Goal: Obtain resource: Download file/media

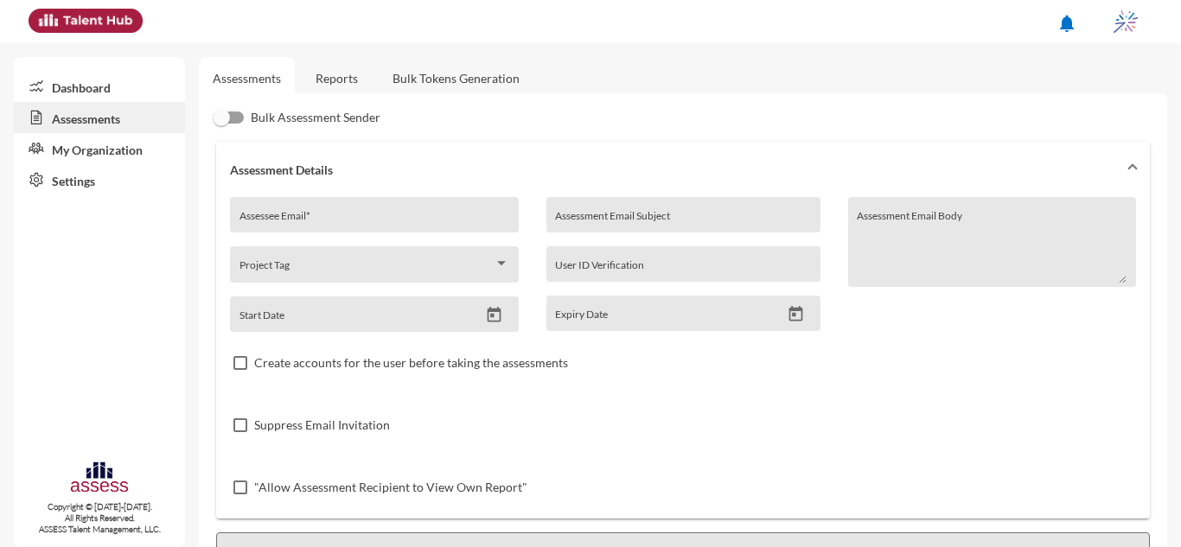
click at [312, 87] on link "Reports" at bounding box center [337, 78] width 70 height 42
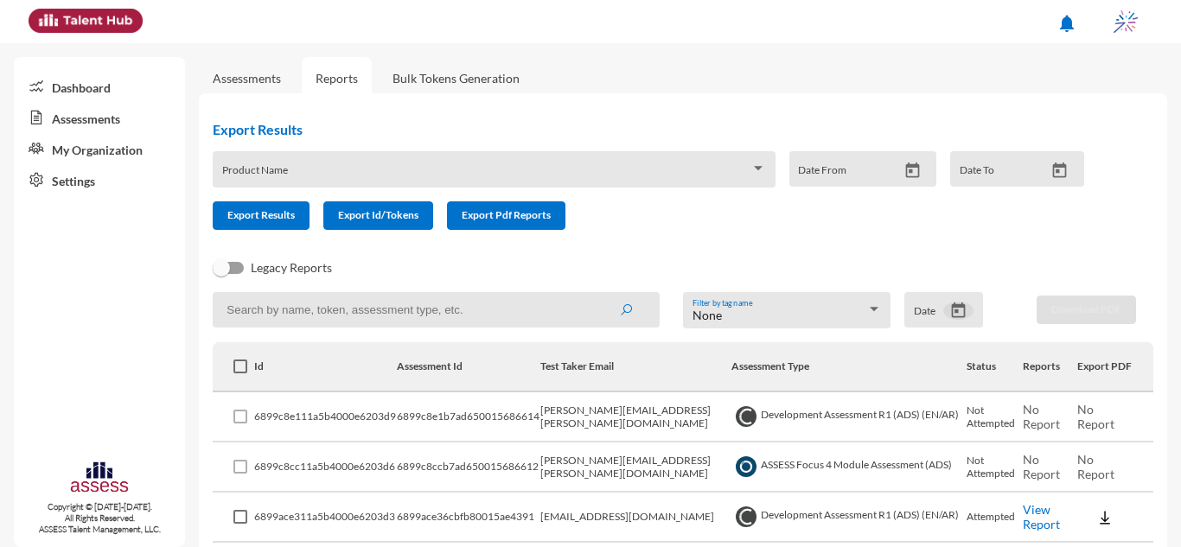
click at [952, 309] on icon "Open calendar" at bounding box center [959, 311] width 18 height 18
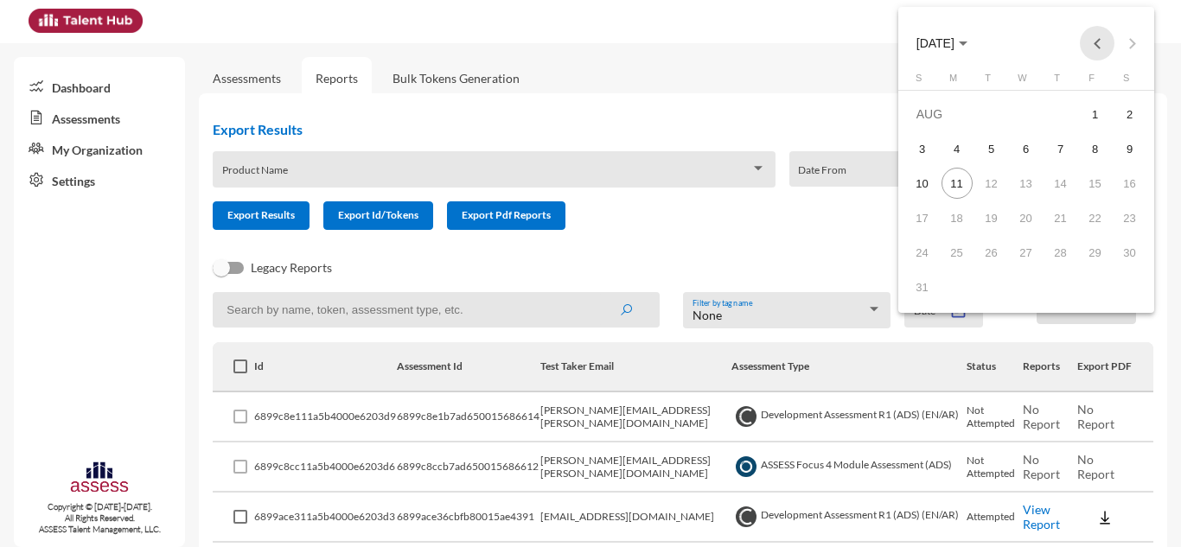
click at [1093, 48] on button "Previous month" at bounding box center [1097, 43] width 35 height 35
click at [1061, 221] on div "19" at bounding box center [1061, 217] width 31 height 31
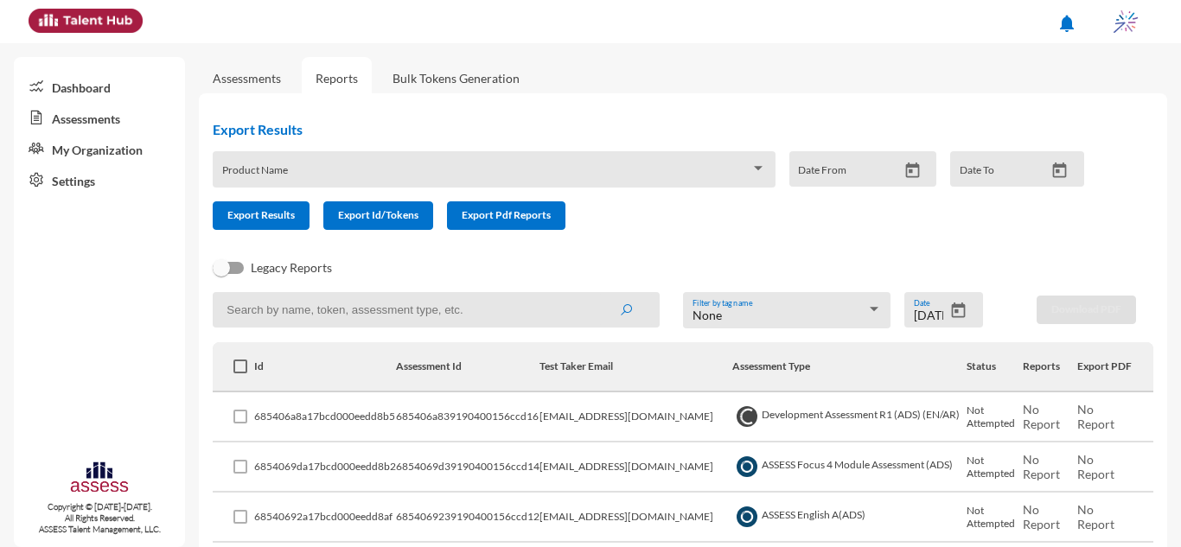
click at [808, 246] on div "Export Results Product Name Date From Date To Export Results Export Id/Tokens E…" at bounding box center [655, 182] width 941 height 150
click at [952, 312] on icon "Open calendar" at bounding box center [959, 311] width 14 height 16
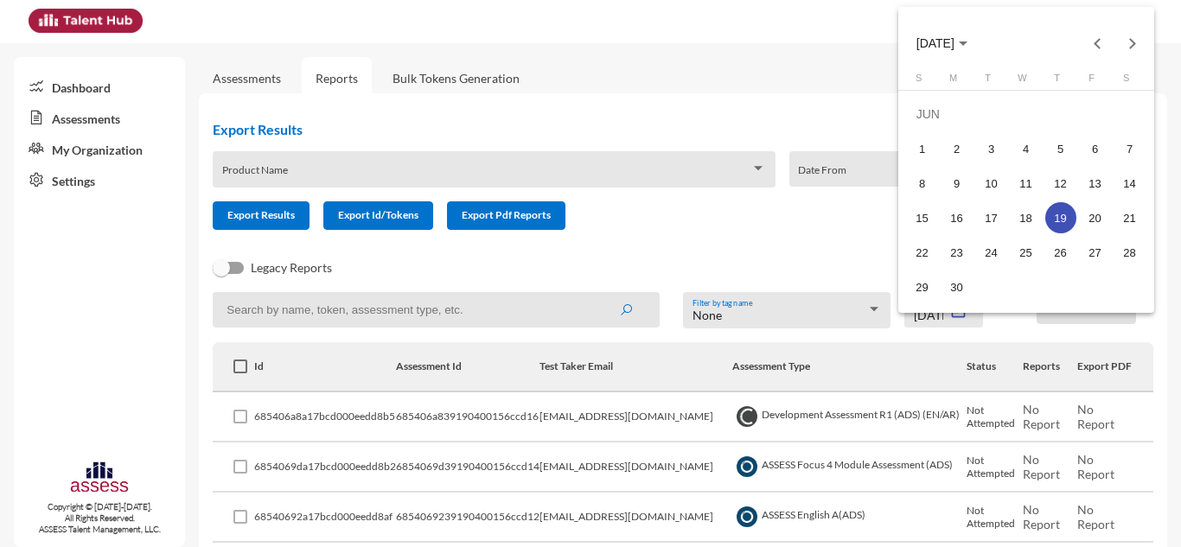
click at [851, 227] on div at bounding box center [590, 273] width 1181 height 547
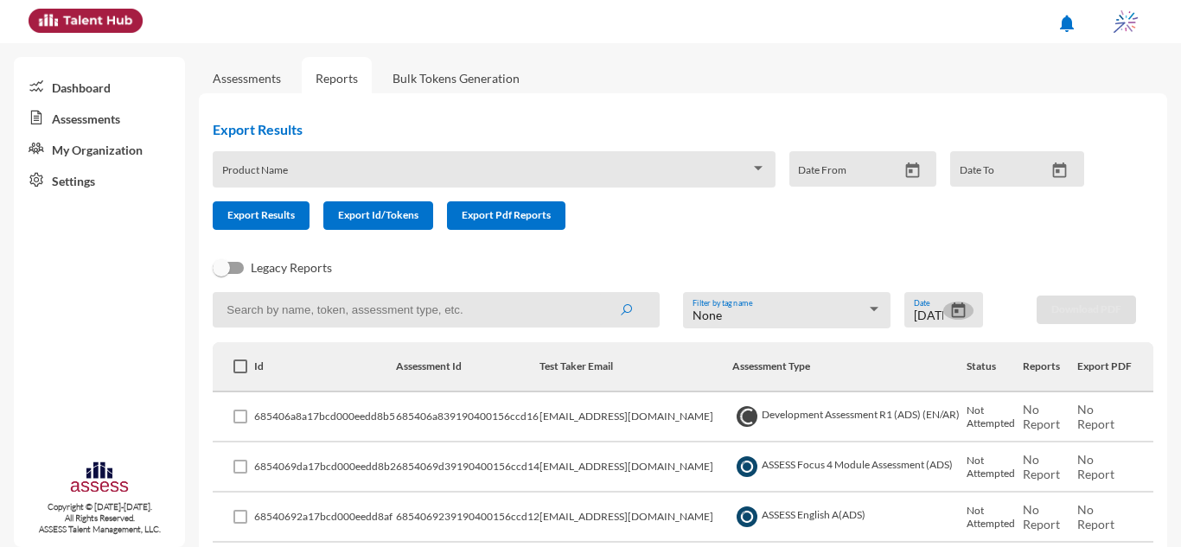
click at [951, 303] on icon "Open calendar" at bounding box center [959, 311] width 18 height 18
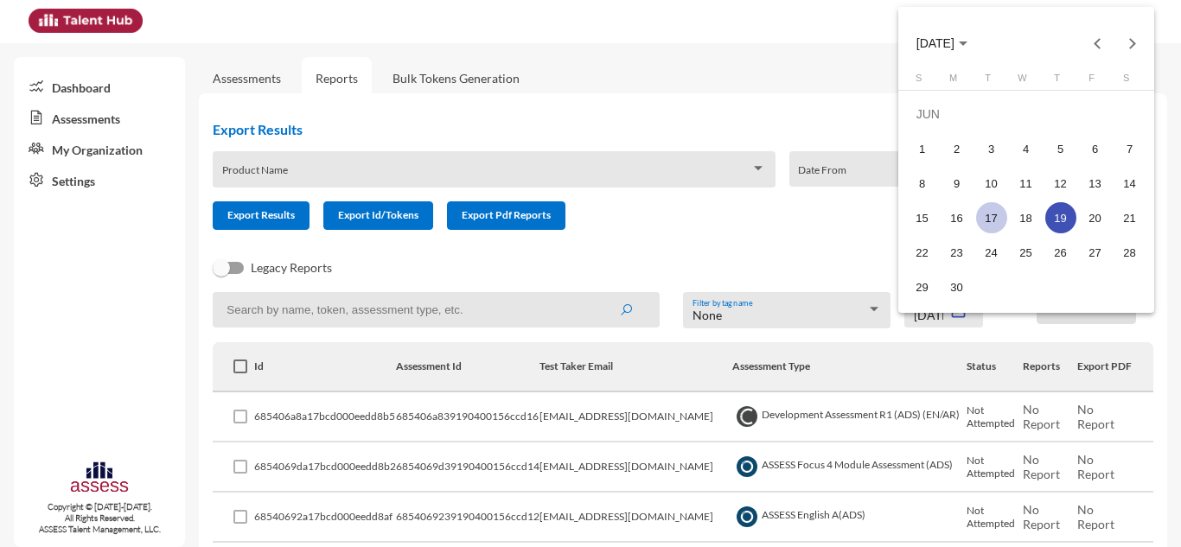
click at [993, 222] on div "17" at bounding box center [991, 217] width 31 height 31
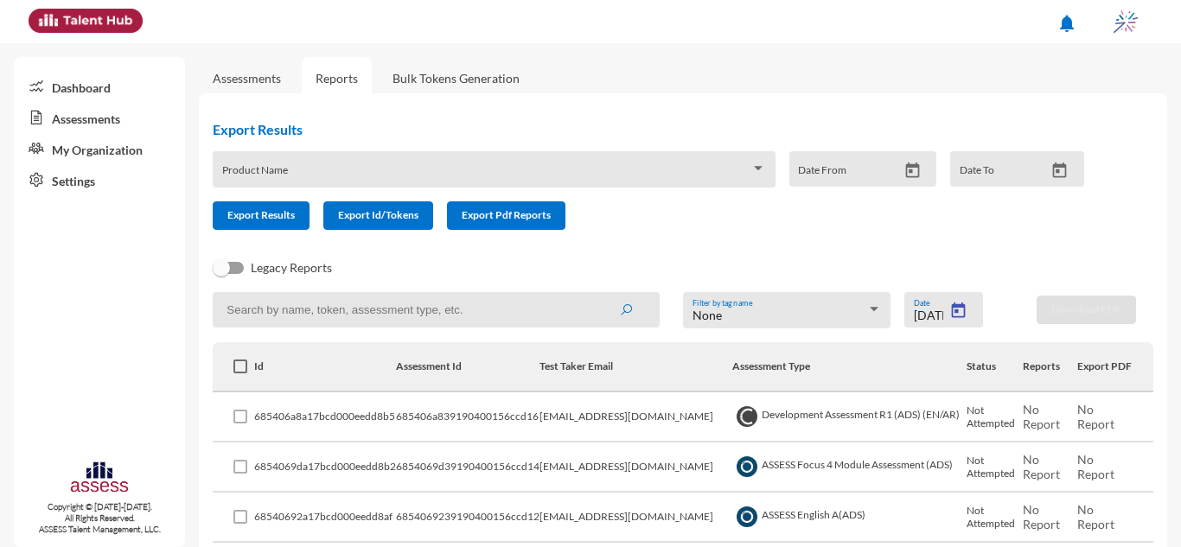
type input "6/17/2025"
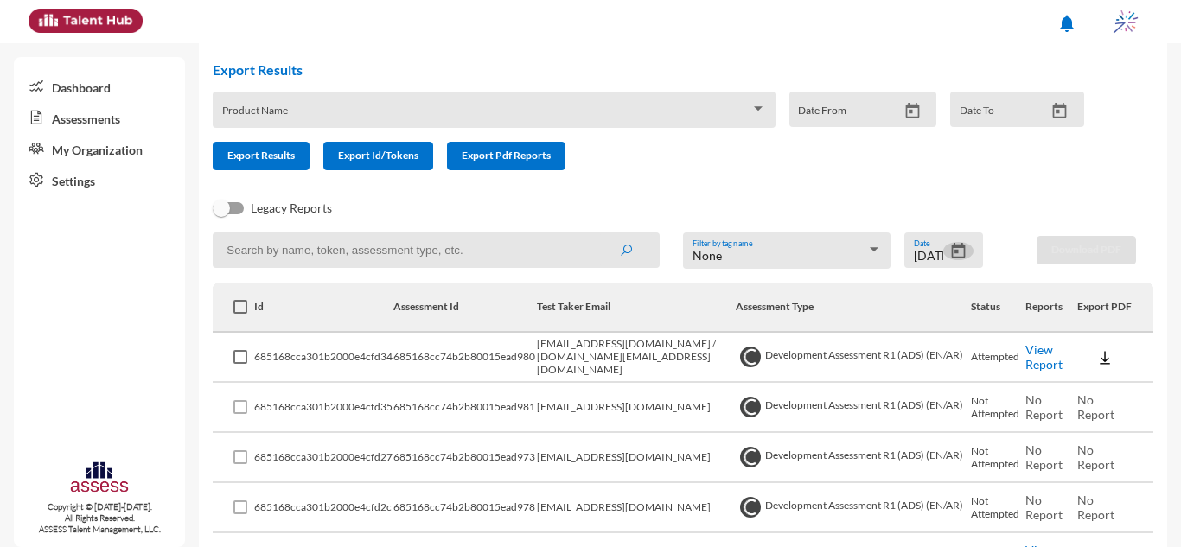
scroll to position [86, 0]
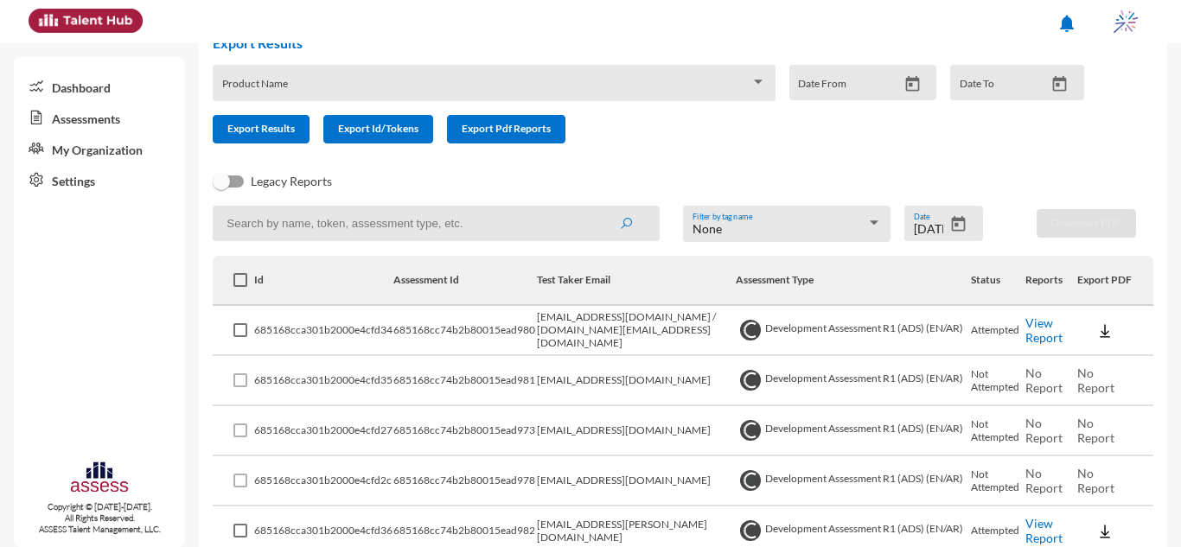
click at [467, 236] on input at bounding box center [436, 223] width 447 height 35
type input "intern"
click at [598, 208] on button "submit" at bounding box center [625, 223] width 55 height 31
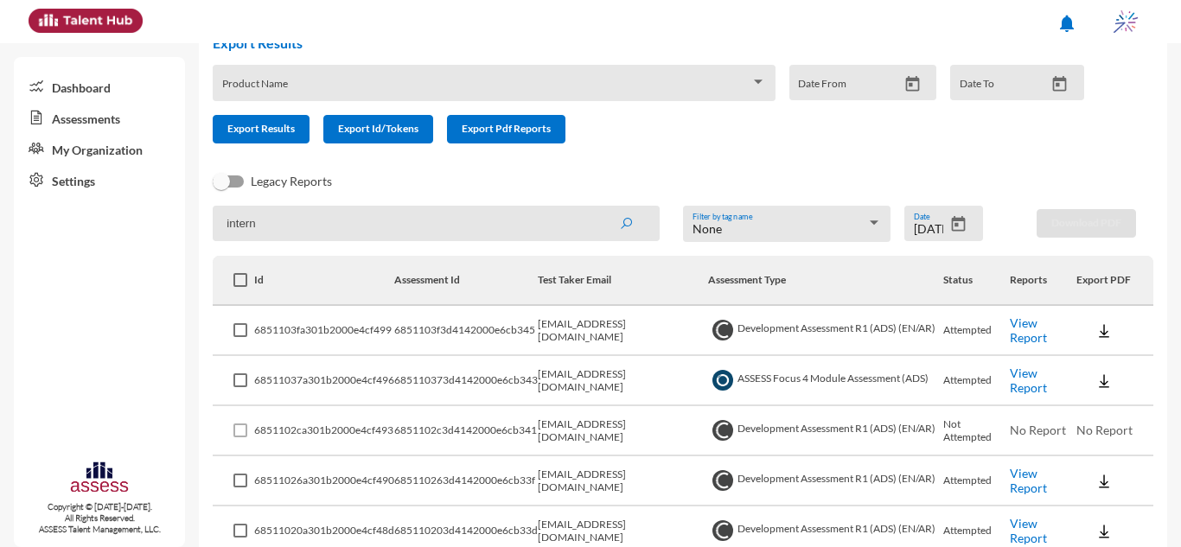
click at [1024, 336] on link "View Report" at bounding box center [1028, 330] width 37 height 29
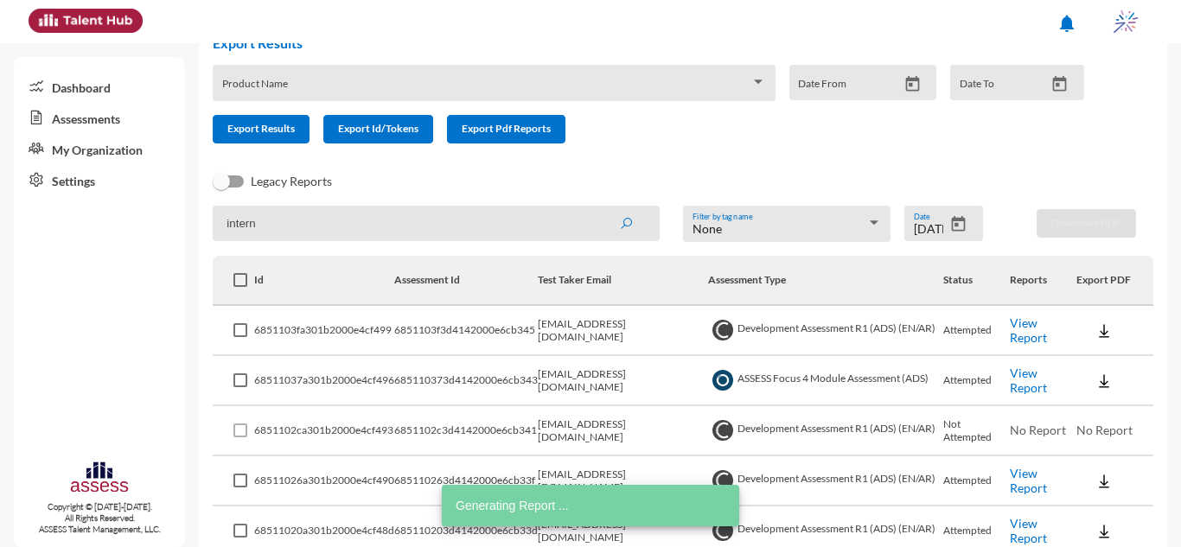
click at [1097, 323] on img at bounding box center [1104, 331] width 17 height 17
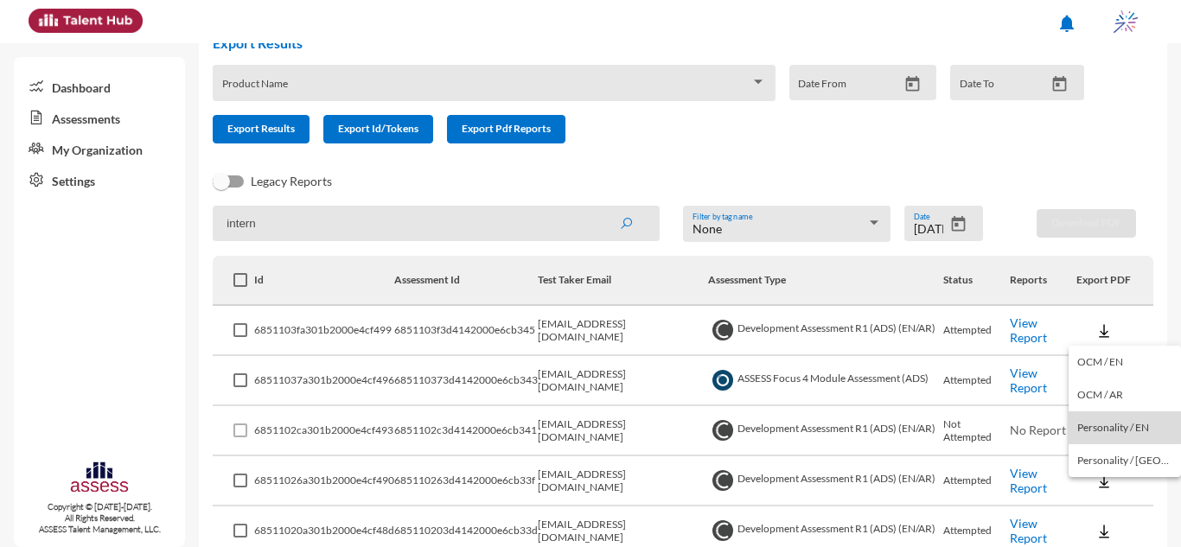
click at [1125, 424] on button "Personality / EN" at bounding box center [1125, 428] width 112 height 33
click at [1097, 382] on img at bounding box center [1104, 381] width 17 height 17
click at [1109, 418] on button "EN" at bounding box center [1117, 412] width 97 height 33
click at [1096, 336] on img at bounding box center [1104, 331] width 17 height 17
click at [1097, 356] on button "OCM / EN" at bounding box center [1125, 362] width 112 height 33
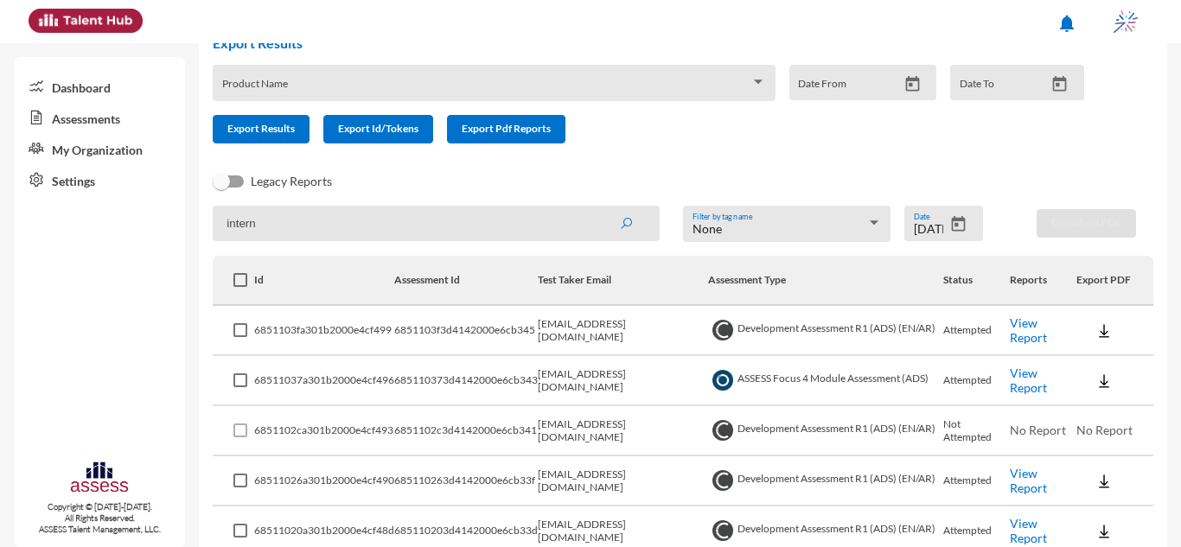
click at [1014, 149] on div "Export Results Product Name Date From Date To Export Results Export Id/Tokens E…" at bounding box center [655, 89] width 913 height 137
click at [914, 324] on td "Development Assessment R1 (ADS) (EN/AR)" at bounding box center [825, 331] width 235 height 50
click at [953, 221] on icon "Open calendar" at bounding box center [959, 224] width 14 height 16
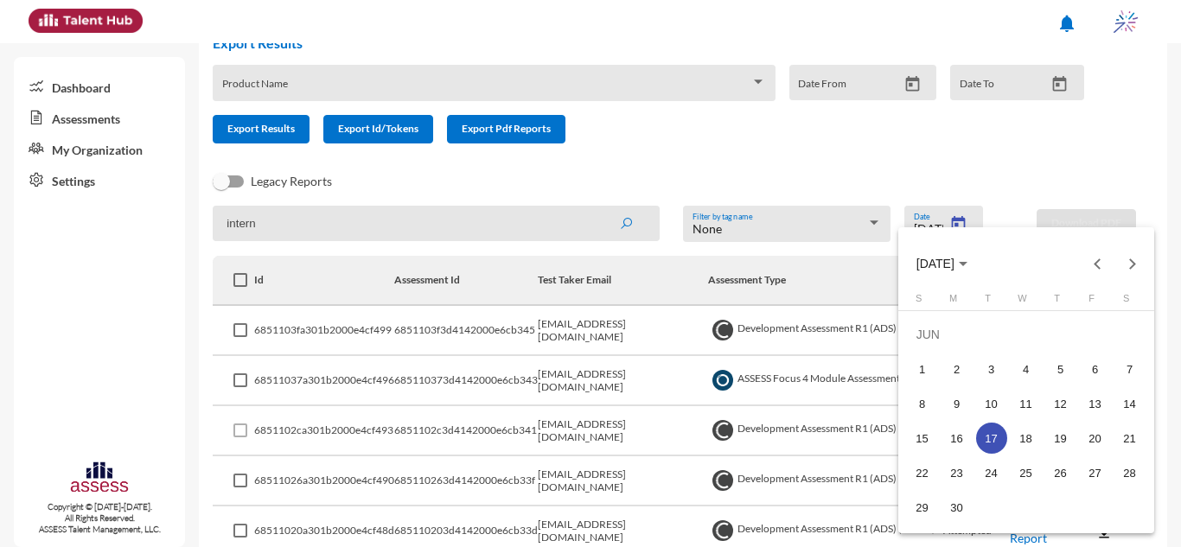
click at [855, 301] on div at bounding box center [590, 273] width 1181 height 547
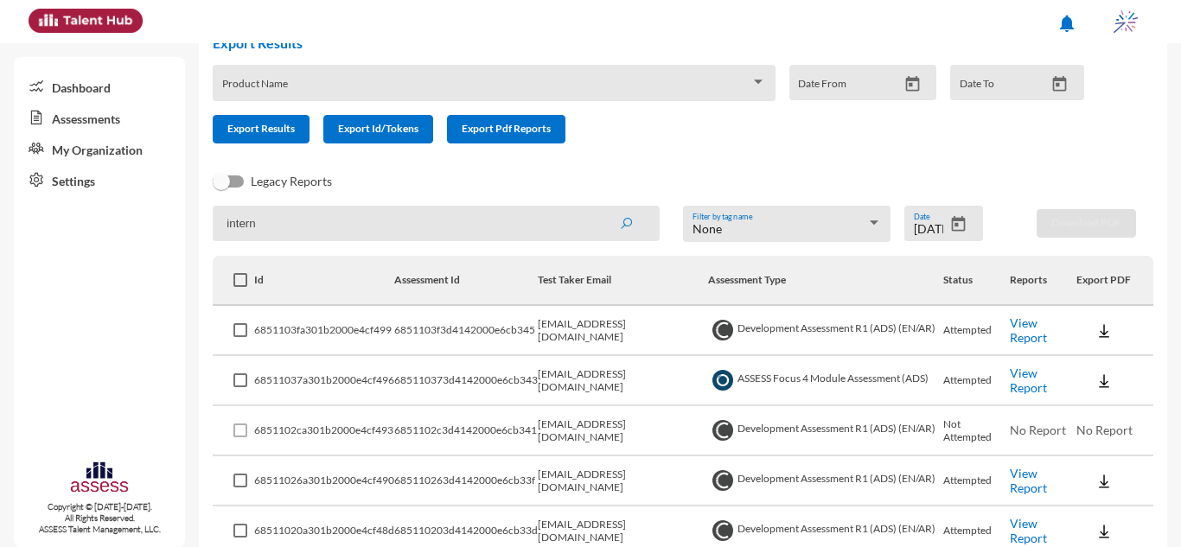
click at [847, 317] on td "Development Assessment R1 (ADS) (EN/AR)" at bounding box center [825, 331] width 235 height 50
click at [863, 329] on td "Development Assessment R1 (ADS) (EN/AR)" at bounding box center [825, 331] width 235 height 50
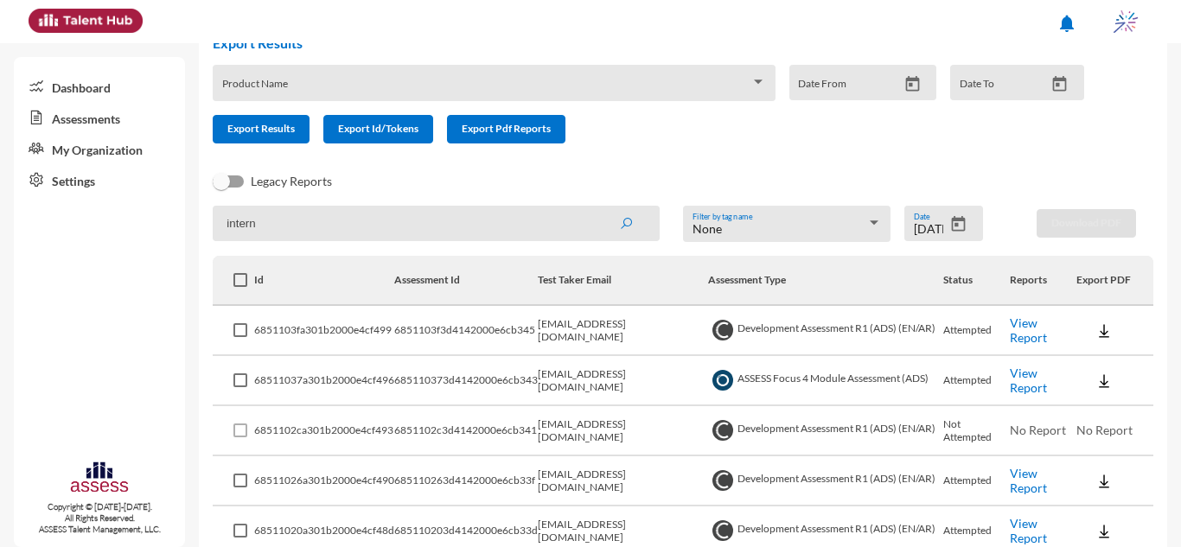
drag, startPoint x: 996, startPoint y: 331, endPoint x: 716, endPoint y: 326, distance: 280.2
click at [716, 326] on tr "6851103fa301b2000e4cf499 6851103f3d4142000e6cb345 internal.opportunity@ibnsina-…" at bounding box center [683, 331] width 941 height 50
drag, startPoint x: 995, startPoint y: 377, endPoint x: 742, endPoint y: 385, distance: 253.5
click at [742, 385] on tr "68511037a301b2000e4cf496 685110373d4142000e6cb343 internal.opportunity@ibnsina-…" at bounding box center [683, 381] width 941 height 50
drag, startPoint x: 999, startPoint y: 438, endPoint x: 732, endPoint y: 436, distance: 266.4
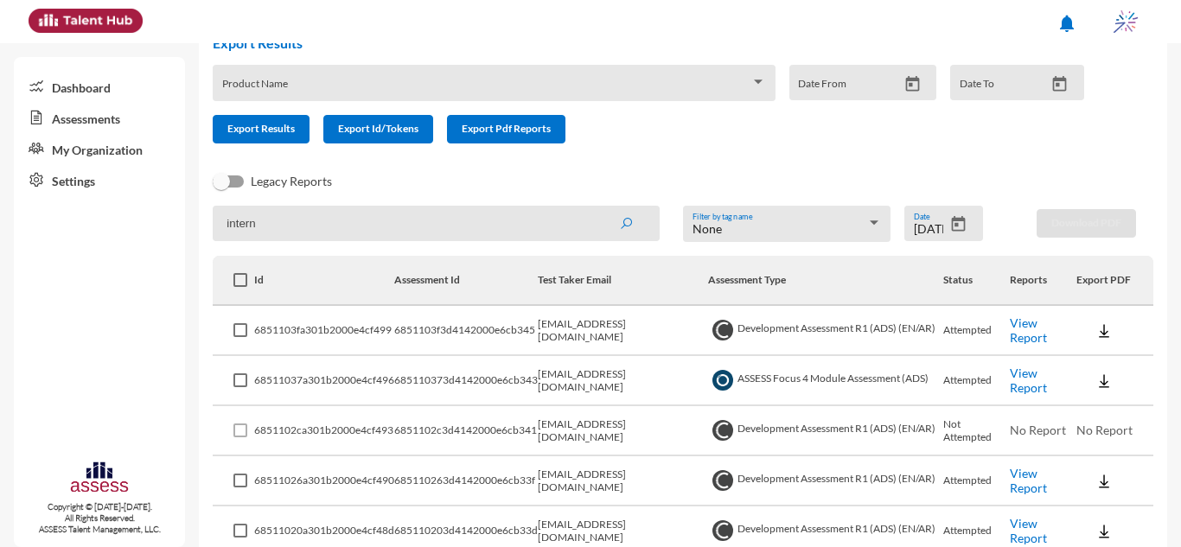
click at [732, 436] on tr "6851102ca301b2000e4cf493 6851102c3d4142000e6cb341 internal.opportunity@ibnsina-…" at bounding box center [683, 431] width 941 height 50
drag, startPoint x: 995, startPoint y: 479, endPoint x: 739, endPoint y: 479, distance: 256.0
click at [739, 479] on tr "68511026a301b2000e4cf490 685110263d4142000e6cb33f internal.opportunity@ibnsina-…" at bounding box center [683, 482] width 941 height 50
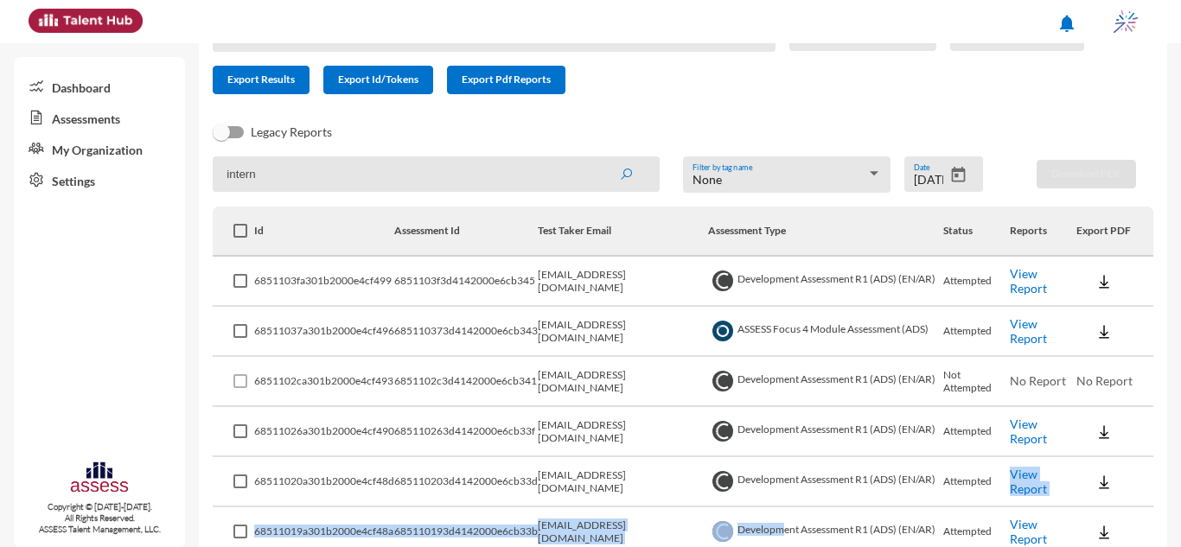
scroll to position [160, 0]
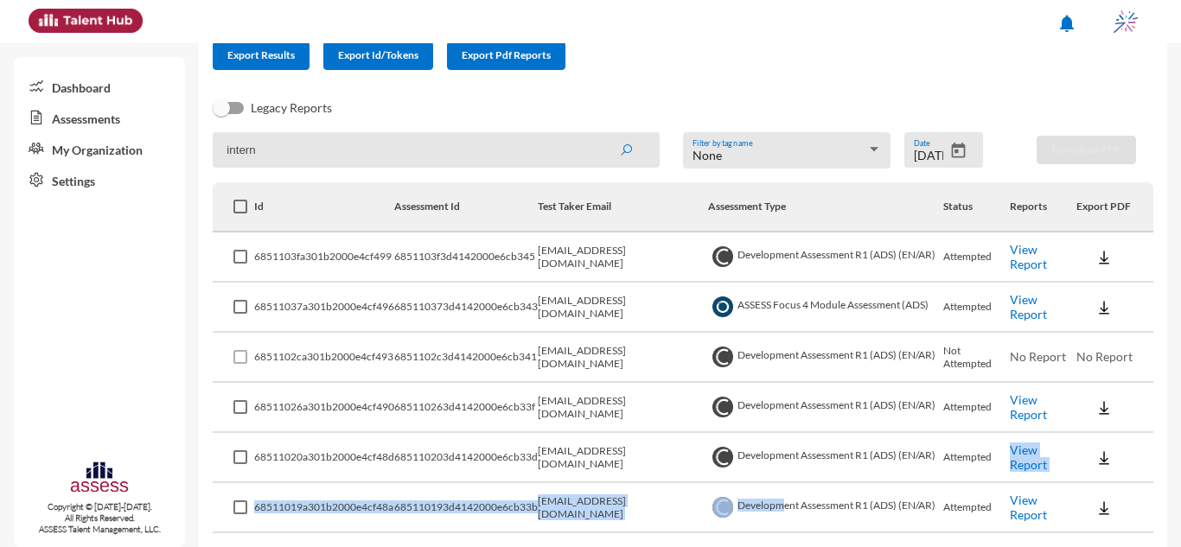
drag, startPoint x: 991, startPoint y: 525, endPoint x: 706, endPoint y: 457, distance: 293.2
click at [706, 457] on tr "68511020a301b2000e4cf48d 685110203d4142000e6cb33d internal.opportunity@ibnsina-…" at bounding box center [683, 458] width 941 height 50
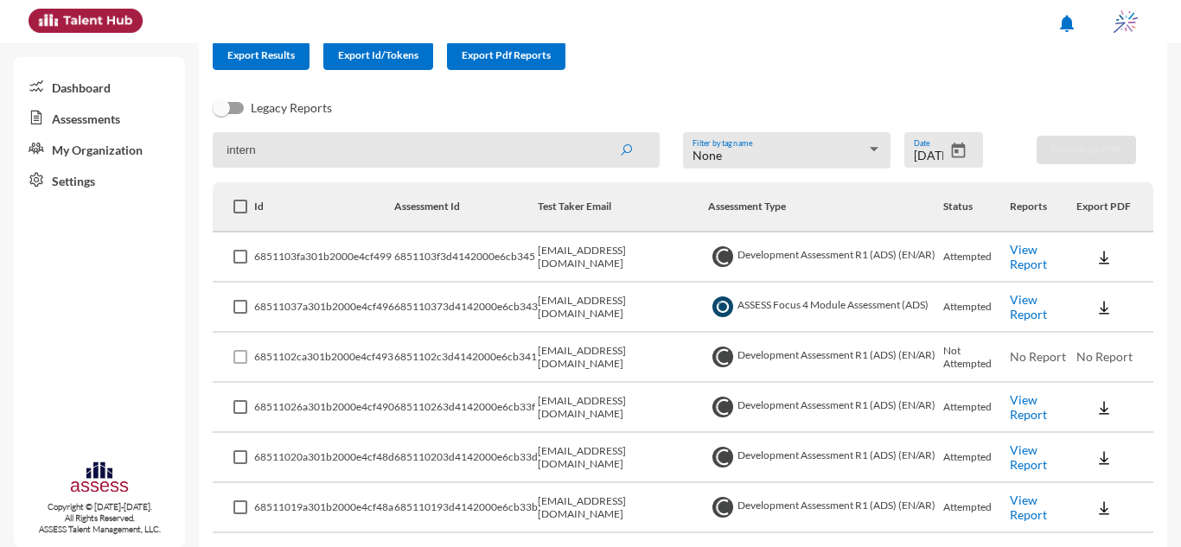
click at [790, 487] on td "Development Assessment R1 (ADS) (EN/AR)" at bounding box center [825, 508] width 235 height 50
drag, startPoint x: 996, startPoint y: 509, endPoint x: 743, endPoint y: 499, distance: 253.6
click at [743, 499] on tr "68511019a301b2000e4cf48a 685110193d4142000e6cb33b internal.opportunity@ibnsina-…" at bounding box center [683, 508] width 941 height 50
drag, startPoint x: 614, startPoint y: 521, endPoint x: 251, endPoint y: 248, distance: 454.5
click at [251, 248] on tbody "6851103fa301b2000e4cf499 6851103f3d4142000e6cb345 internal.opportunity@ibnsina-…" at bounding box center [683, 484] width 941 height 502
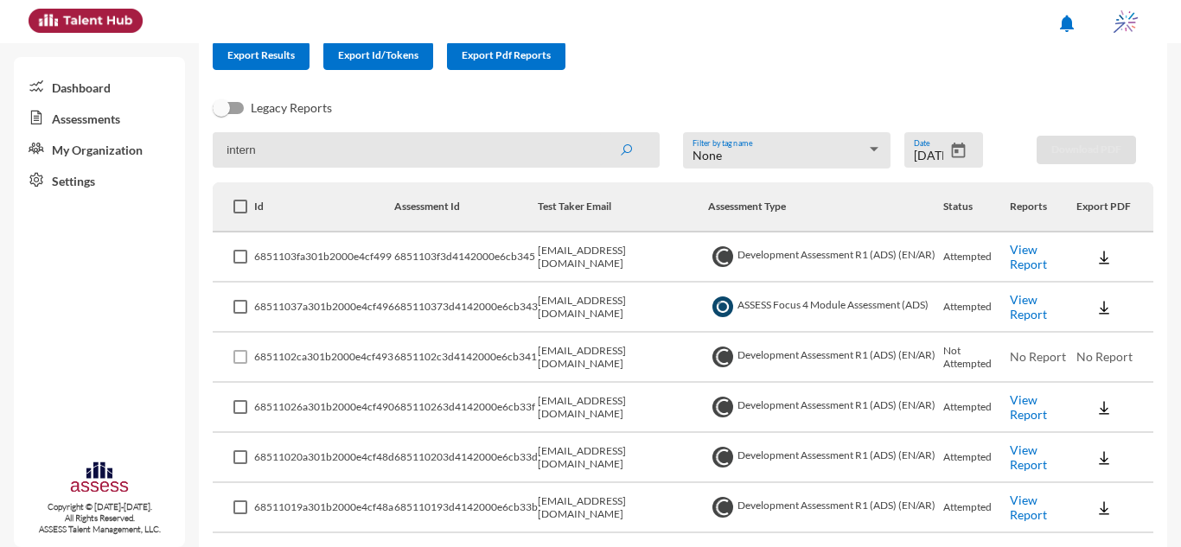
click at [251, 248] on td at bounding box center [234, 258] width 42 height 50
drag, startPoint x: 251, startPoint y: 248, endPoint x: 1051, endPoint y: 524, distance: 846.2
click at [1051, 524] on tbody "6851103fa301b2000e4cf499 6851103f3d4142000e6cb345 internal.opportunity@ibnsina-…" at bounding box center [683, 484] width 941 height 502
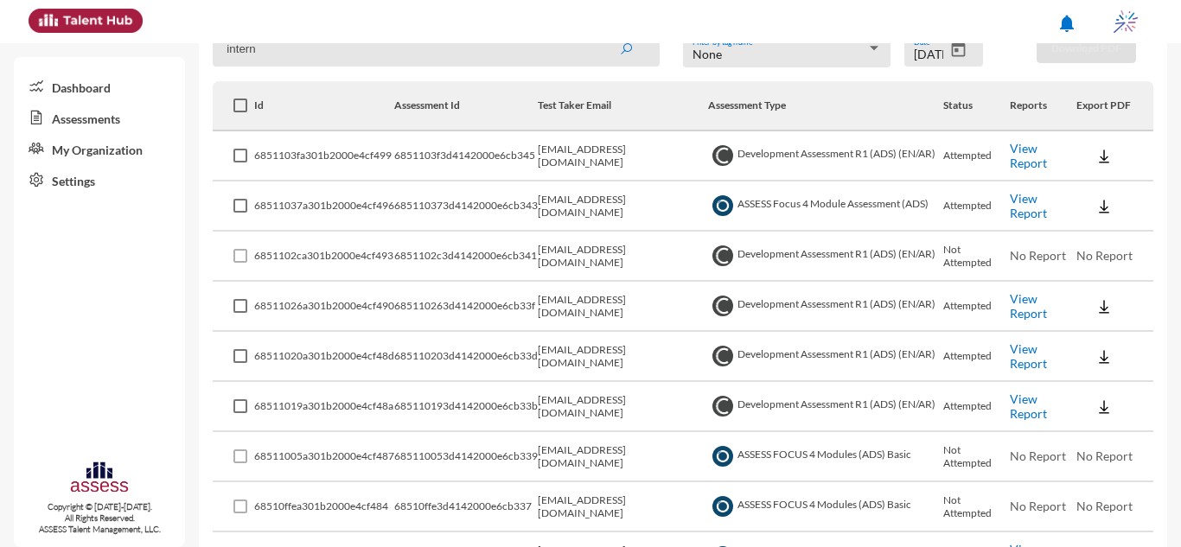
scroll to position [286, 0]
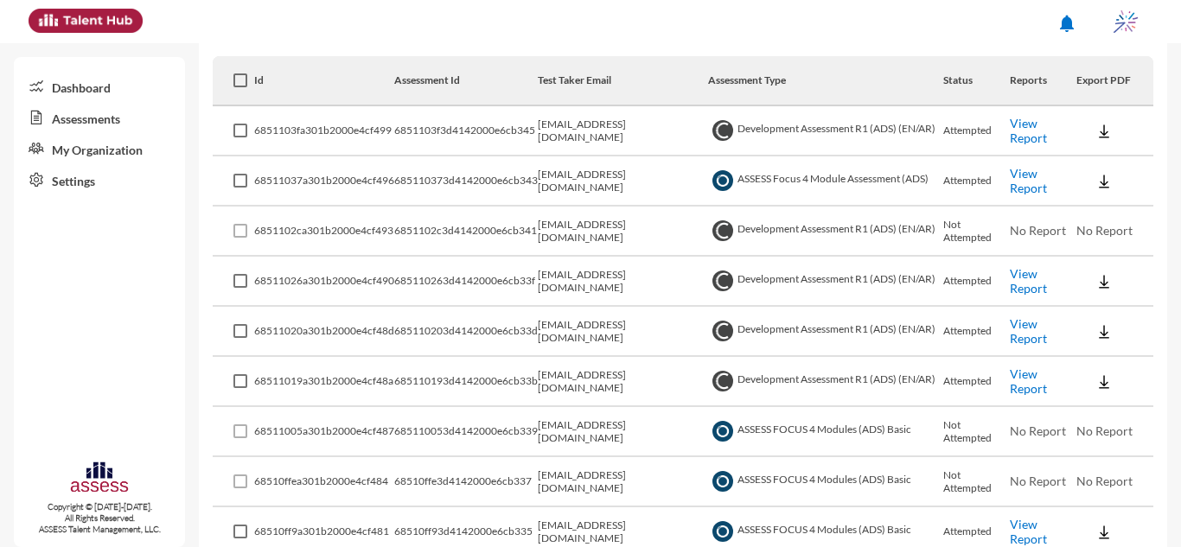
click at [271, 126] on td "6851103fa301b2000e4cf499" at bounding box center [324, 131] width 140 height 50
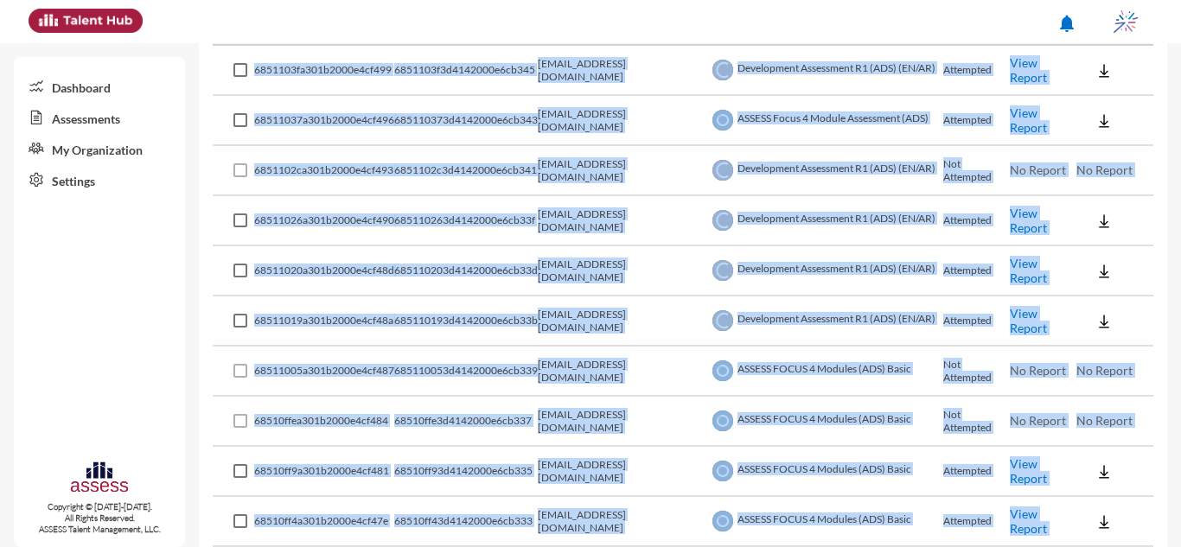
scroll to position [373, 0]
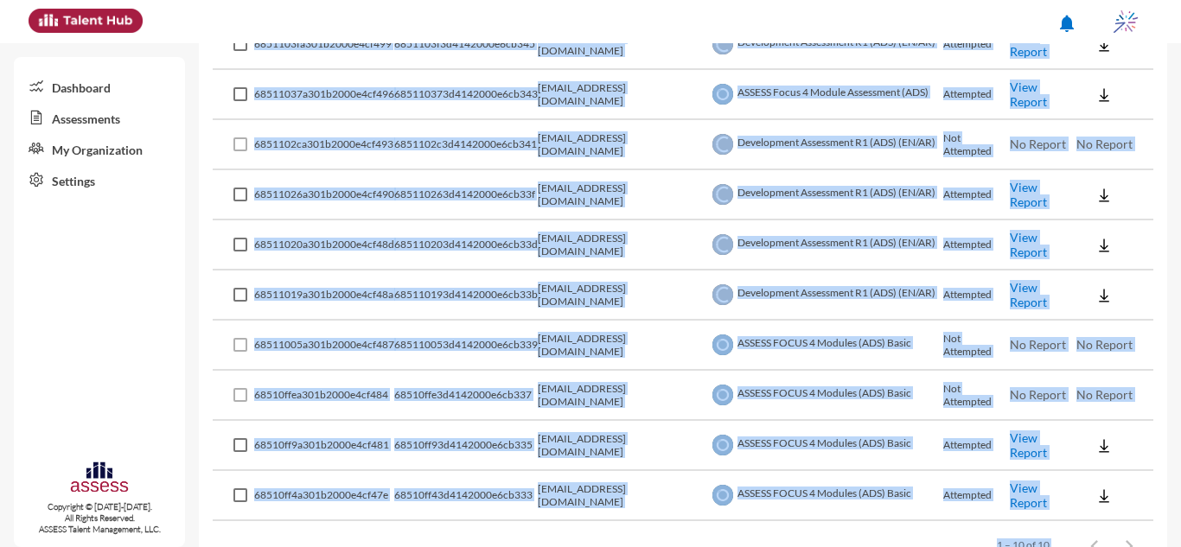
drag, startPoint x: 257, startPoint y: 130, endPoint x: 1061, endPoint y: 500, distance: 885.3
click at [1061, 500] on tbody "6851103fa301b2000e4cf499 6851103f3d4142000e6cb345 internal.opportunity@ibnsina-…" at bounding box center [683, 271] width 941 height 502
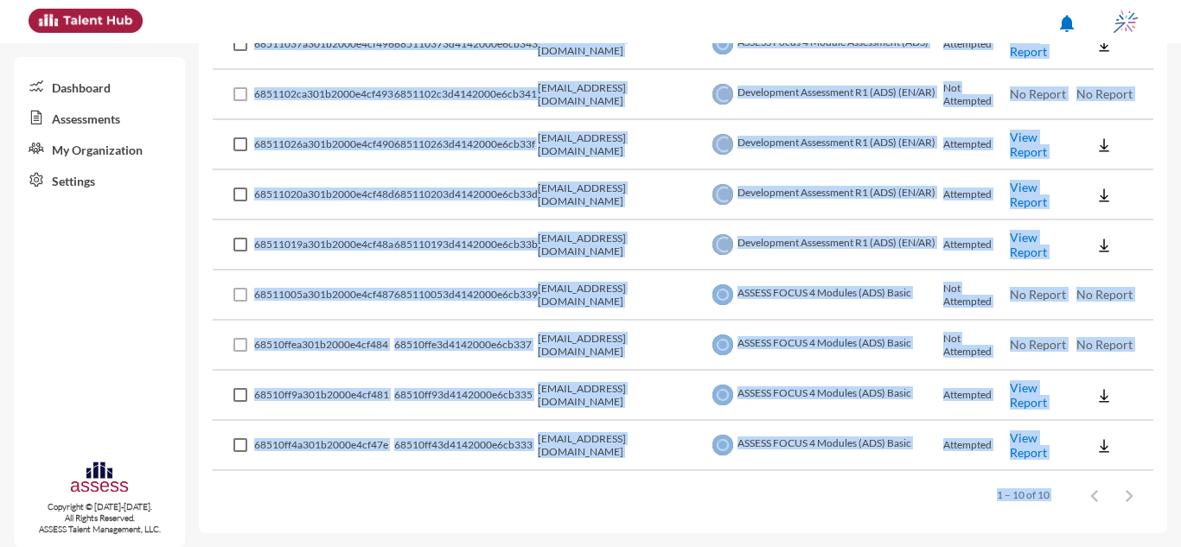
scroll to position [0, 0]
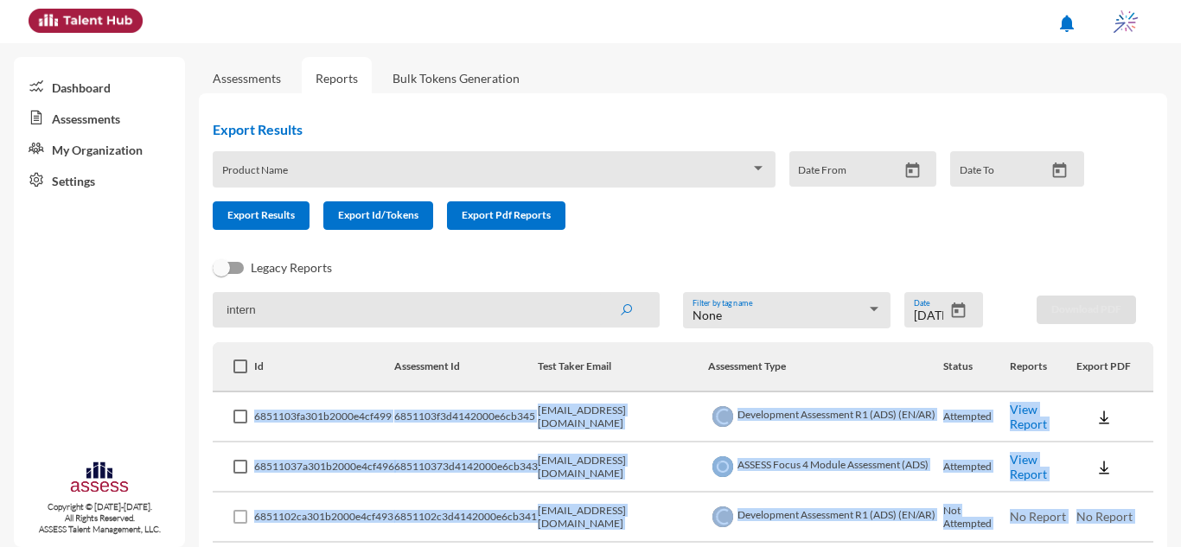
drag, startPoint x: 1064, startPoint y: 504, endPoint x: 1097, endPoint y: 519, distance: 36.8
click at [1097, 519] on span "No Report" at bounding box center [1105, 516] width 56 height 15
drag, startPoint x: 1135, startPoint y: 521, endPoint x: 227, endPoint y: 362, distance: 920.9
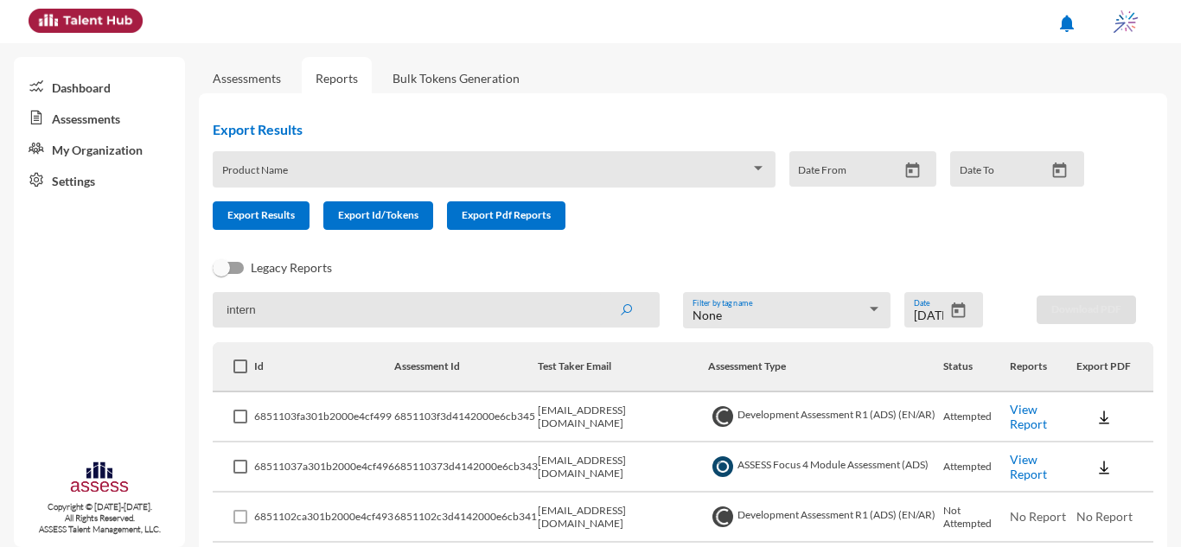
drag, startPoint x: 1123, startPoint y: 460, endPoint x: 253, endPoint y: 366, distance: 875.1
click at [413, 421] on td "6851103f3d4142000e6cb345" at bounding box center [466, 418] width 144 height 50
click at [91, 110] on link "Assessments" at bounding box center [99, 117] width 171 height 31
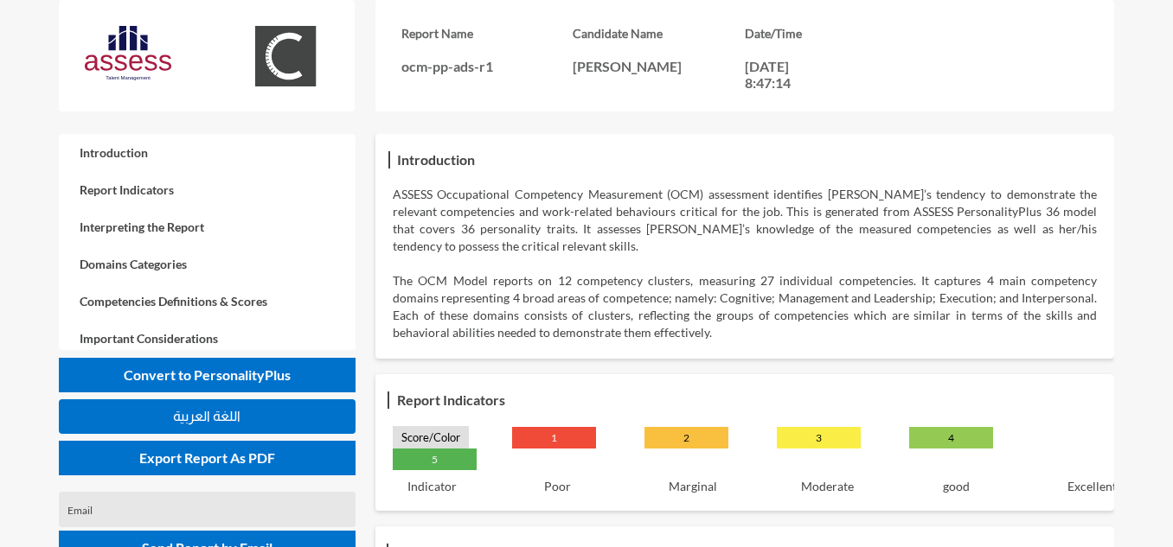
click at [665, 69] on p "مايكل سمير لطفي يوسف" at bounding box center [658, 66] width 172 height 16
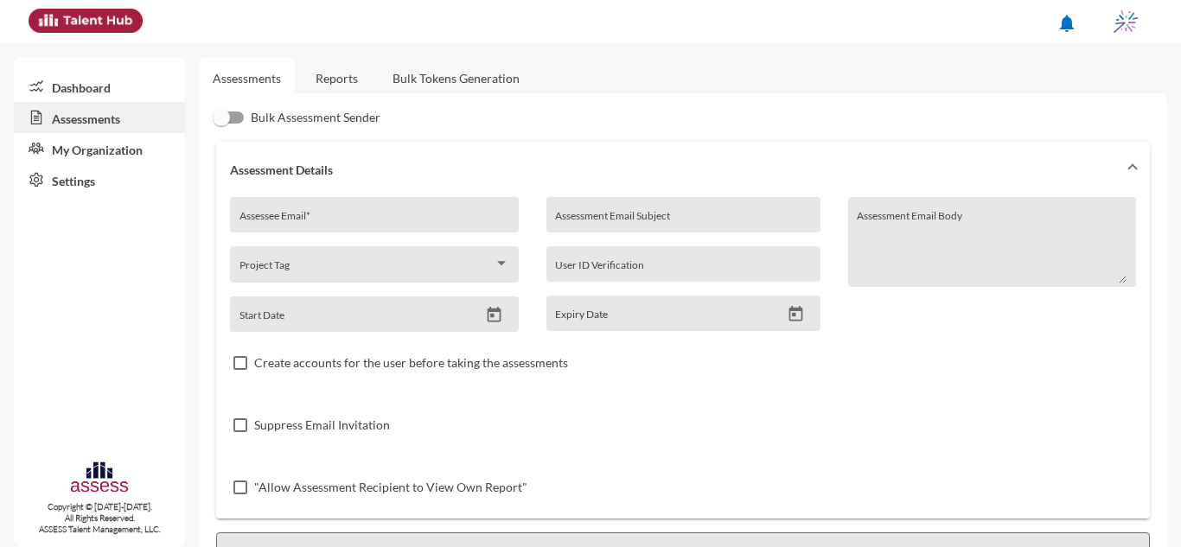
click at [393, 222] on input "Assessee Email *" at bounding box center [375, 221] width 270 height 14
click at [474, 208] on div "Assessee Email *" at bounding box center [375, 220] width 270 height 26
click at [1129, 25] on img at bounding box center [1126, 21] width 35 height 35
click at [1091, 80] on link "hr@ibnsina-pharma.com" at bounding box center [1038, 92] width 229 height 33
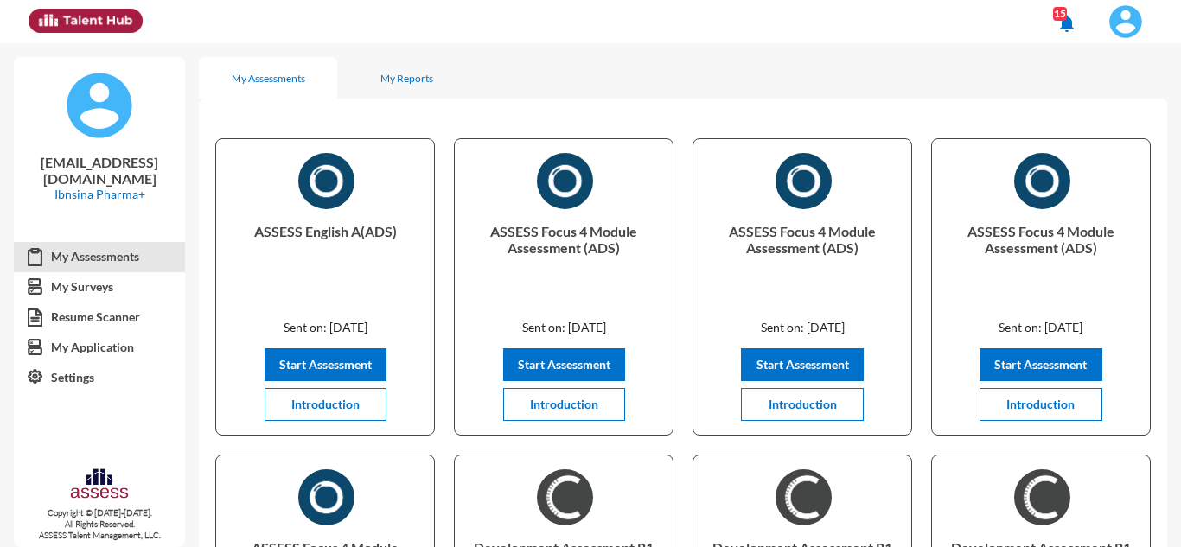
click at [1134, 28] on img at bounding box center [1126, 21] width 35 height 35
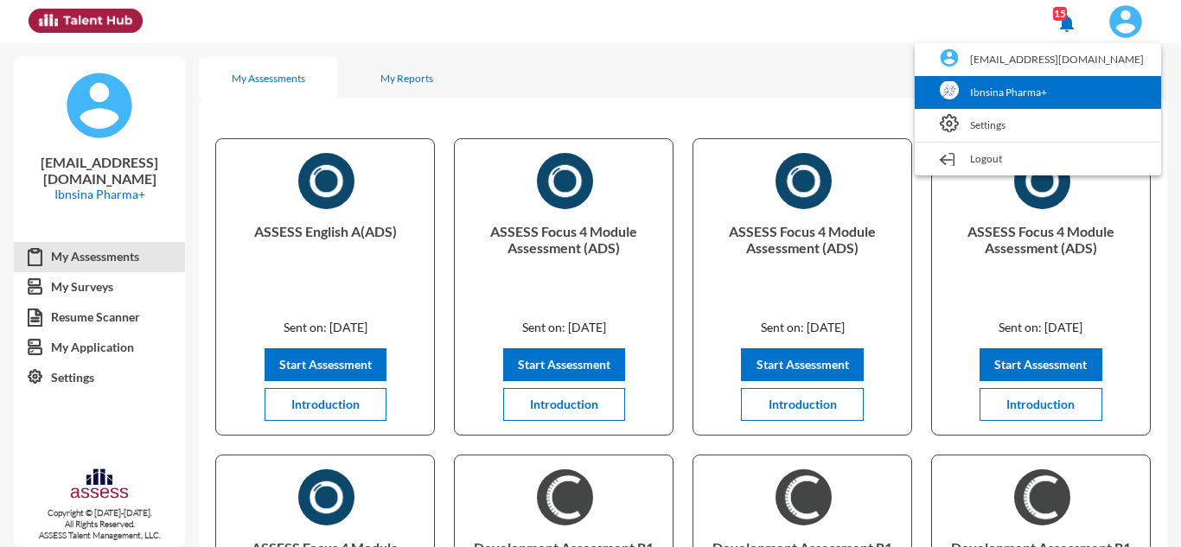
click at [1074, 98] on link "Ibnsina Pharma+" at bounding box center [1038, 92] width 229 height 33
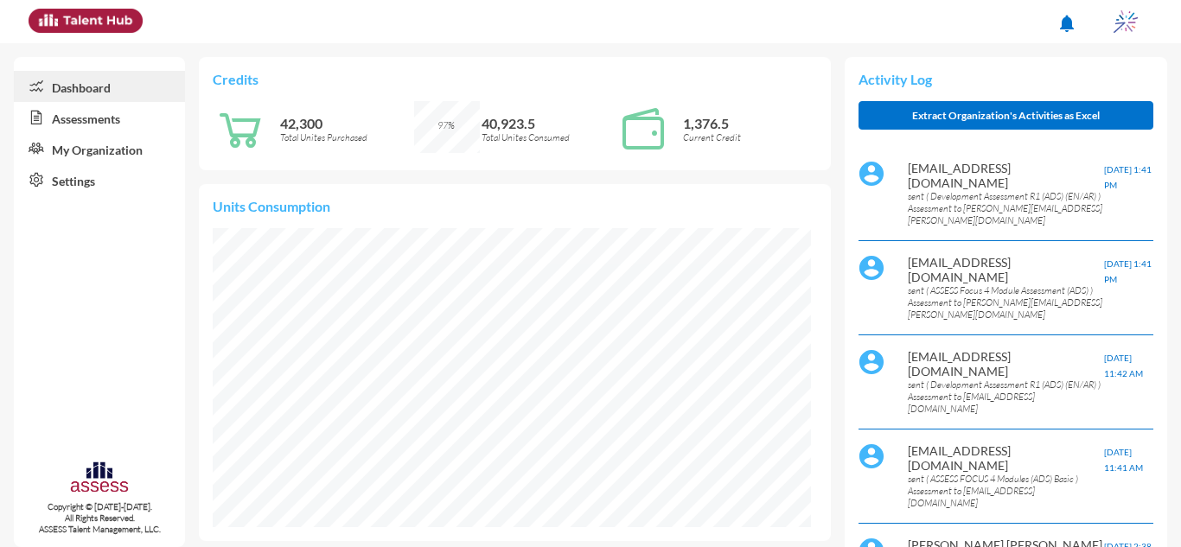
scroll to position [136, 272]
click at [123, 125] on link "Assessments" at bounding box center [99, 117] width 171 height 31
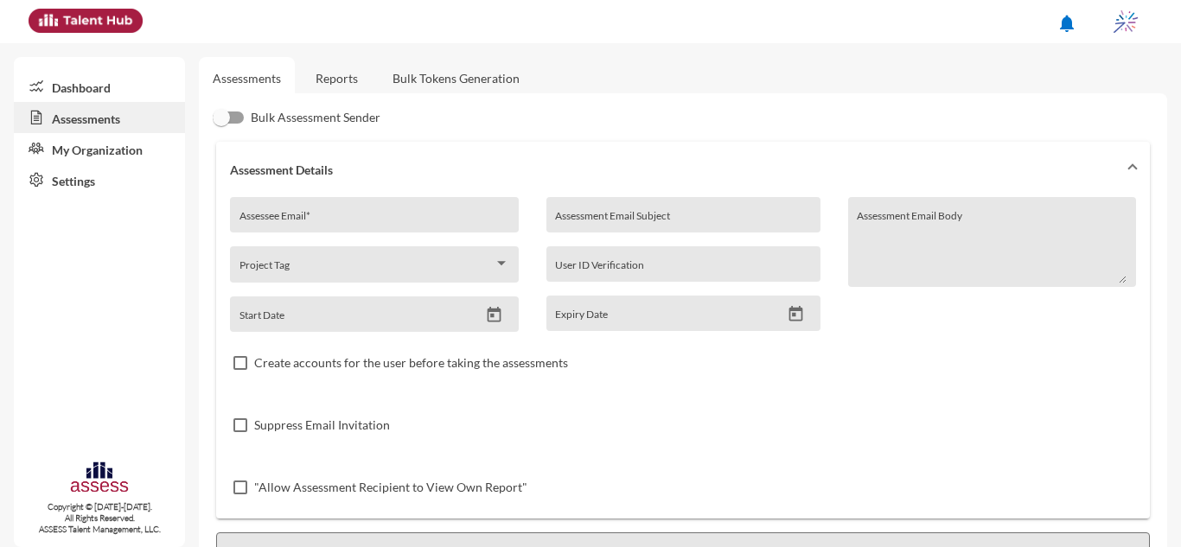
click at [1142, 22] on img at bounding box center [1126, 21] width 35 height 35
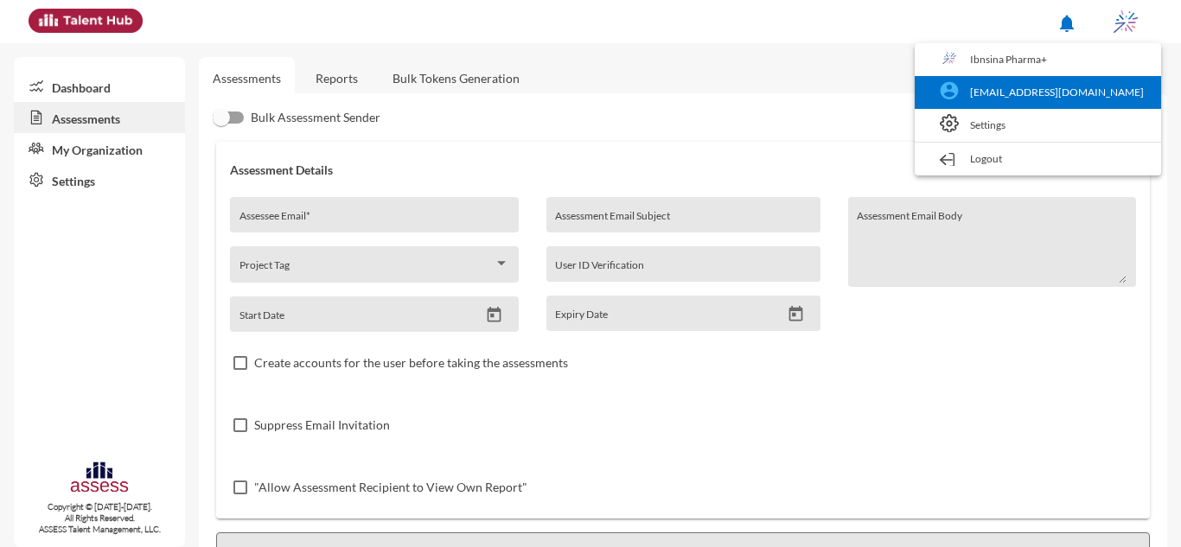
click at [1045, 86] on link "hr@ibnsina-pharma.com" at bounding box center [1038, 92] width 229 height 33
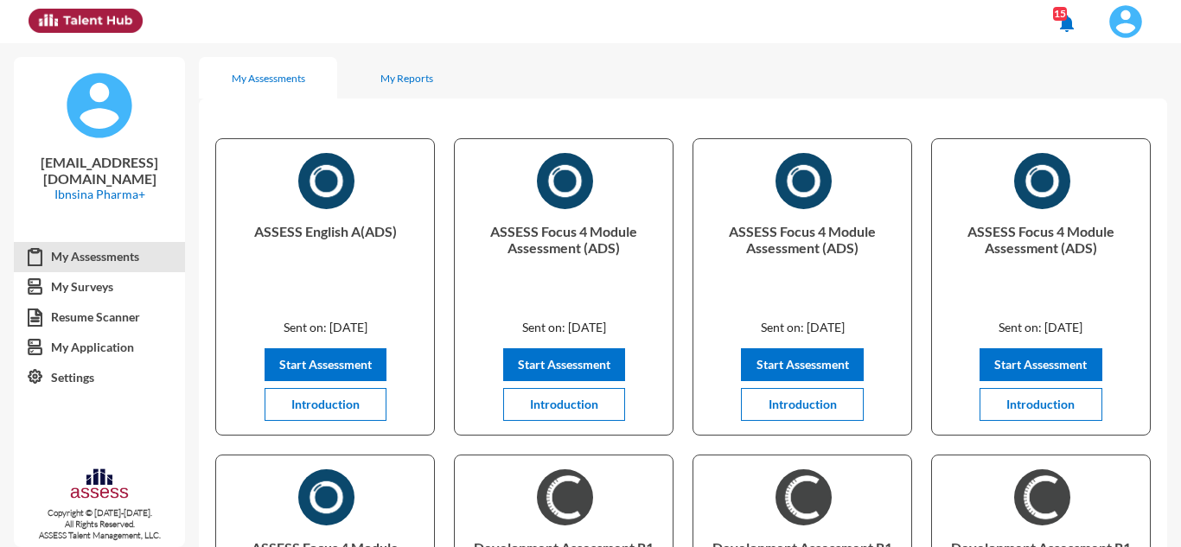
click at [1132, 24] on img at bounding box center [1126, 21] width 35 height 35
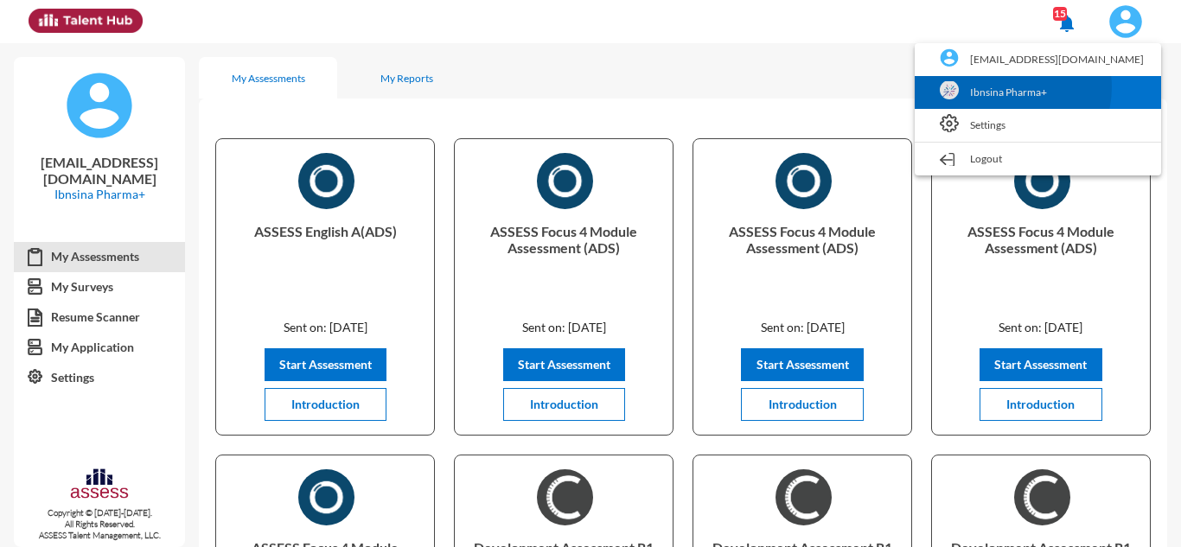
click at [1076, 87] on link "Ibnsina Pharma+" at bounding box center [1038, 92] width 229 height 33
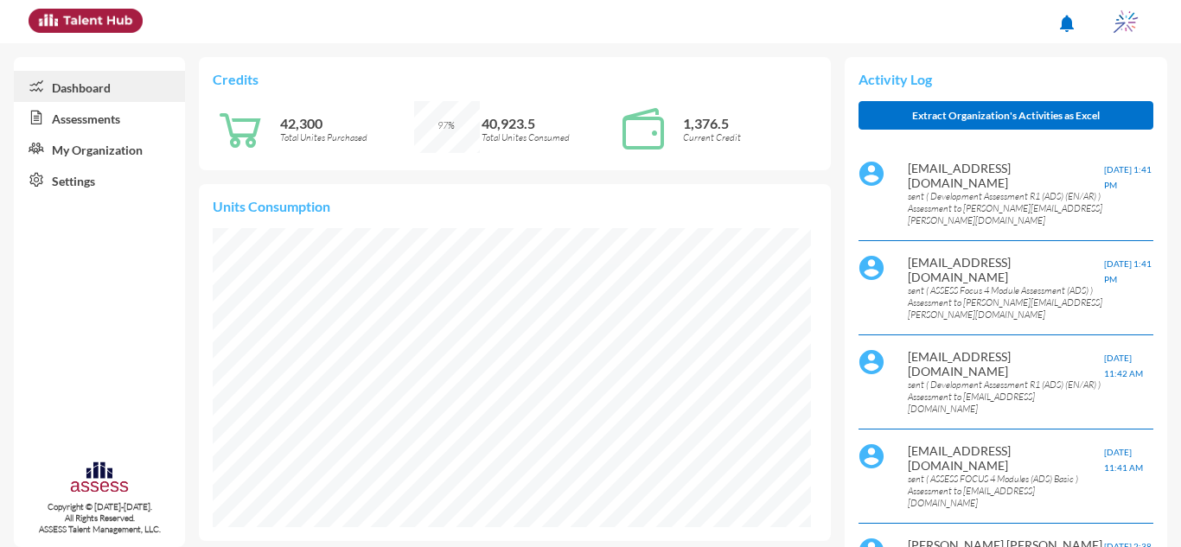
scroll to position [299, 598]
click at [119, 111] on link "Assessments" at bounding box center [99, 117] width 171 height 31
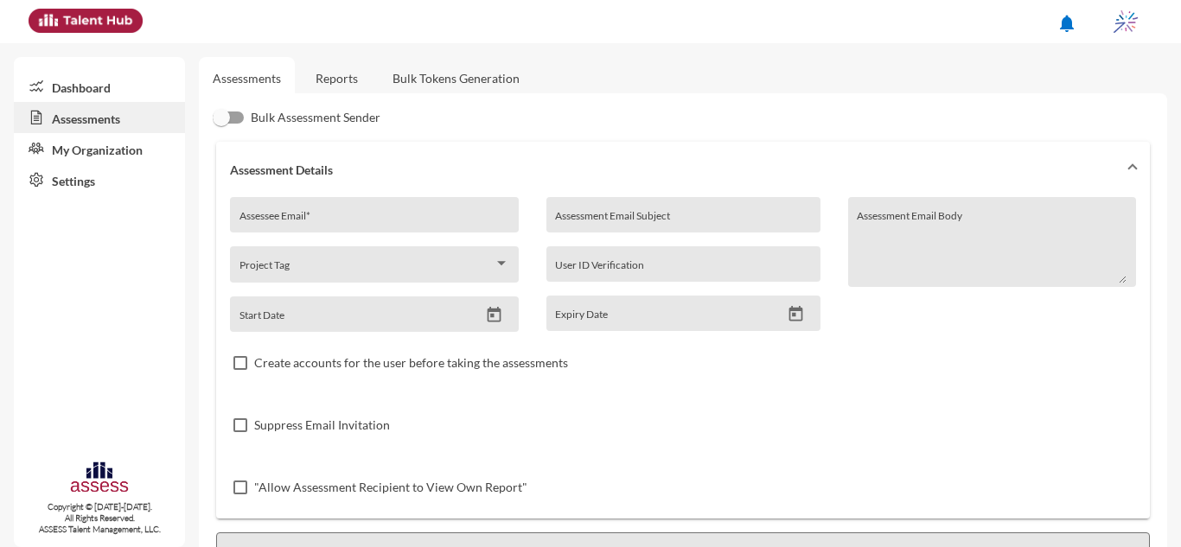
click at [110, 88] on link "Dashboard" at bounding box center [99, 86] width 171 height 31
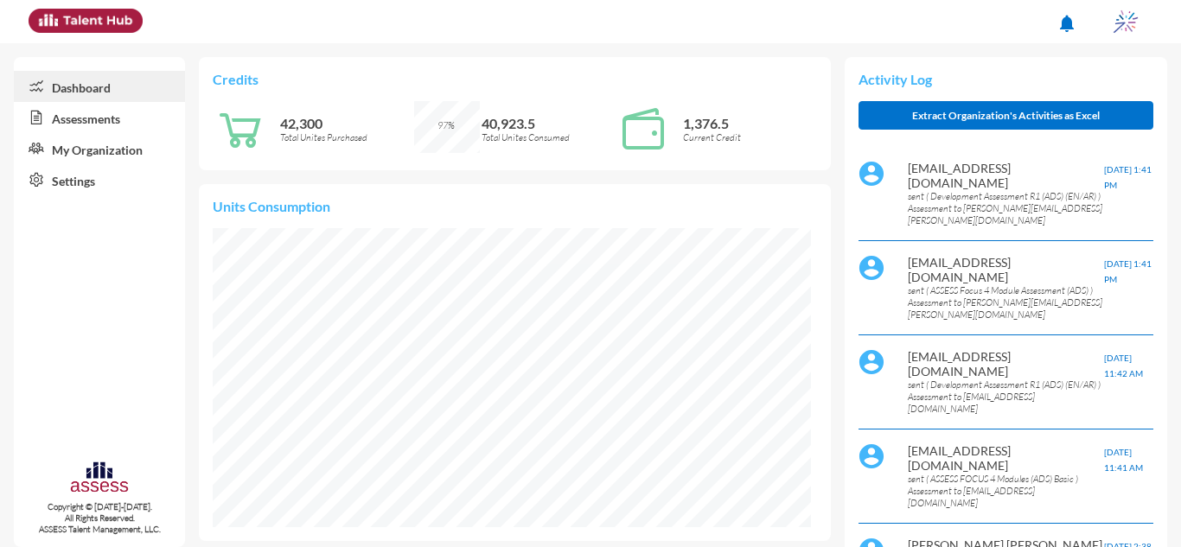
scroll to position [135, 285]
click at [118, 129] on link "Assessments" at bounding box center [99, 117] width 171 height 31
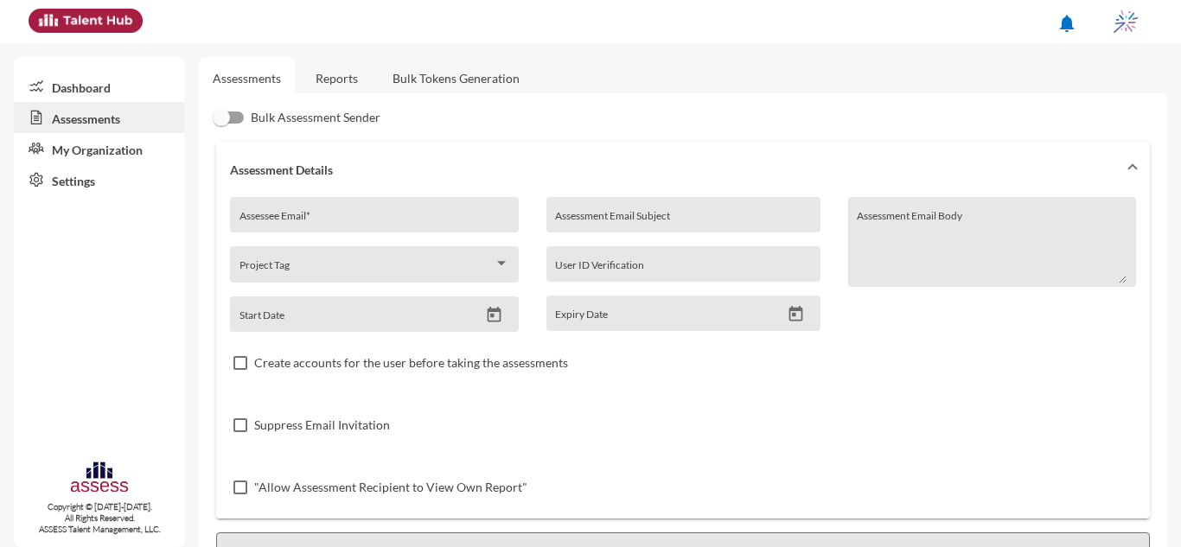
click at [348, 86] on link "Reports" at bounding box center [337, 78] width 70 height 42
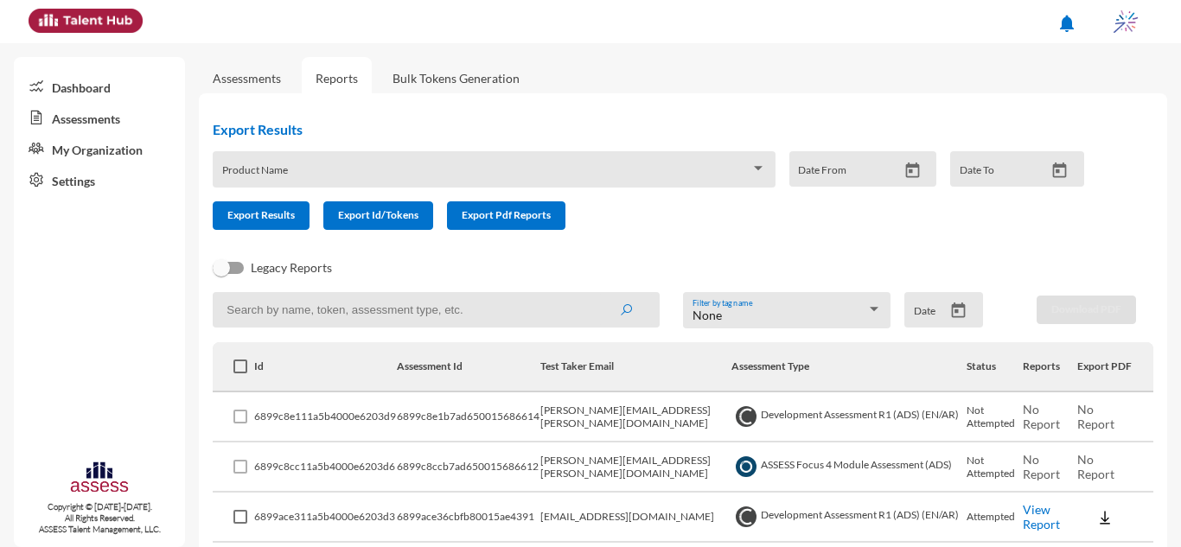
click at [955, 318] on icon "Open calendar" at bounding box center [959, 311] width 18 height 18
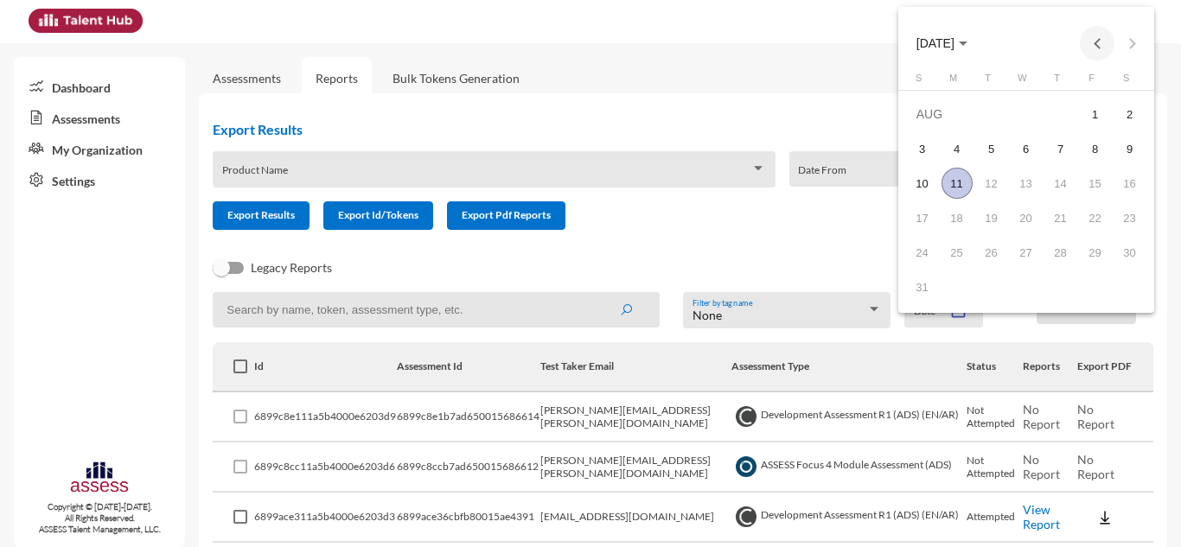
click at [1106, 38] on button "Previous month" at bounding box center [1097, 43] width 35 height 35
click at [1056, 211] on div "17" at bounding box center [1061, 217] width 31 height 31
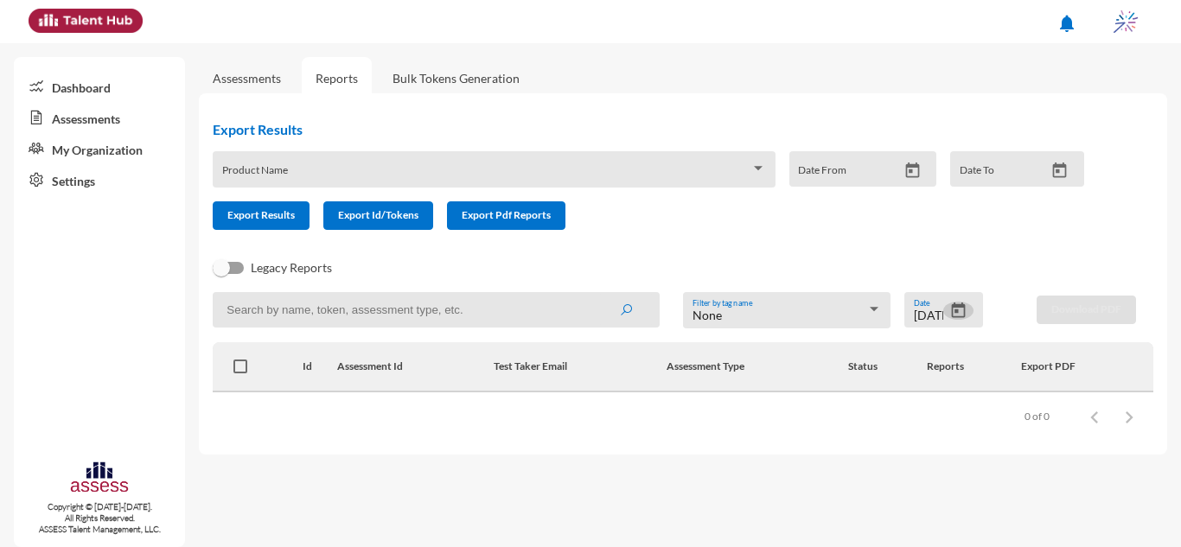
click at [969, 305] on button "Open calendar" at bounding box center [958, 311] width 30 height 18
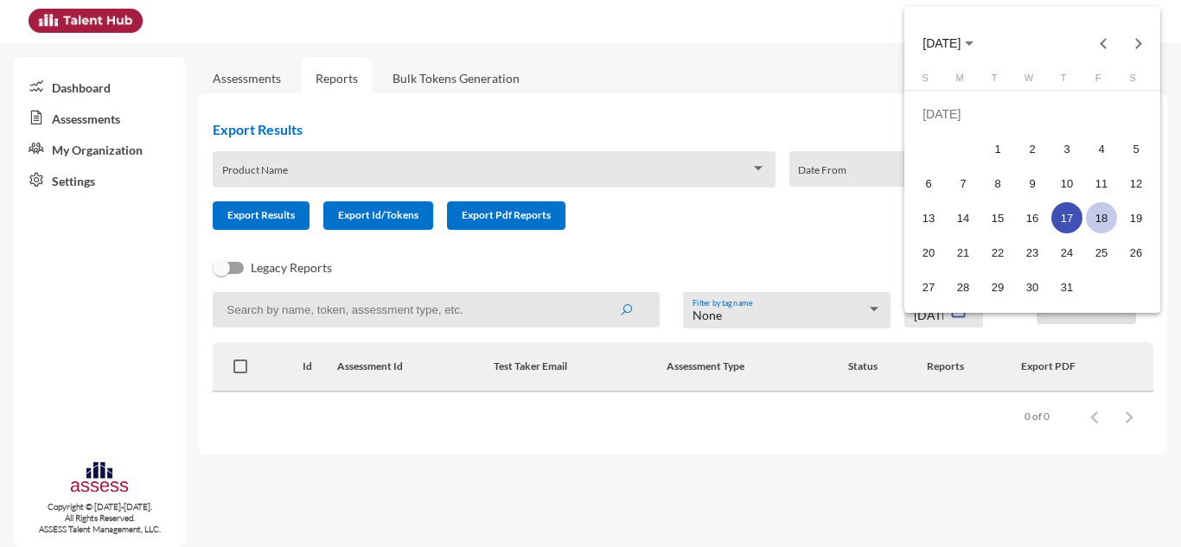
click at [1113, 206] on td "18" at bounding box center [1101, 218] width 35 height 35
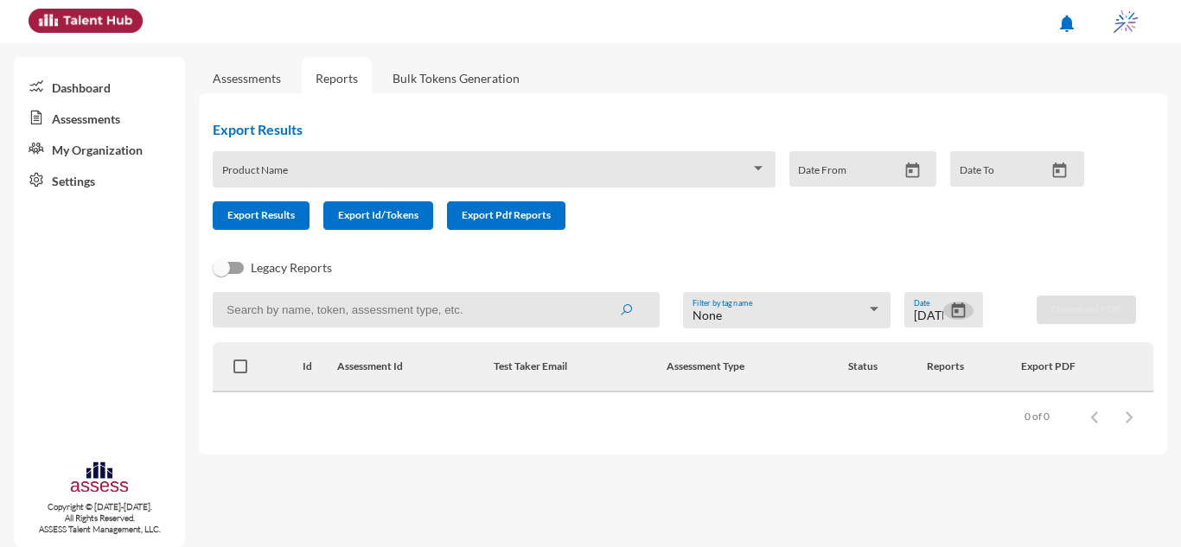
click at [972, 306] on button "Open calendar" at bounding box center [958, 311] width 30 height 18
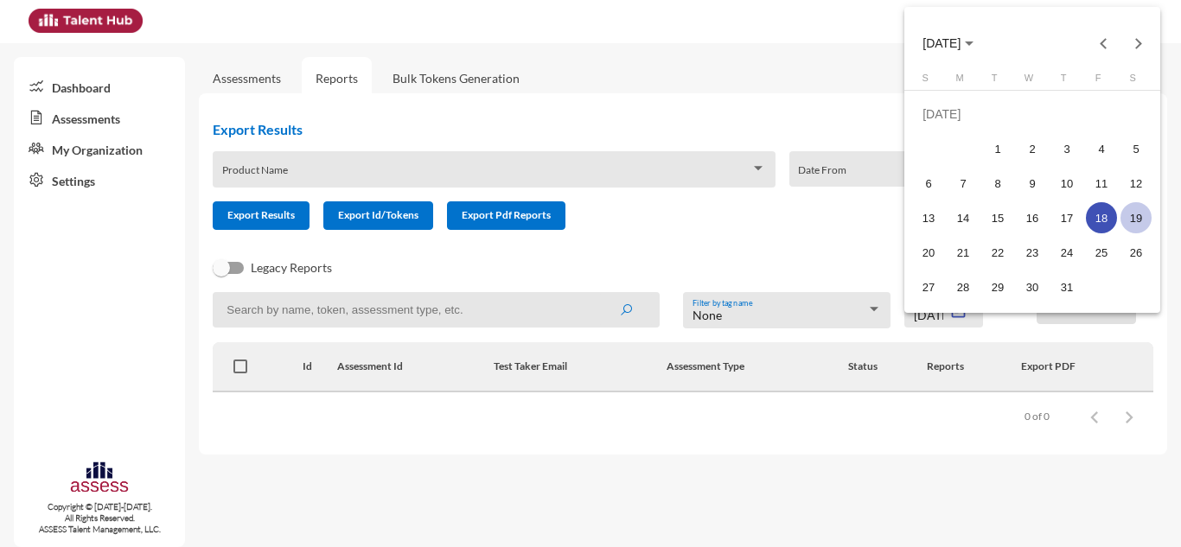
click at [1127, 206] on div "19" at bounding box center [1136, 217] width 31 height 31
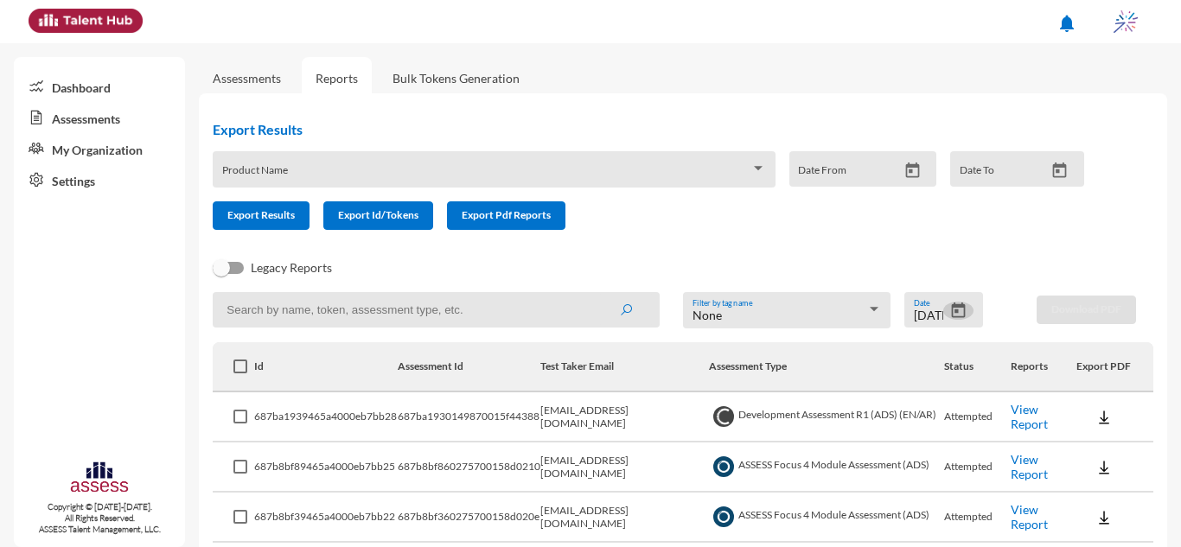
click at [943, 304] on div at bounding box center [958, 312] width 30 height 21
click at [943, 301] on div "7/19/2025 Date" at bounding box center [944, 309] width 79 height 35
click at [952, 307] on icon "Open calendar" at bounding box center [959, 311] width 14 height 16
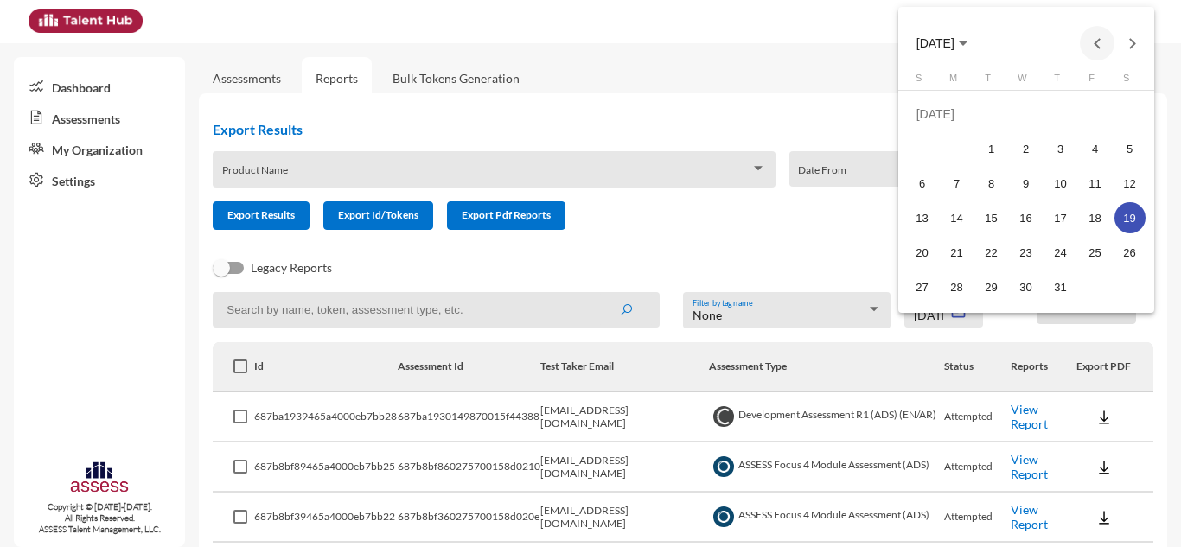
click at [1089, 42] on button "Previous month" at bounding box center [1097, 43] width 35 height 35
click at [1097, 41] on button "Previous month" at bounding box center [1097, 43] width 35 height 35
click at [1131, 45] on button "Next month" at bounding box center [1132, 43] width 35 height 35
click at [1077, 216] on td "19" at bounding box center [1061, 218] width 35 height 35
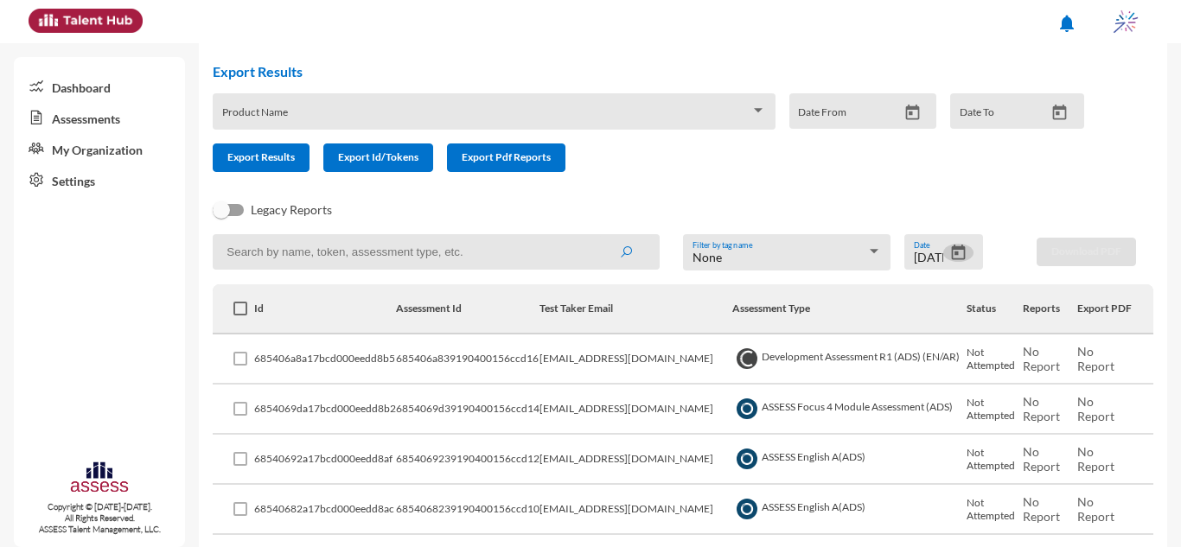
scroll to position [86, 0]
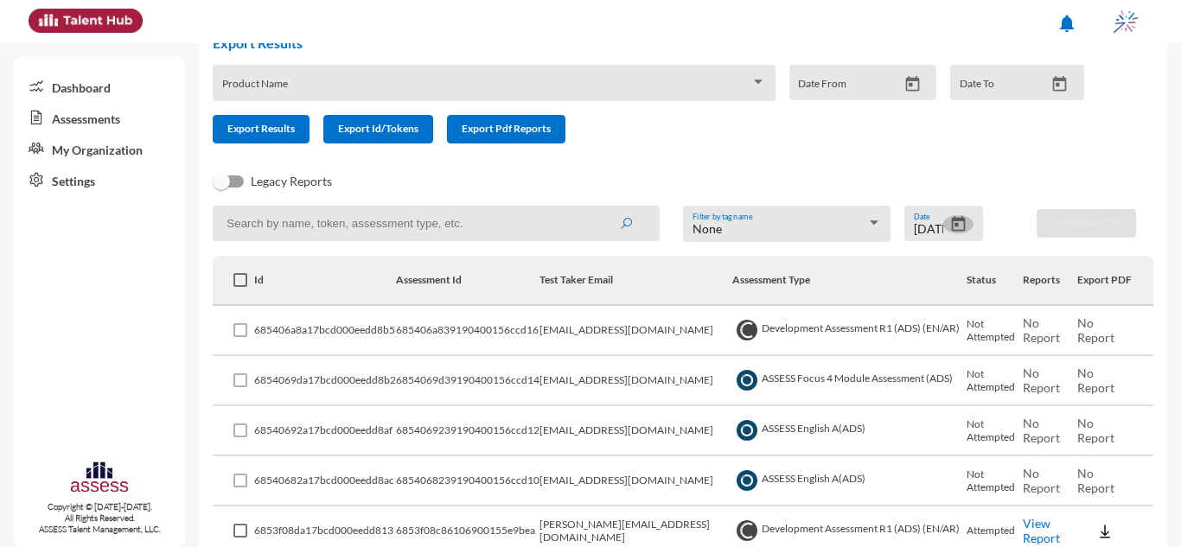
click at [952, 221] on icon "Open calendar" at bounding box center [959, 224] width 14 height 16
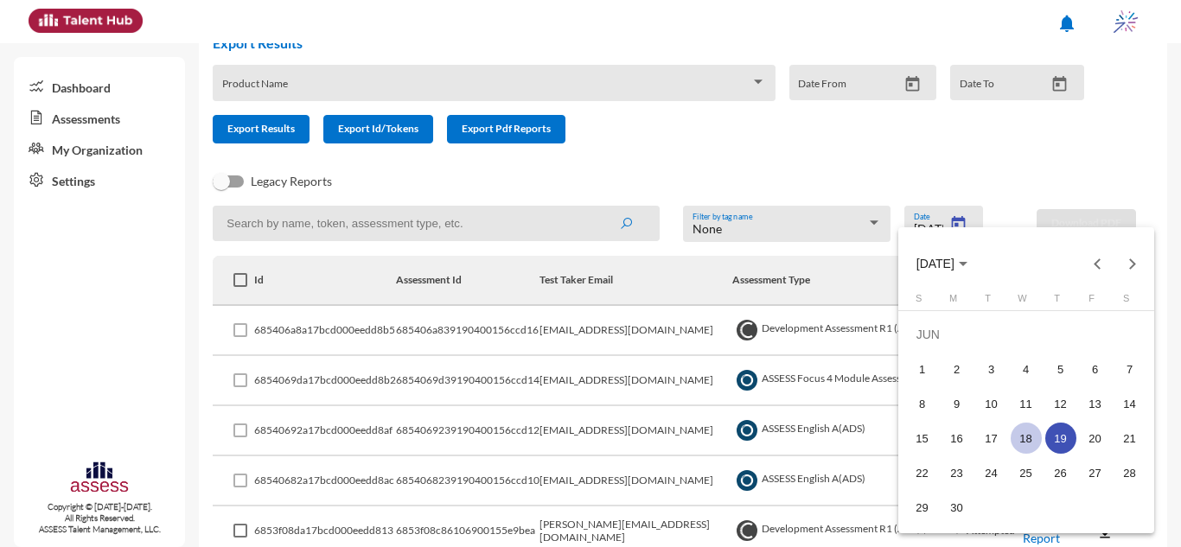
click at [1028, 439] on div "18" at bounding box center [1026, 438] width 31 height 31
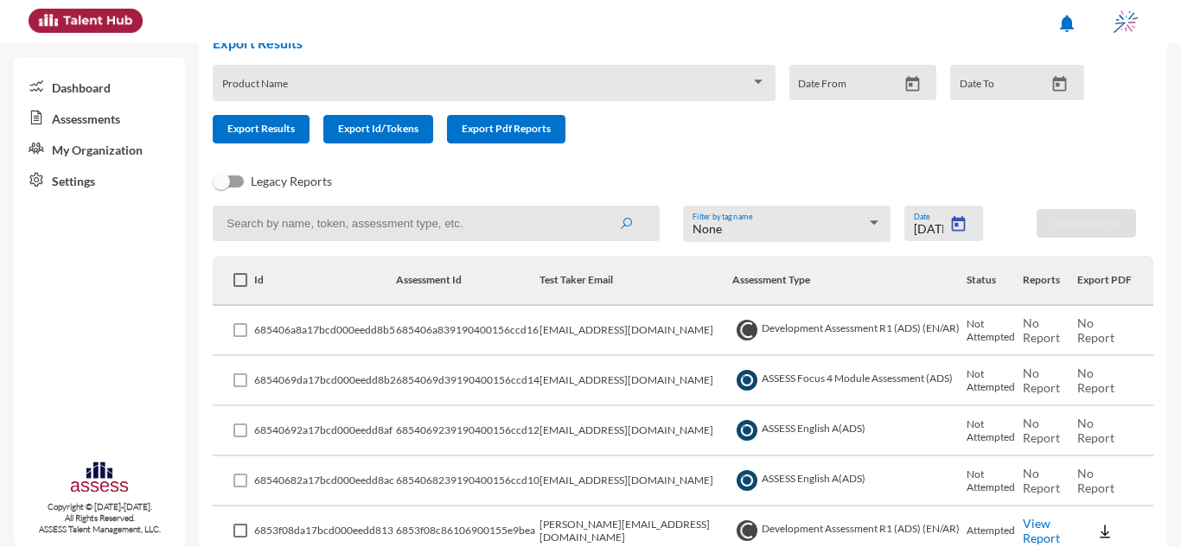
type input "6/18/2025"
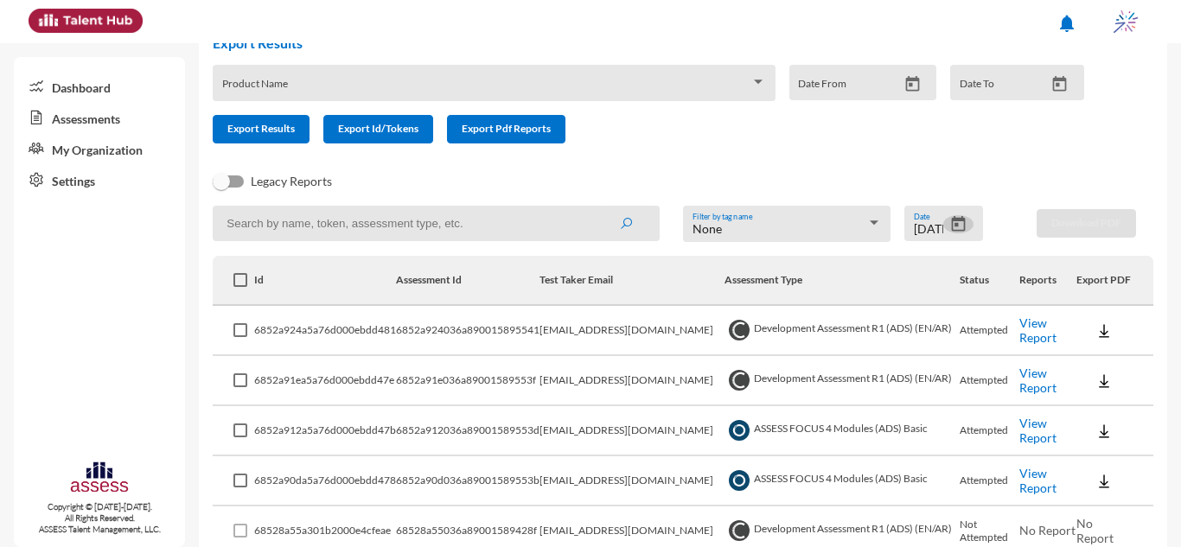
click at [1100, 323] on img at bounding box center [1104, 331] width 17 height 17
click at [1081, 370] on button "OCM / EN" at bounding box center [1125, 362] width 112 height 33
click at [1097, 380] on img at bounding box center [1104, 381] width 17 height 17
click at [1081, 409] on button "OCM / EN" at bounding box center [1125, 412] width 112 height 33
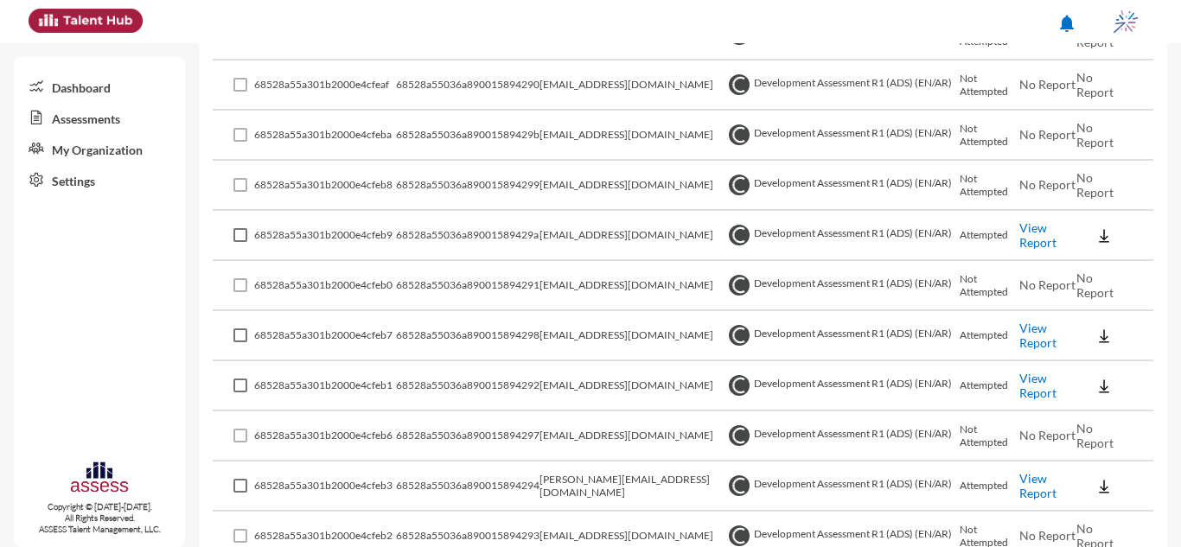
scroll to position [605, 0]
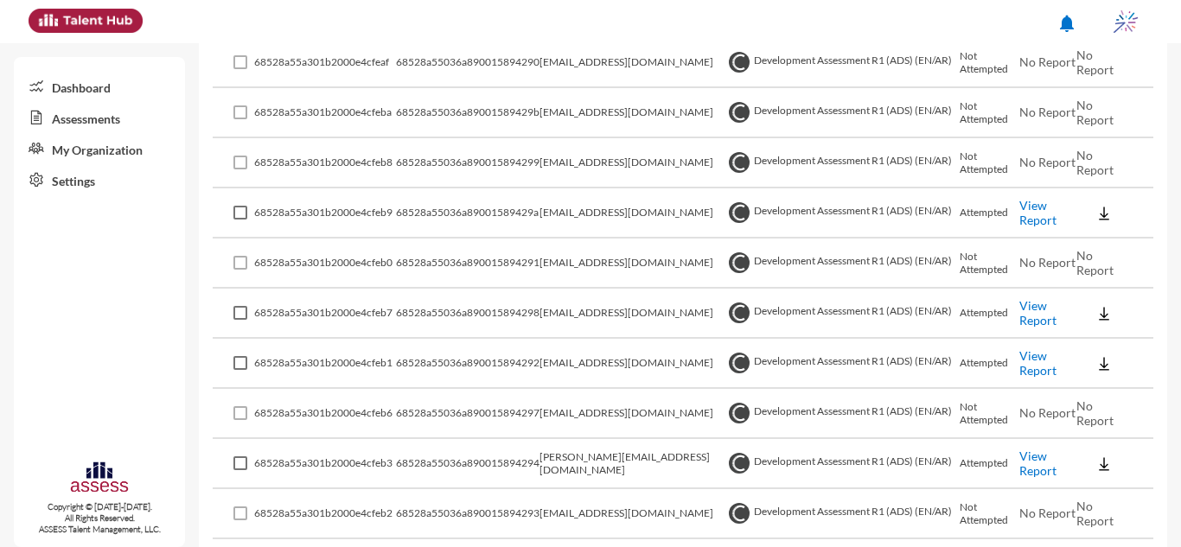
click at [1032, 209] on link "View Report" at bounding box center [1038, 212] width 37 height 29
click at [1028, 317] on link "View Report" at bounding box center [1038, 312] width 37 height 29
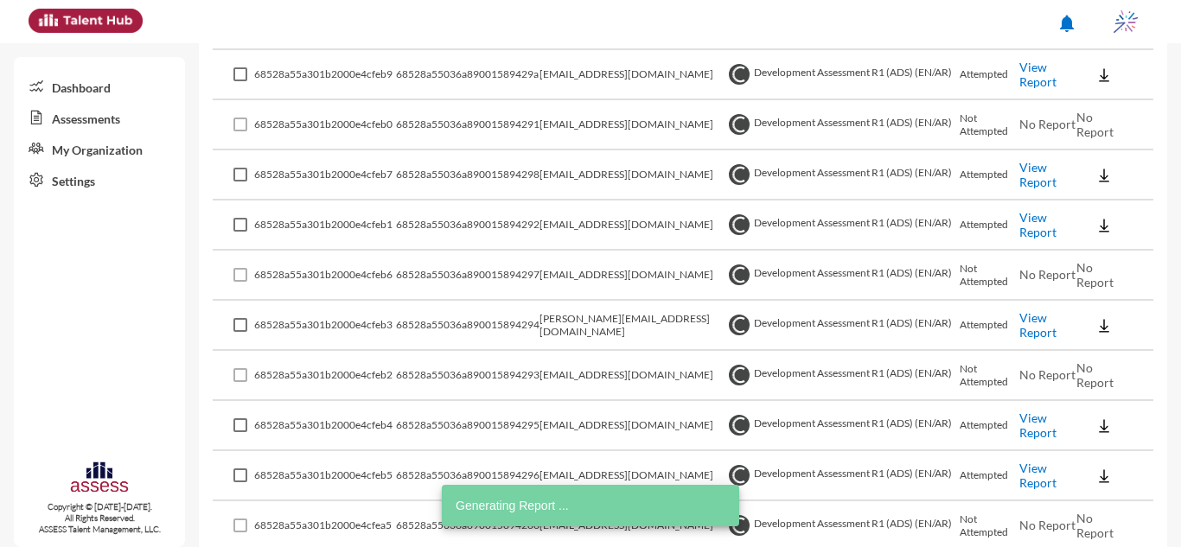
scroll to position [778, 0]
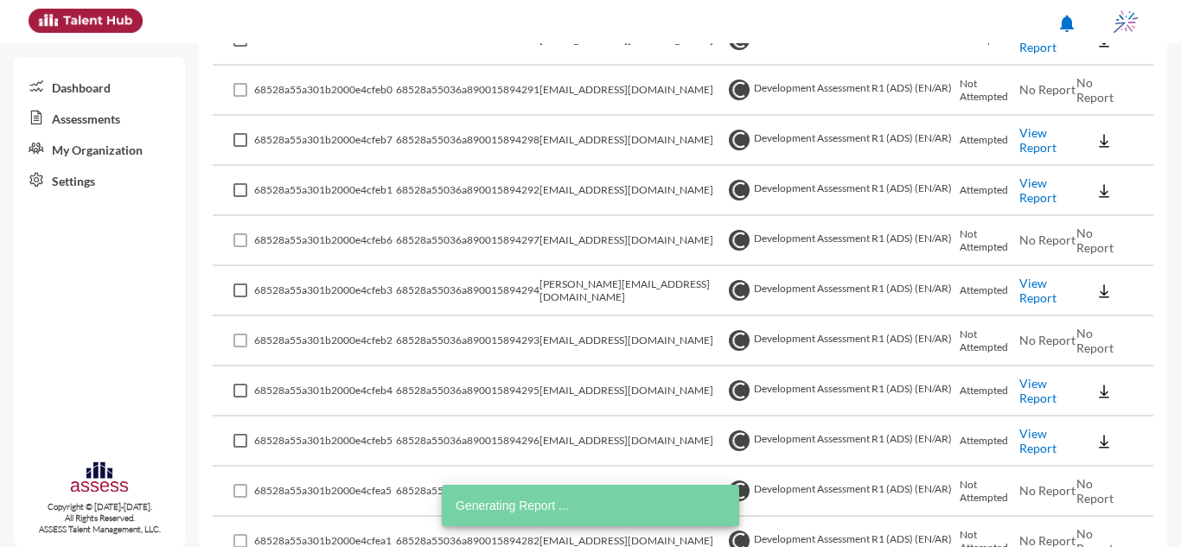
click at [1036, 187] on link "View Report" at bounding box center [1038, 190] width 37 height 29
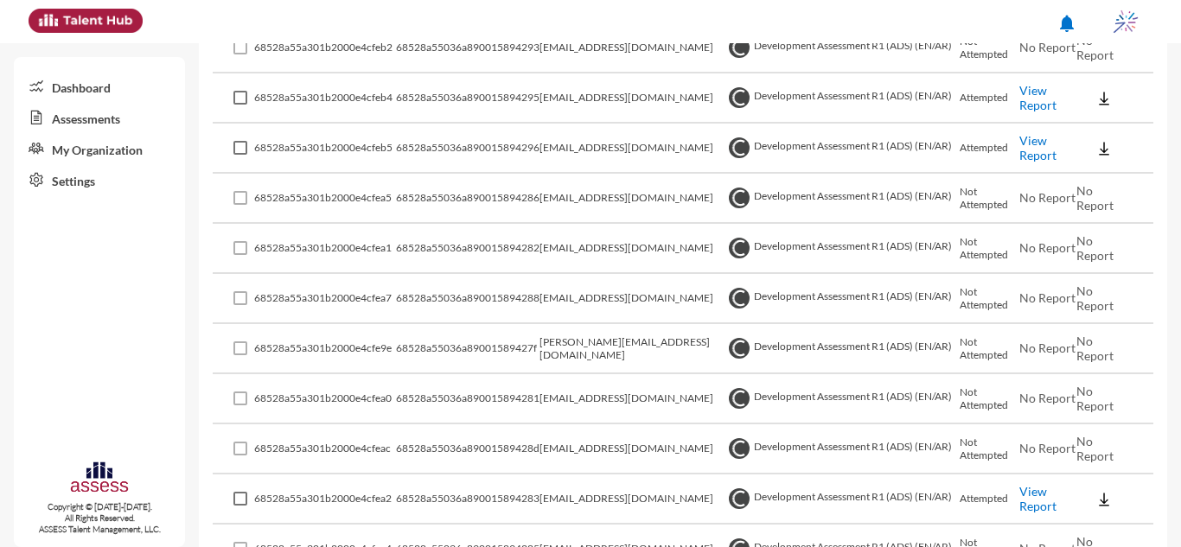
scroll to position [1038, 0]
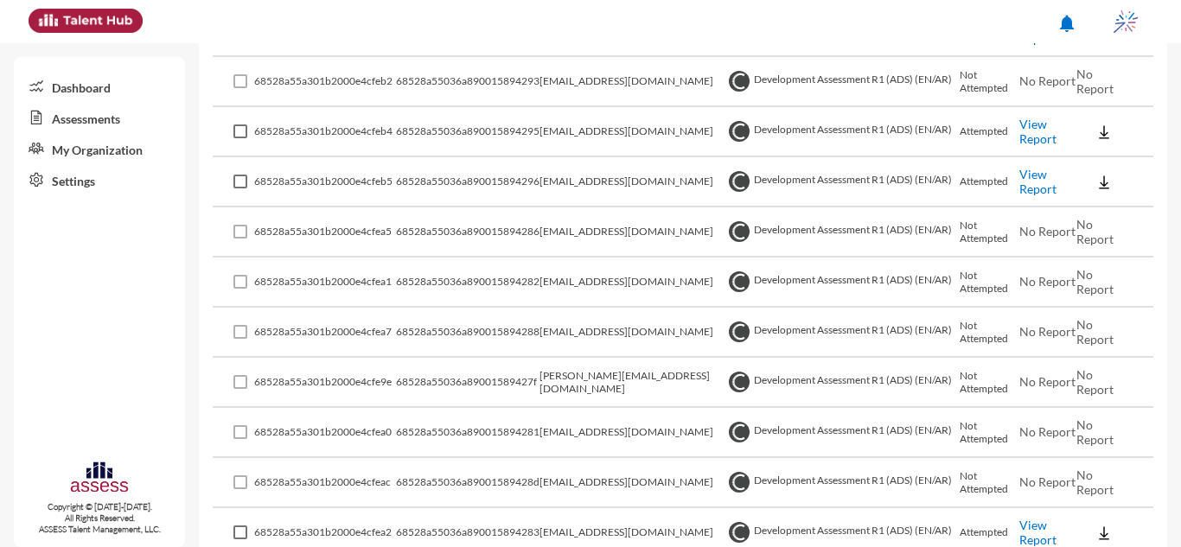
click at [1020, 130] on link "View Report" at bounding box center [1038, 131] width 37 height 29
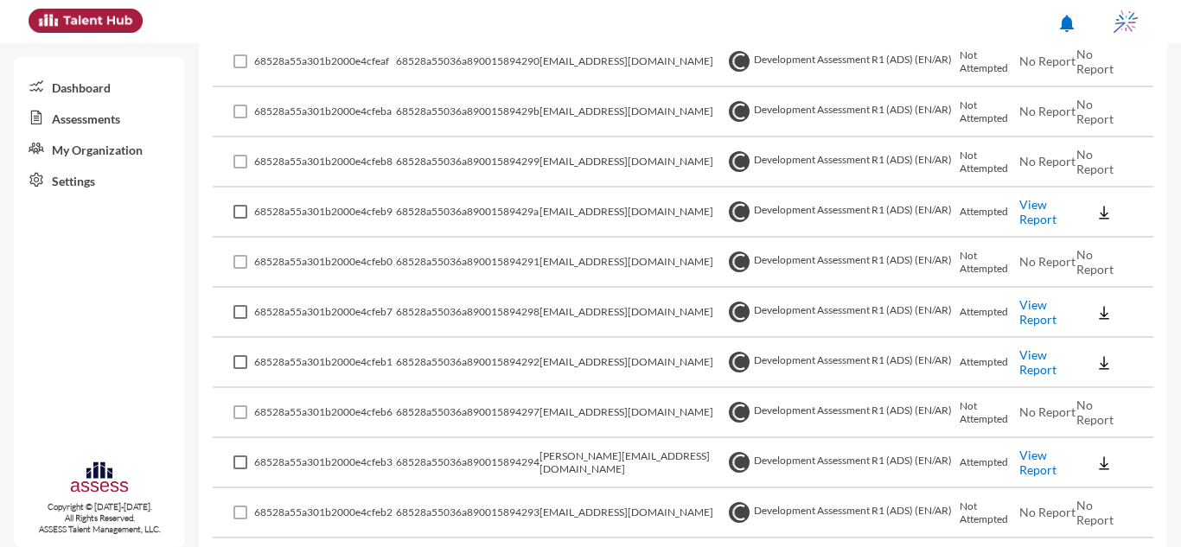
scroll to position [0, 0]
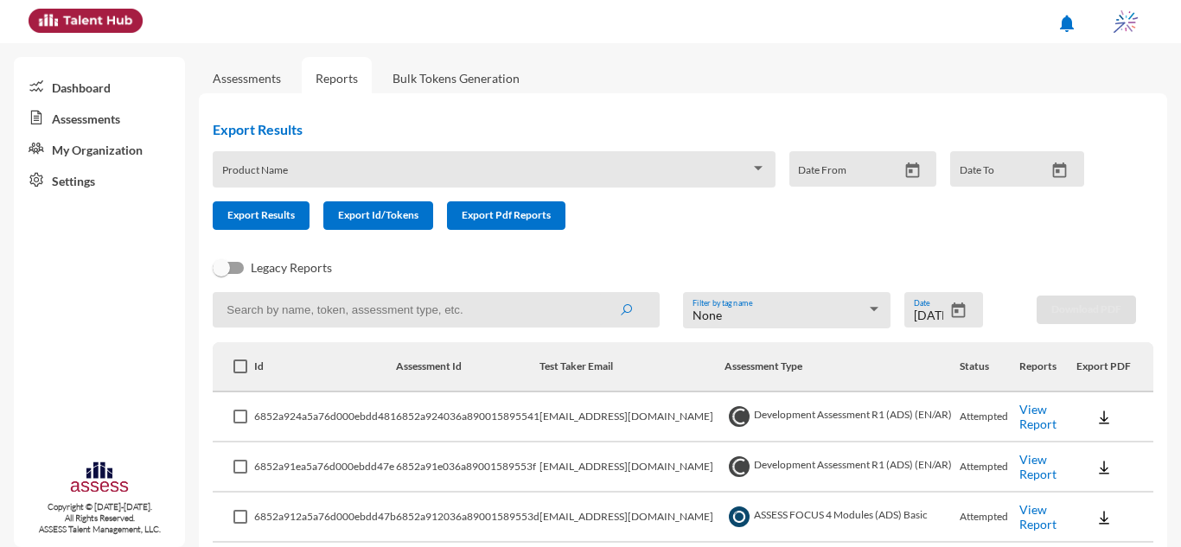
click at [318, 175] on span at bounding box center [486, 176] width 528 height 14
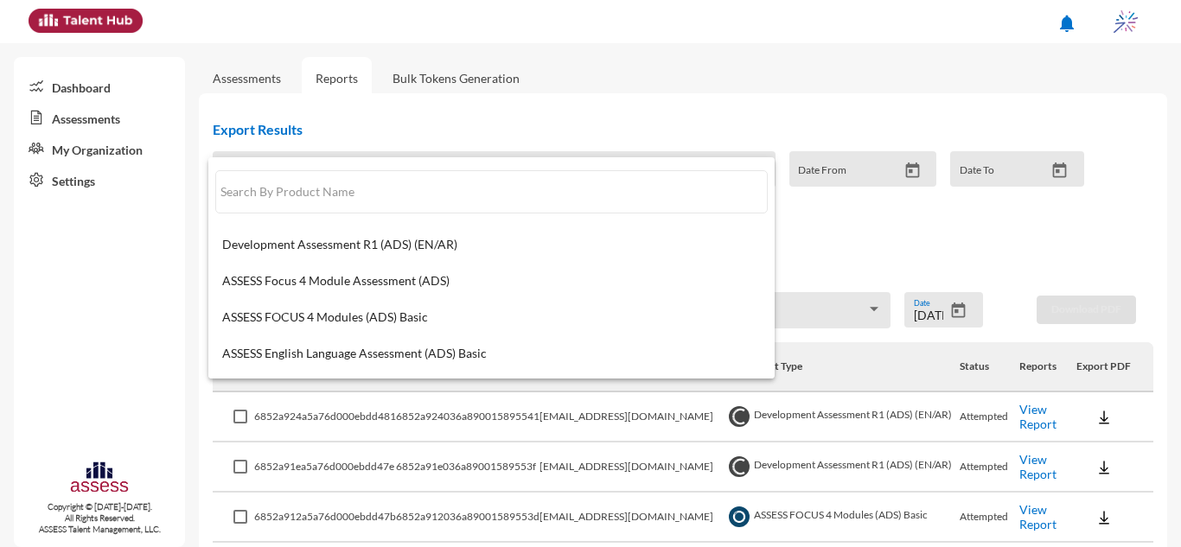
click at [662, 65] on div at bounding box center [590, 273] width 1181 height 547
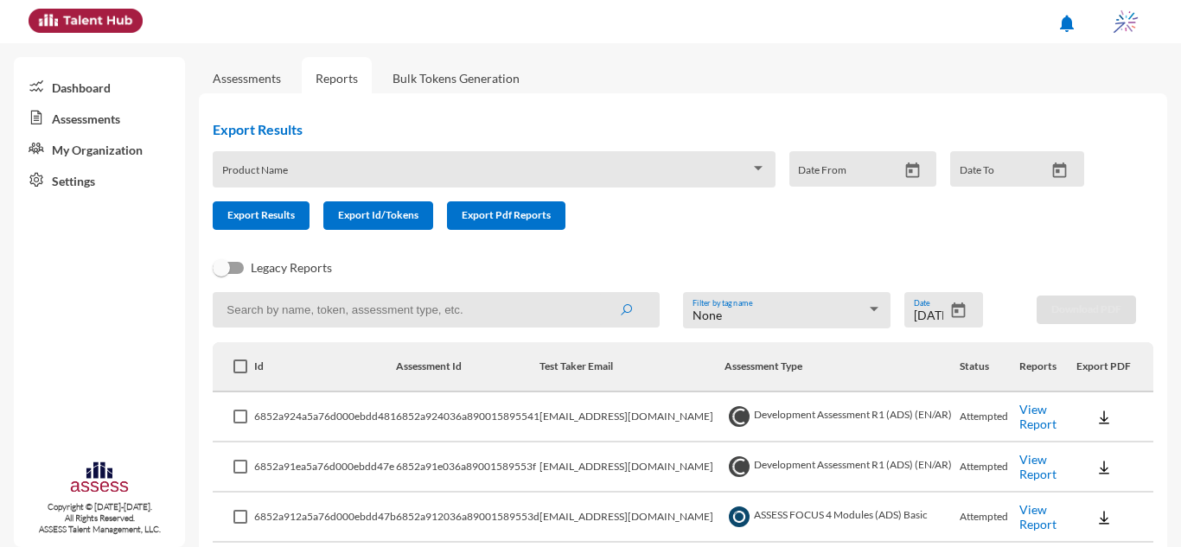
click at [517, 301] on input at bounding box center [436, 309] width 447 height 35
type input "intern"
click at [598, 294] on button "submit" at bounding box center [625, 309] width 55 height 31
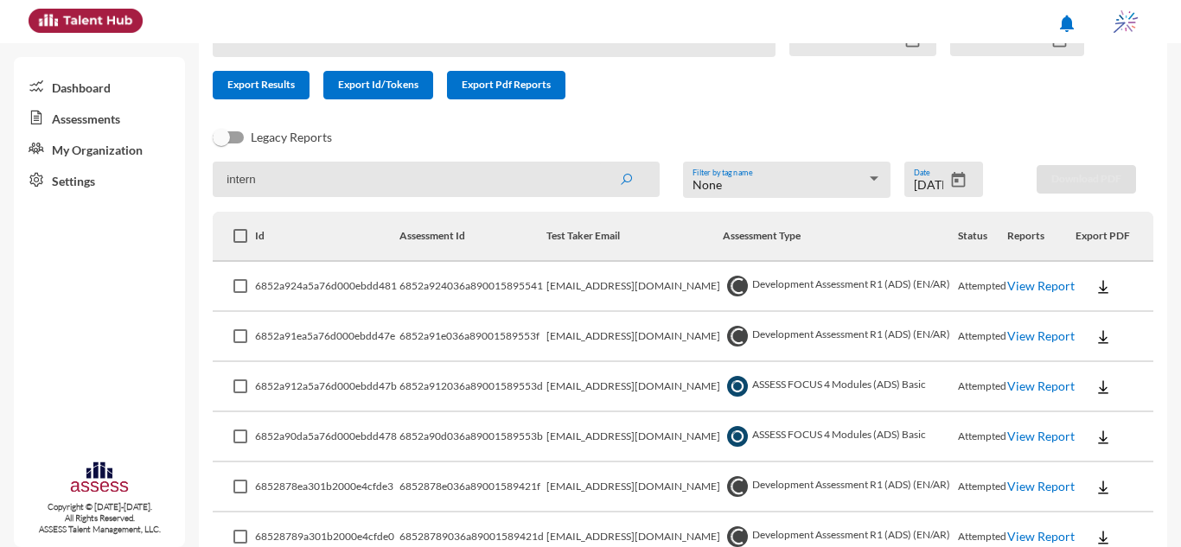
scroll to position [304, 0]
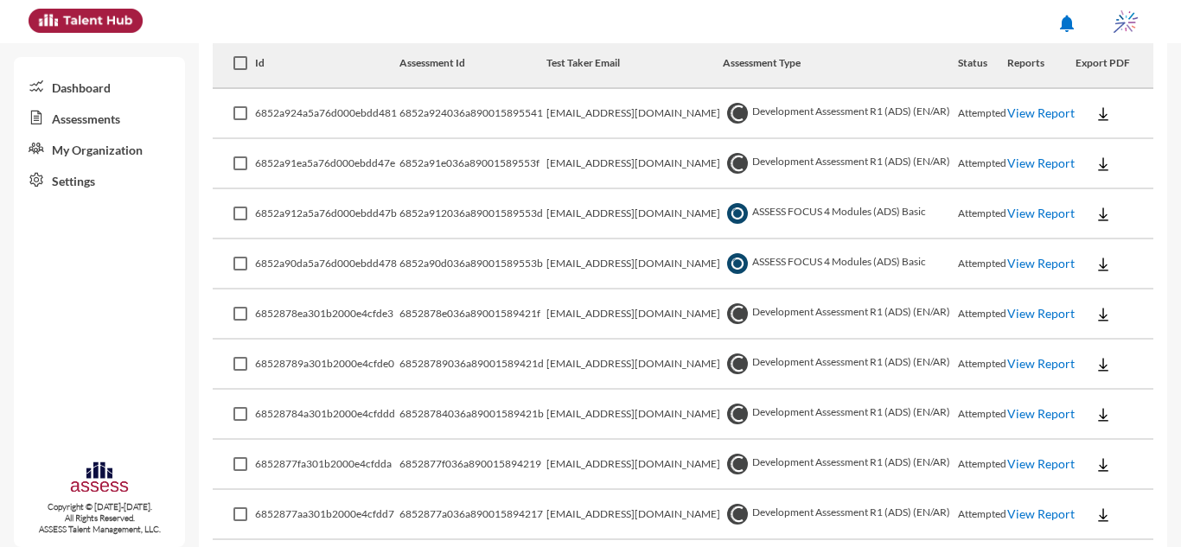
click at [1034, 118] on link "View Report" at bounding box center [1040, 113] width 67 height 15
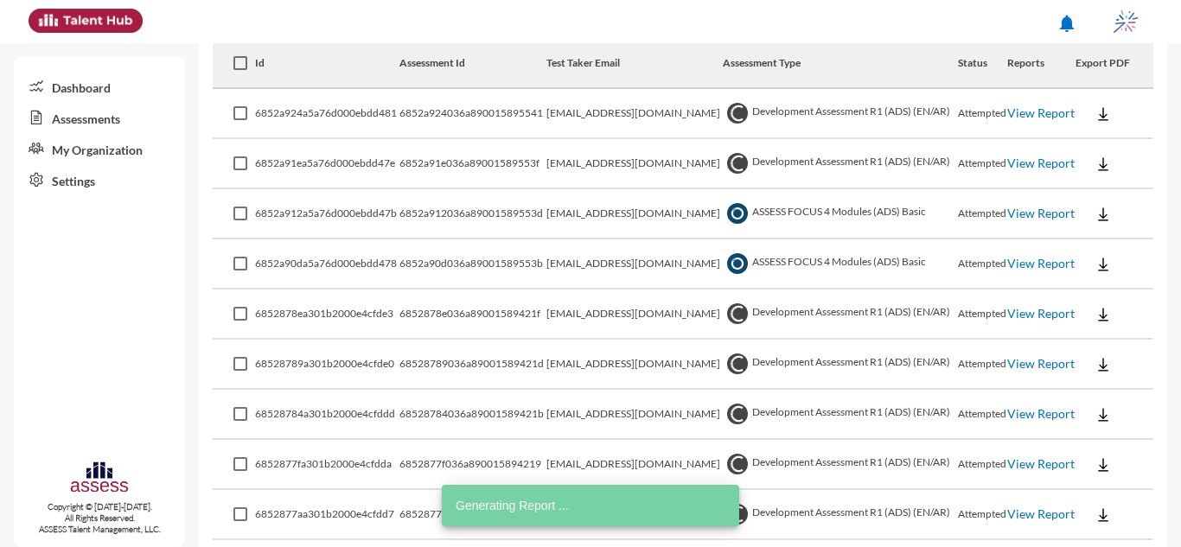
click at [1009, 157] on link "View Report" at bounding box center [1040, 163] width 67 height 15
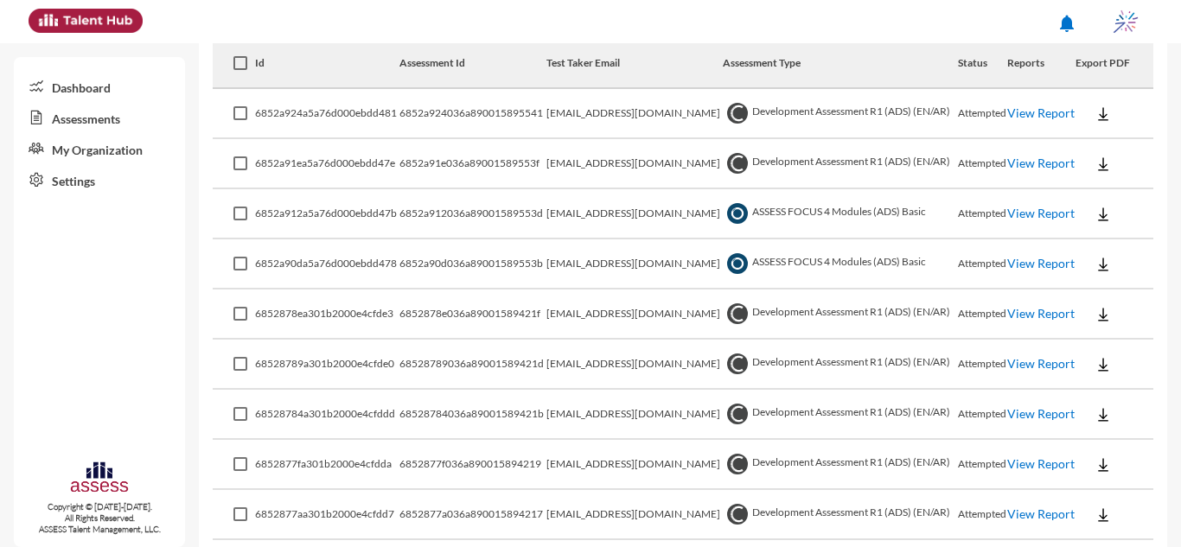
click at [1025, 309] on link "View Report" at bounding box center [1040, 313] width 67 height 15
click at [1031, 214] on link "View Report" at bounding box center [1040, 213] width 67 height 15
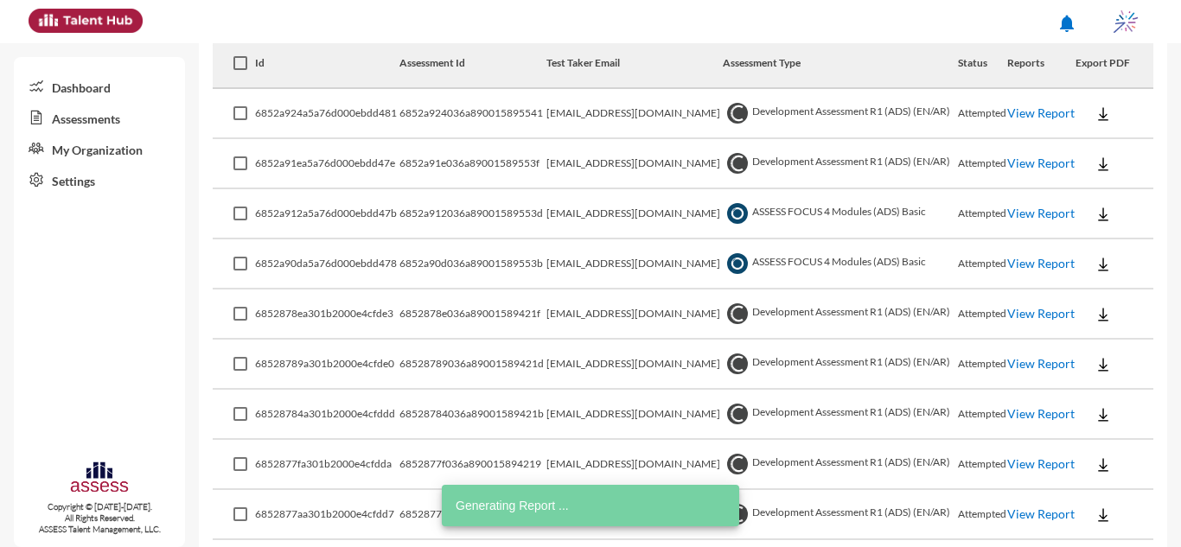
click at [1029, 271] on link "View Report" at bounding box center [1040, 263] width 67 height 15
click at [1032, 271] on link "View Report" at bounding box center [1040, 263] width 67 height 15
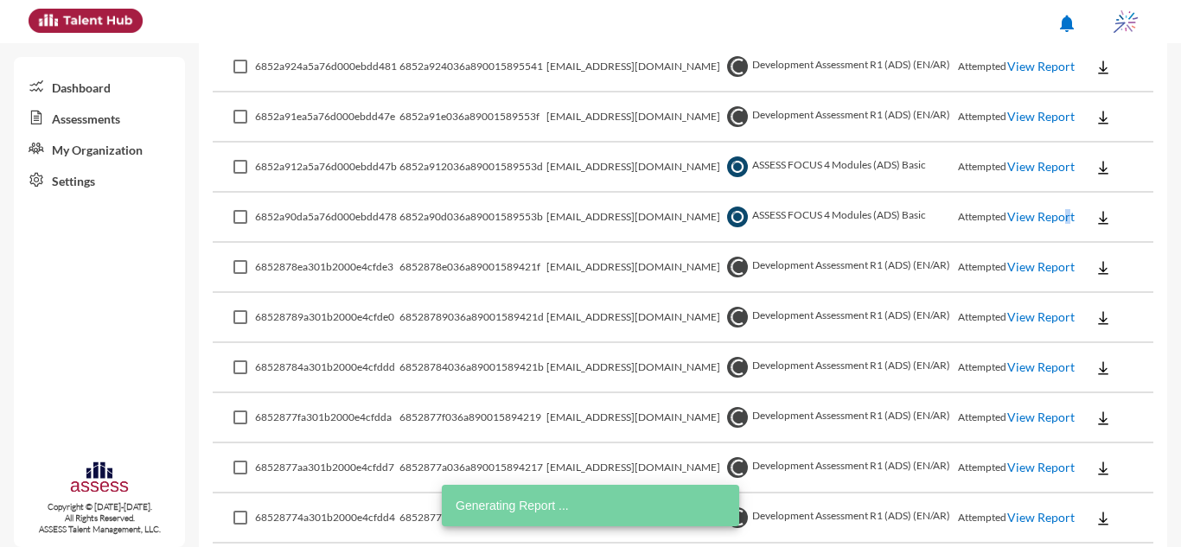
scroll to position [390, 0]
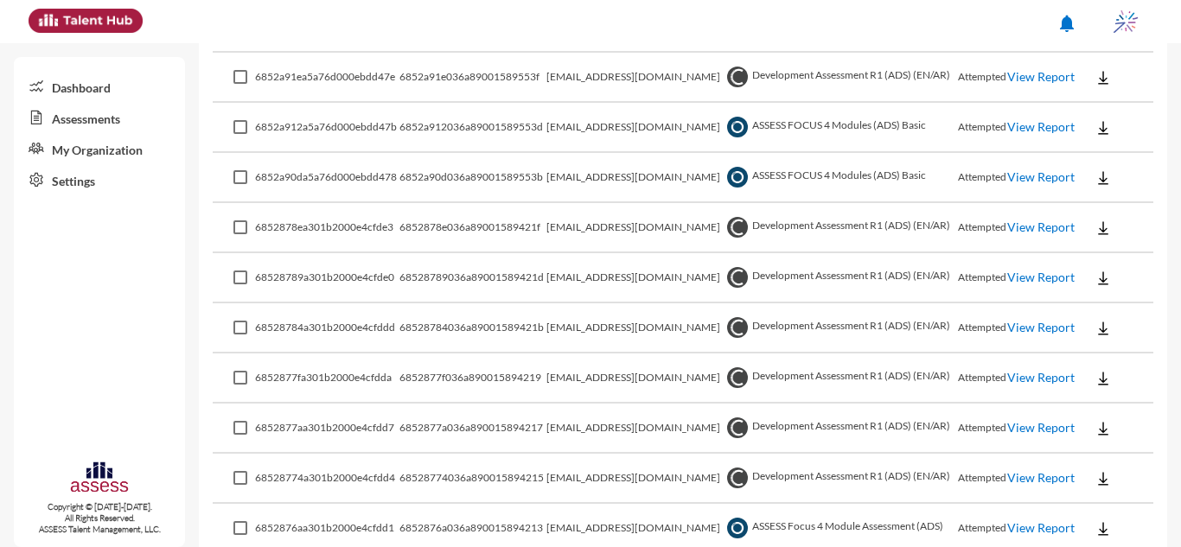
click at [1027, 225] on link "View Report" at bounding box center [1040, 227] width 67 height 15
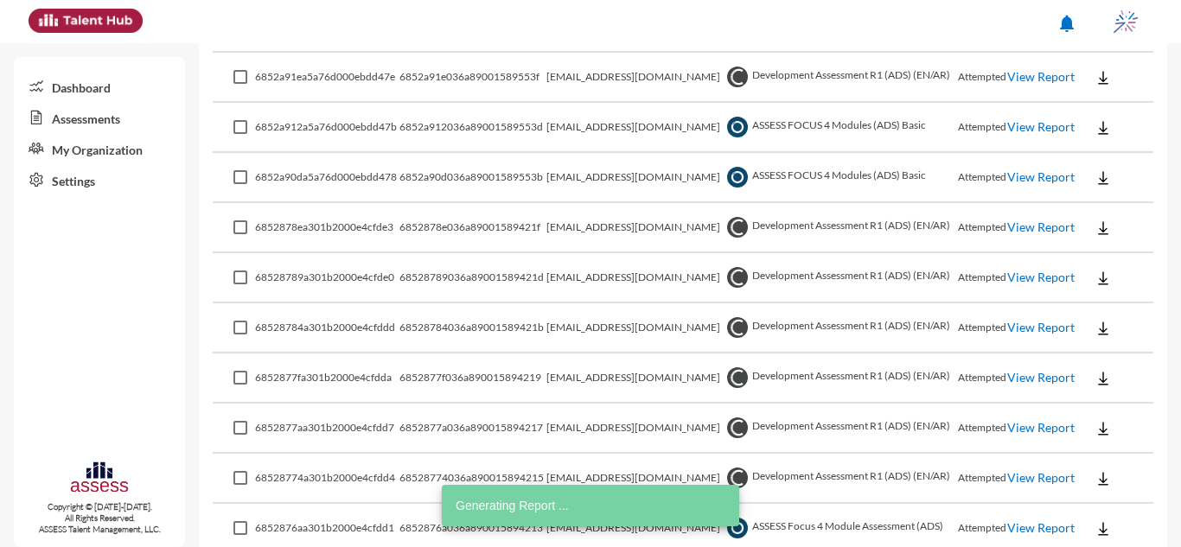
scroll to position [477, 0]
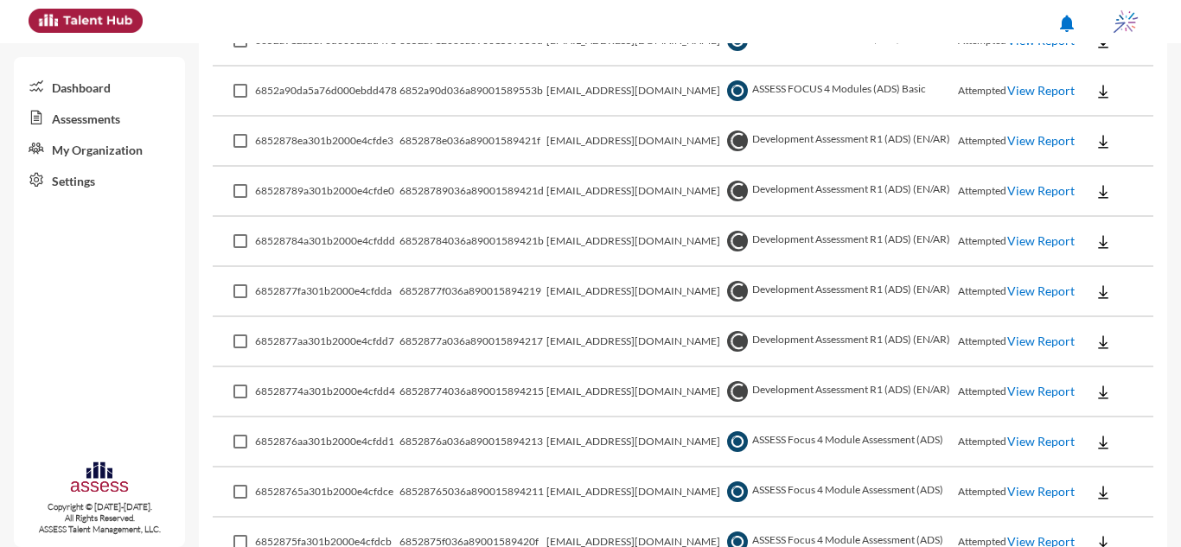
click at [1026, 449] on link "View Report" at bounding box center [1040, 441] width 67 height 15
click at [1019, 189] on link "View Report" at bounding box center [1040, 190] width 67 height 15
click at [1022, 239] on link "View Report" at bounding box center [1040, 240] width 67 height 15
click at [1020, 243] on link "View Report" at bounding box center [1040, 240] width 67 height 15
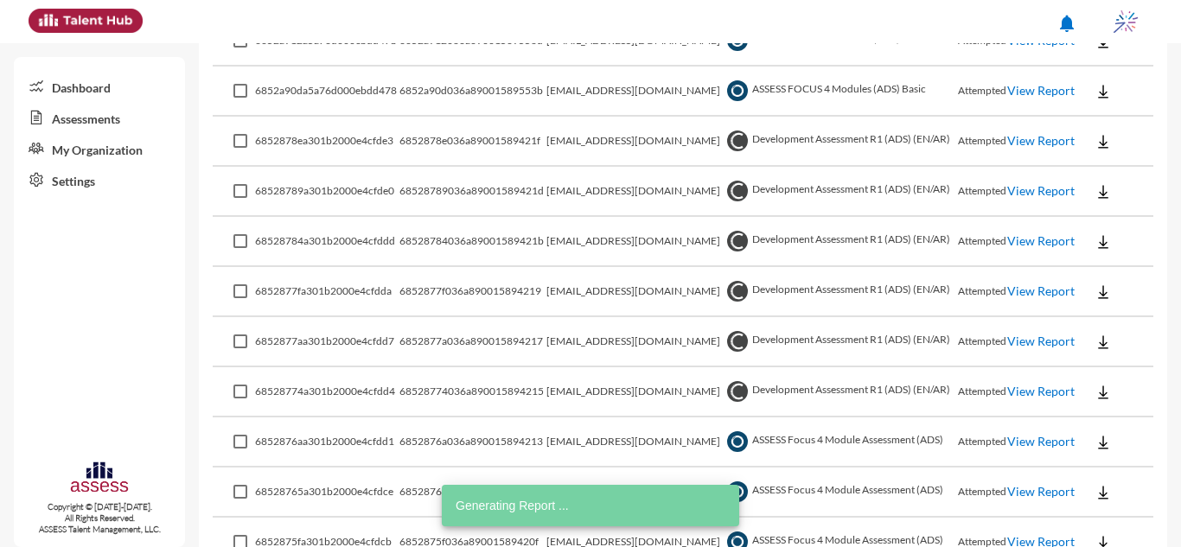
click at [1103, 246] on img at bounding box center [1103, 241] width 17 height 17
click at [1104, 269] on button "OCM / EN" at bounding box center [1125, 273] width 112 height 33
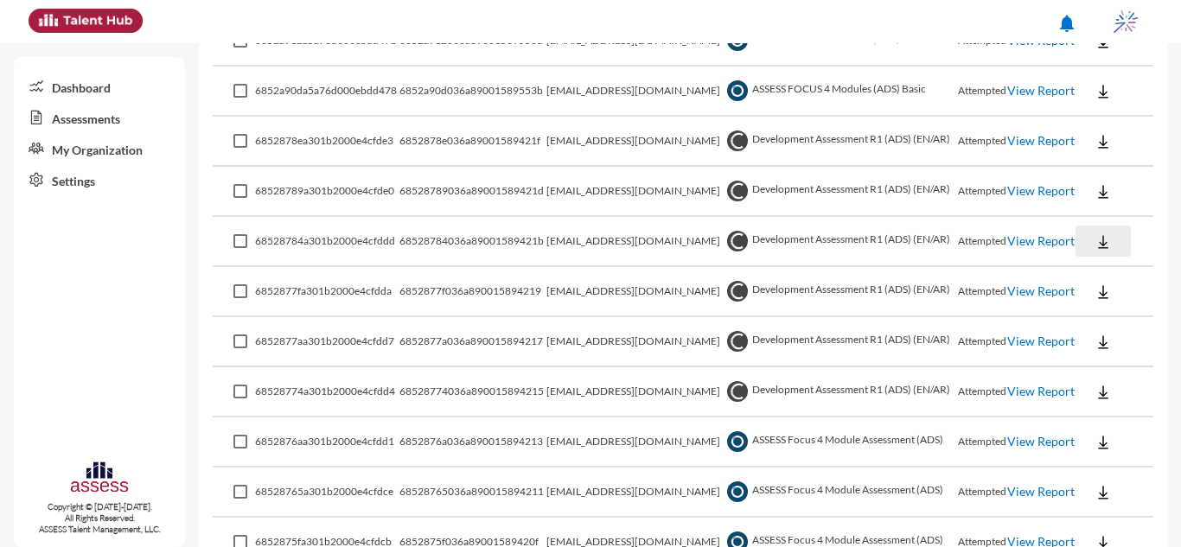
click at [1096, 235] on img at bounding box center [1103, 241] width 17 height 17
click at [1117, 347] on button "Personality / EN" at bounding box center [1125, 339] width 112 height 33
click at [1097, 291] on img at bounding box center [1103, 292] width 17 height 17
click at [1110, 332] on button "OCM / EN" at bounding box center [1125, 323] width 112 height 33
click at [1098, 297] on img at bounding box center [1103, 292] width 17 height 17
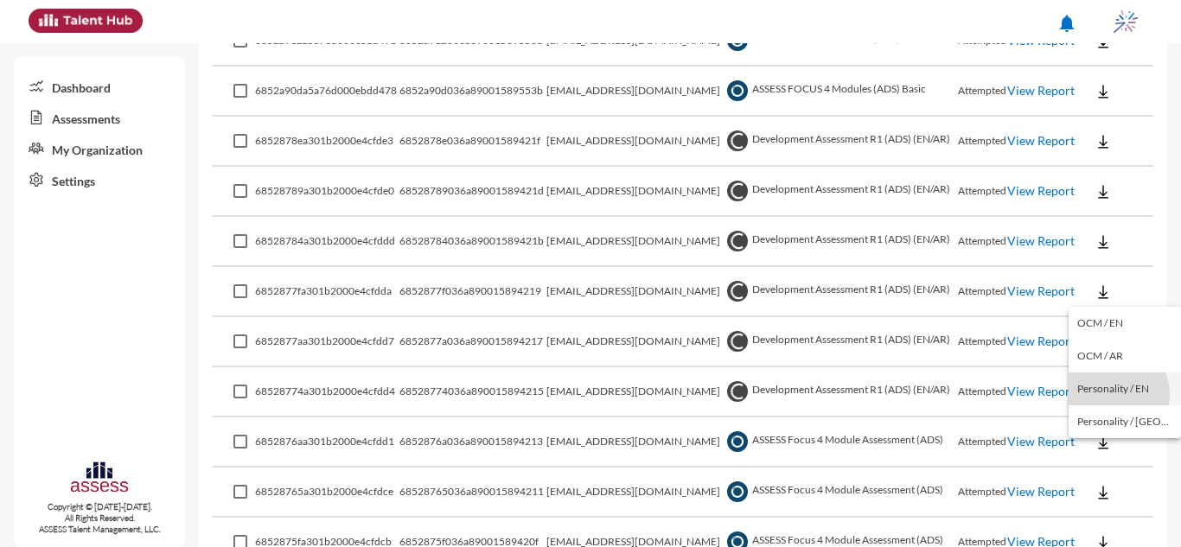
click at [1113, 394] on button "Personality / EN" at bounding box center [1125, 389] width 112 height 33
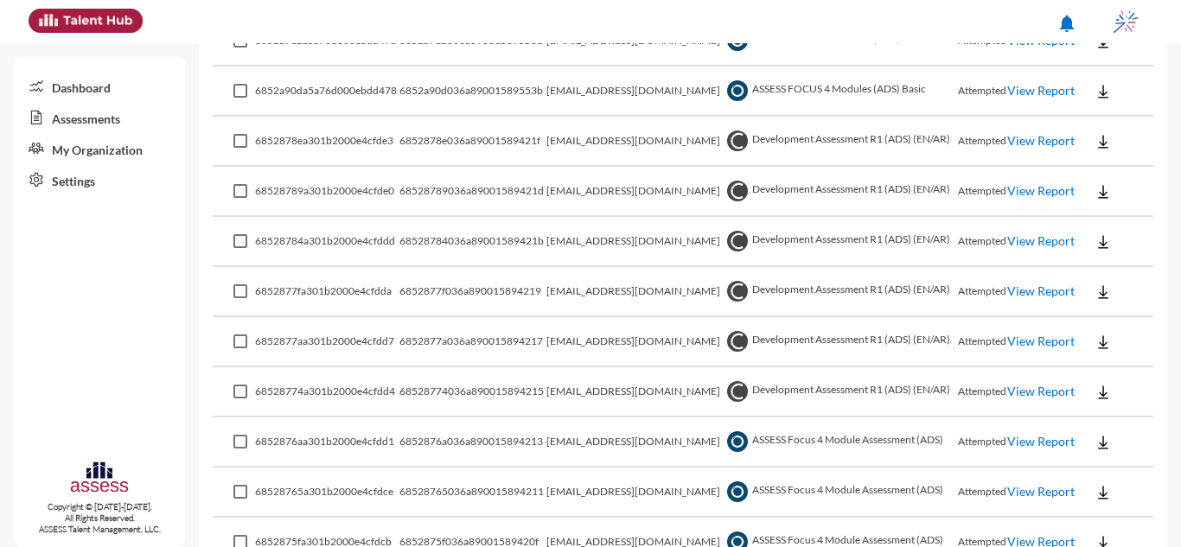
click at [1095, 340] on img at bounding box center [1103, 342] width 17 height 17
click at [1102, 378] on button "OCM / EN" at bounding box center [1125, 373] width 112 height 33
click at [1098, 345] on img at bounding box center [1103, 342] width 17 height 17
click at [1110, 444] on button "Personality / EN" at bounding box center [1125, 439] width 112 height 33
click at [658, 153] on td "internal.opportunity@ibnsina-pharma.com" at bounding box center [635, 142] width 176 height 50
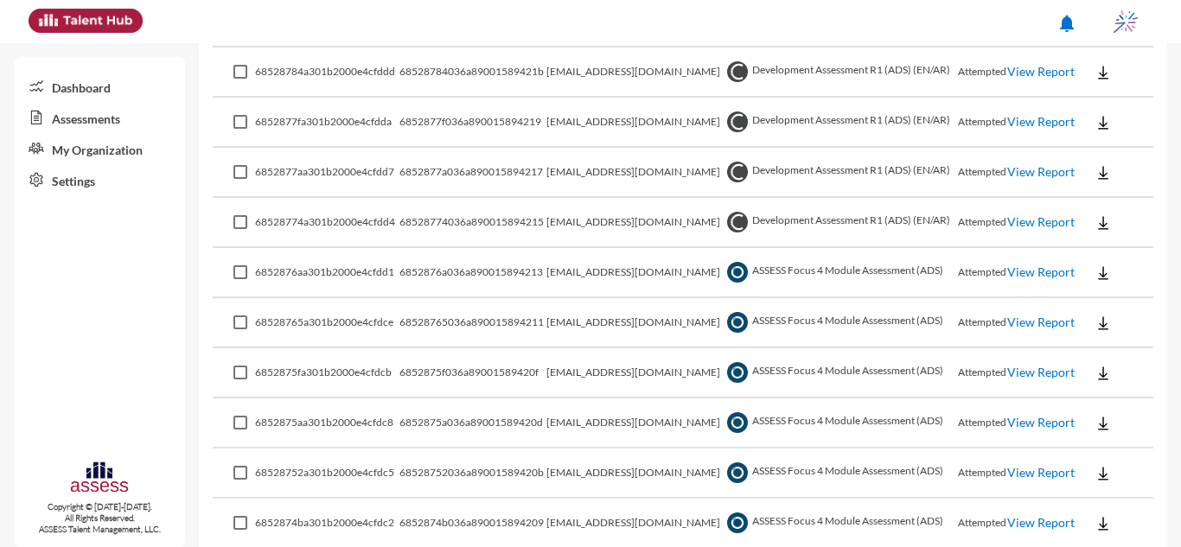
scroll to position [649, 0]
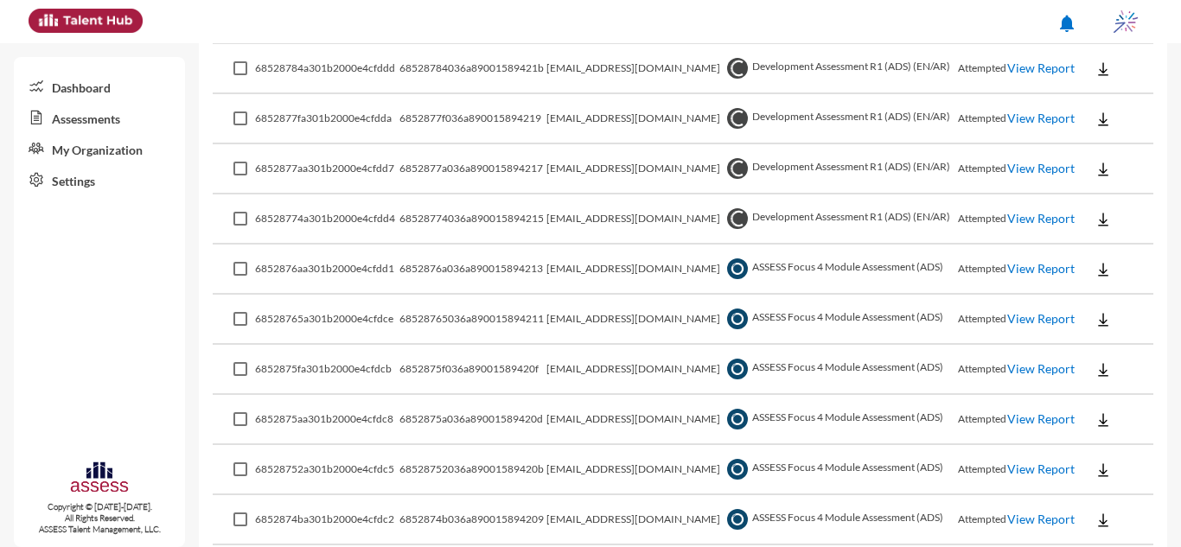
click at [26, 284] on div "Dashboard Assessments My Organization Settings Copyright © 2015-2024. All Right…" at bounding box center [99, 302] width 171 height 490
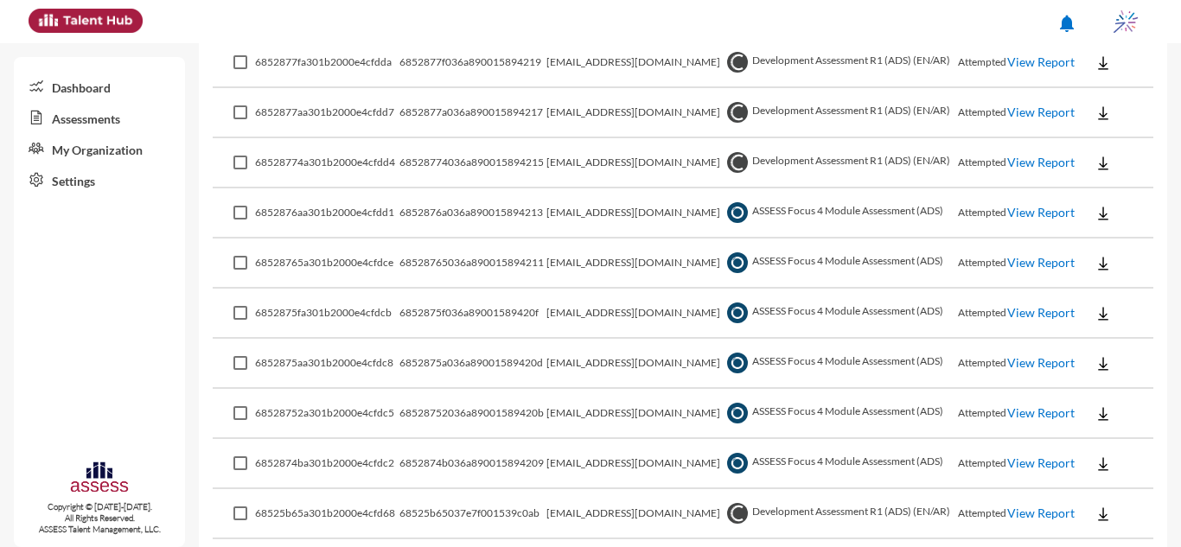
scroll to position [736, 0]
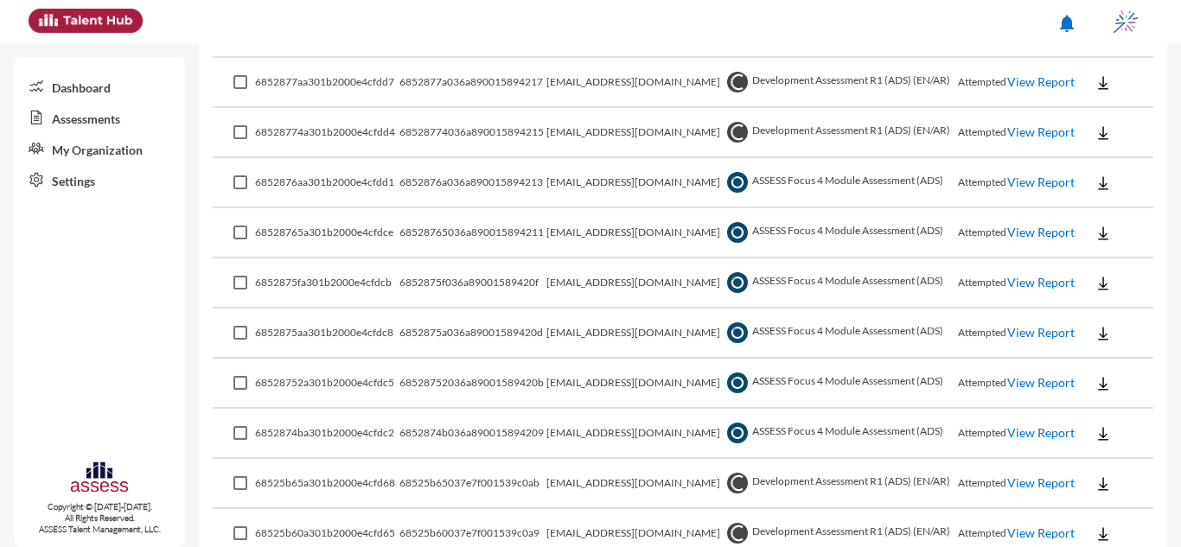
click at [1097, 181] on img at bounding box center [1103, 183] width 17 height 17
click at [1111, 210] on button "EN" at bounding box center [1117, 214] width 97 height 33
click at [1095, 230] on img at bounding box center [1103, 233] width 17 height 17
click at [1101, 265] on button "EN" at bounding box center [1117, 264] width 97 height 33
click at [1101, 272] on button at bounding box center [1103, 282] width 55 height 31
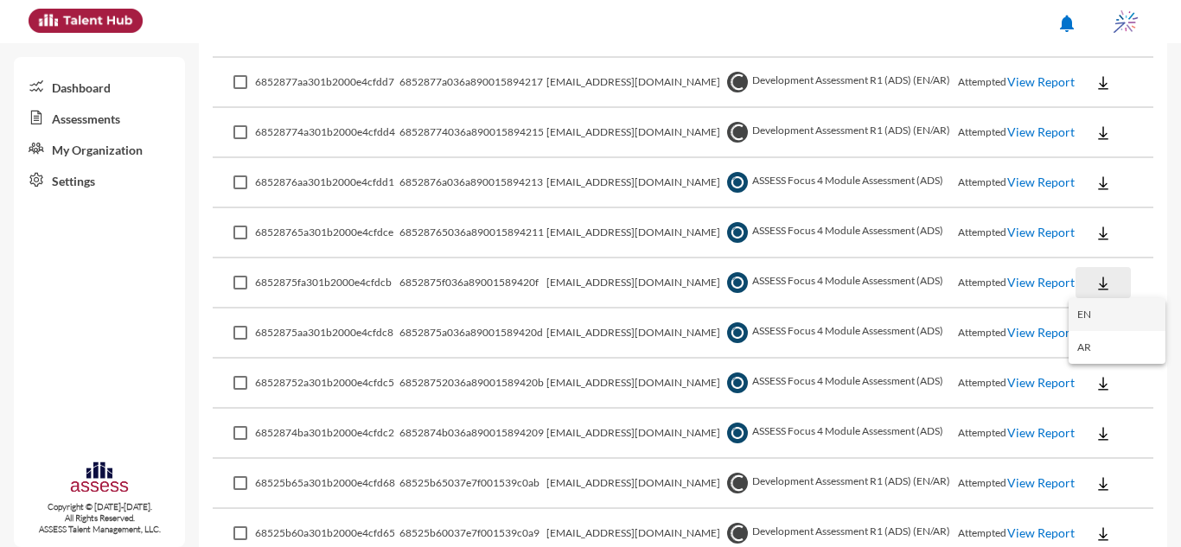
click at [1094, 307] on button "EN" at bounding box center [1117, 314] width 97 height 33
click at [1093, 345] on button at bounding box center [1103, 332] width 55 height 31
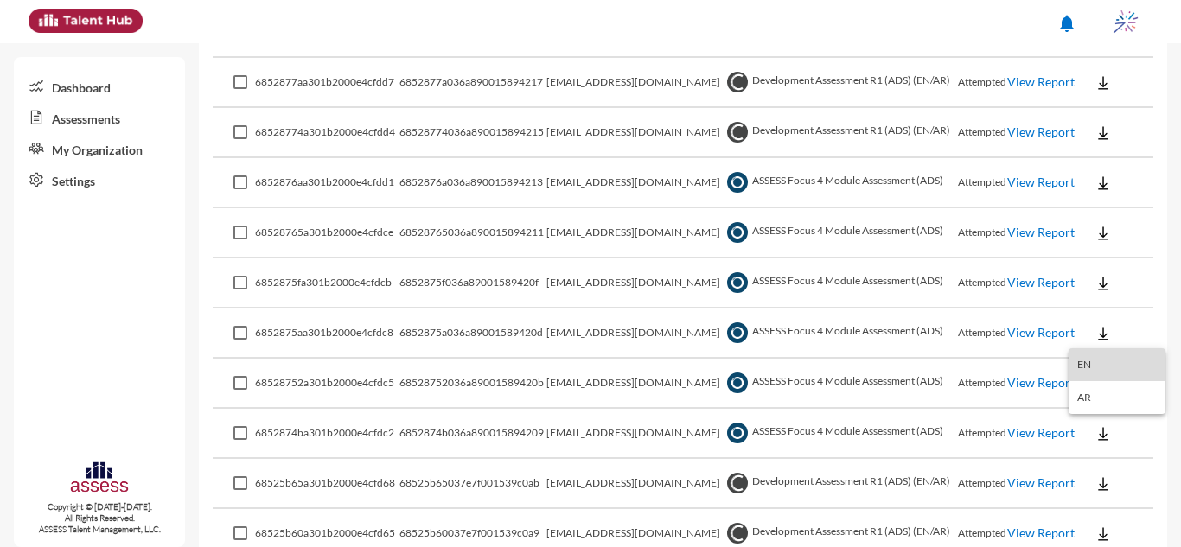
click at [1095, 367] on button "EN" at bounding box center [1117, 365] width 97 height 33
click at [1095, 386] on img at bounding box center [1103, 383] width 17 height 17
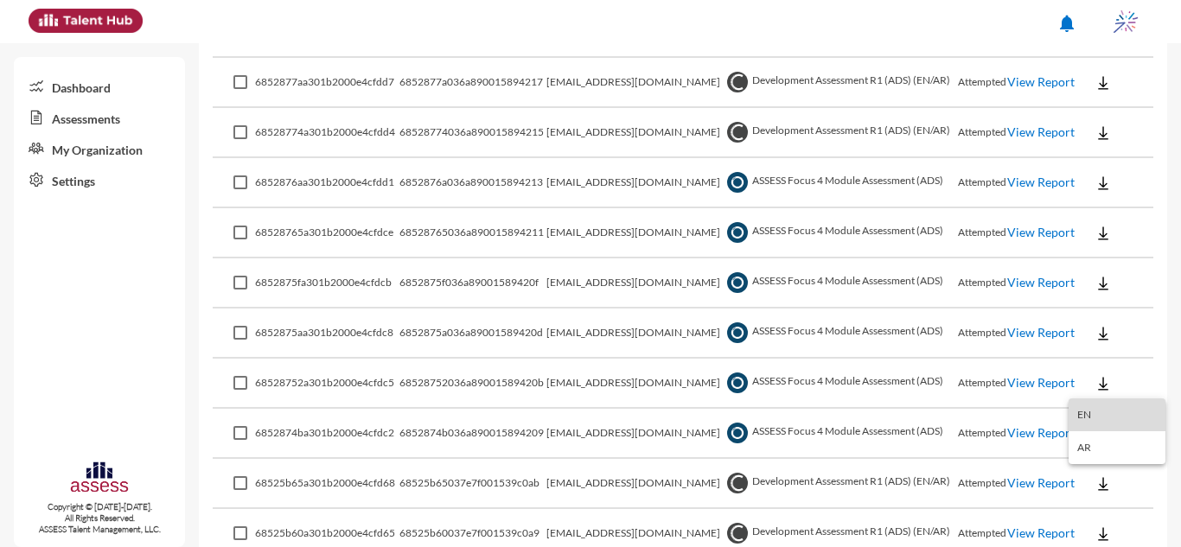
click at [1094, 413] on button "EN" at bounding box center [1117, 415] width 97 height 33
click at [1095, 443] on img at bounding box center [1103, 433] width 17 height 17
click at [1098, 462] on button "EN" at bounding box center [1117, 465] width 97 height 33
click at [1103, 486] on img at bounding box center [1103, 484] width 17 height 17
click at [1106, 354] on button "OCM / EN" at bounding box center [1125, 352] width 112 height 33
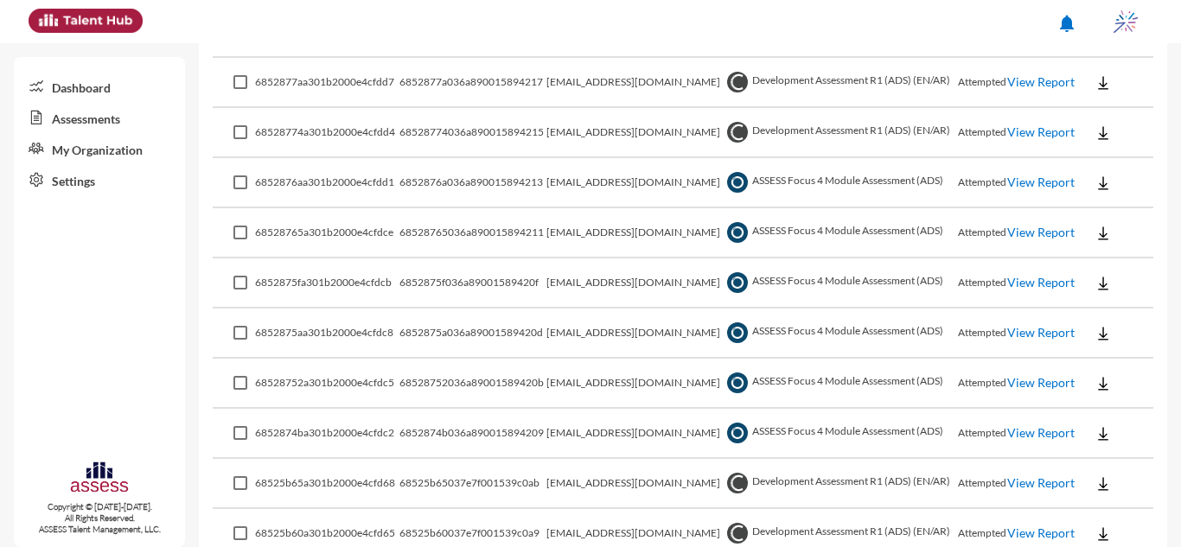
click at [1103, 477] on img at bounding box center [1103, 484] width 17 height 17
click at [1132, 424] on button "Personality / EN" at bounding box center [1125, 418] width 112 height 33
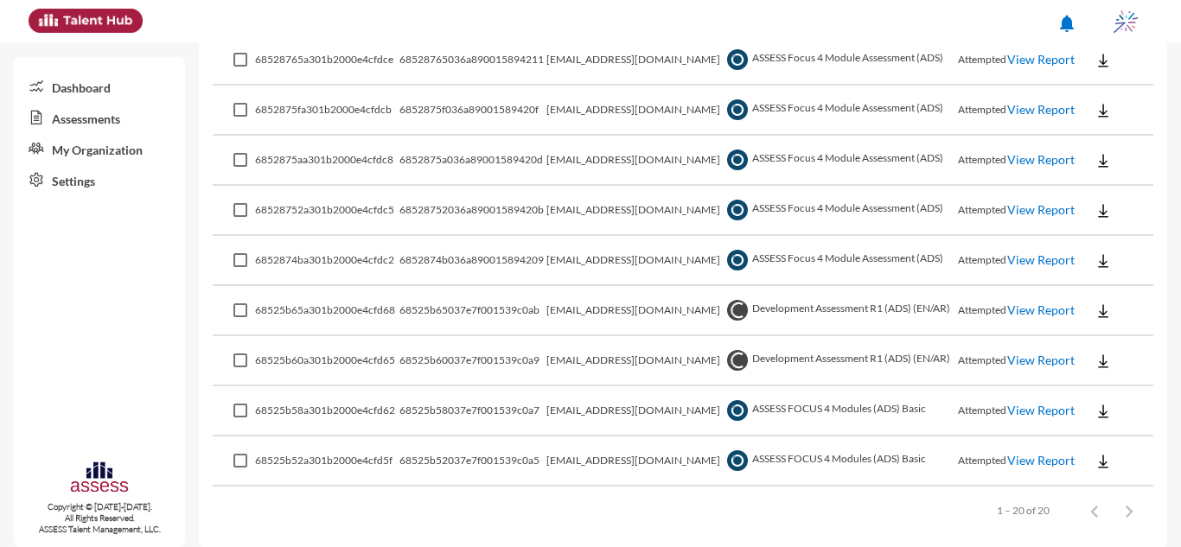
scroll to position [924, 0]
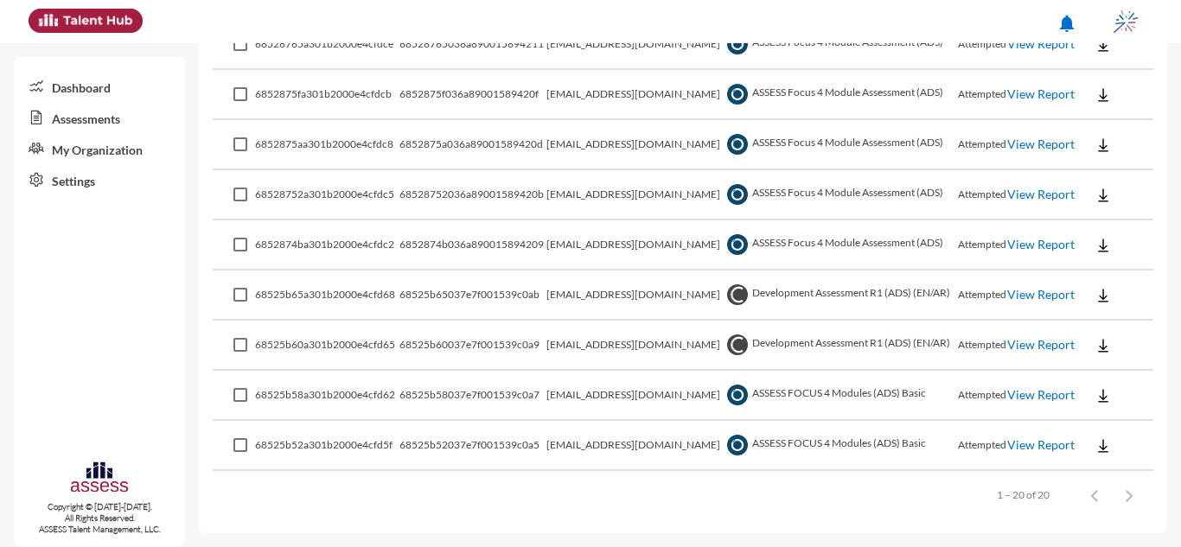
click at [1099, 346] on img at bounding box center [1103, 345] width 17 height 17
click at [1109, 375] on button "OCM / EN" at bounding box center [1125, 377] width 112 height 33
click at [1103, 350] on img at bounding box center [1103, 345] width 17 height 17
click at [1119, 433] on button "Personality / EN" at bounding box center [1125, 442] width 112 height 33
click at [1103, 388] on img at bounding box center [1103, 395] width 17 height 17
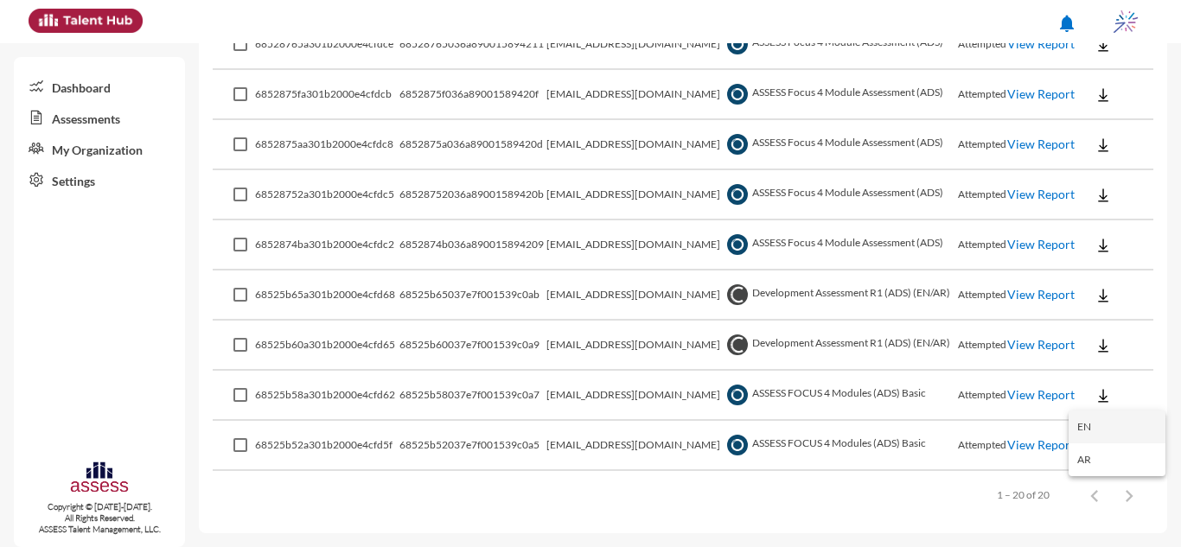
click at [1105, 420] on button "EN" at bounding box center [1117, 427] width 97 height 33
click at [1101, 400] on img at bounding box center [1103, 395] width 17 height 17
click at [900, 470] on div at bounding box center [590, 273] width 1181 height 547
click at [1096, 453] on img at bounding box center [1103, 446] width 17 height 17
click at [1085, 487] on button "EN" at bounding box center [1117, 477] width 97 height 33
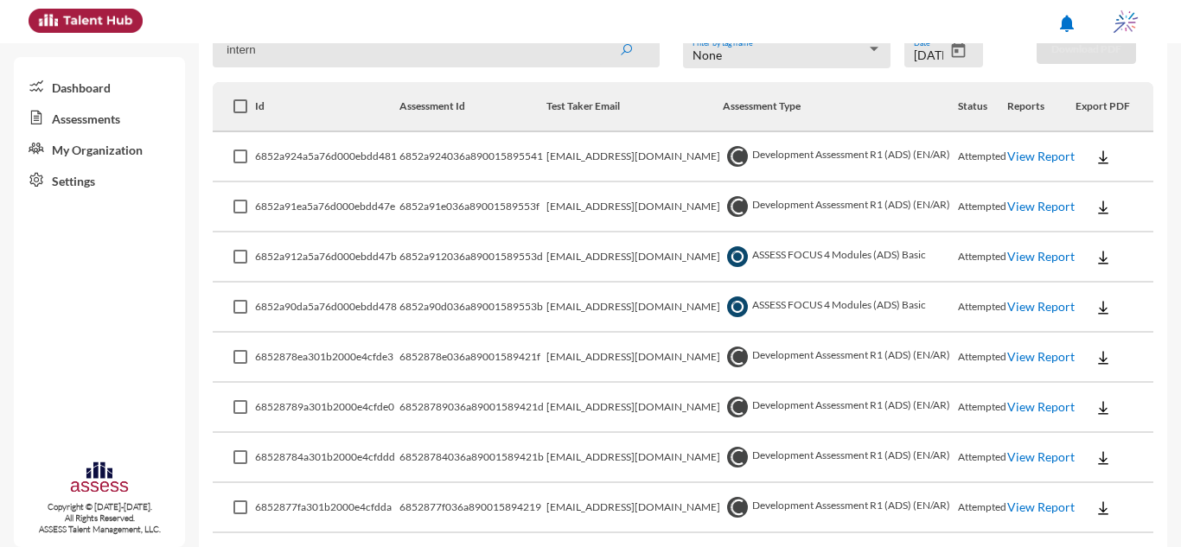
scroll to position [0, 0]
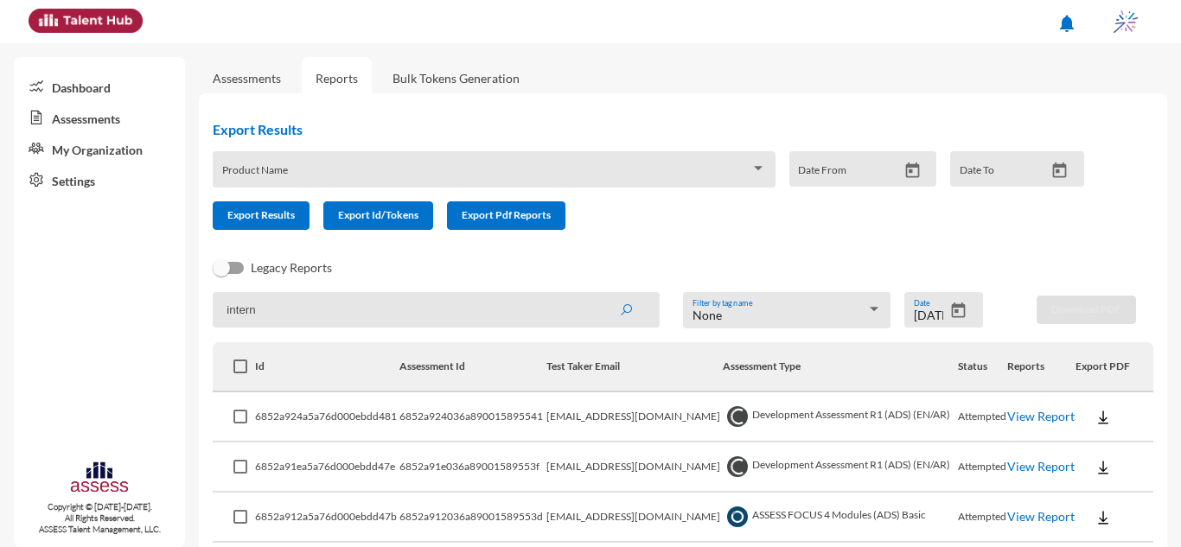
click at [950, 310] on icon "Open calendar" at bounding box center [959, 311] width 18 height 18
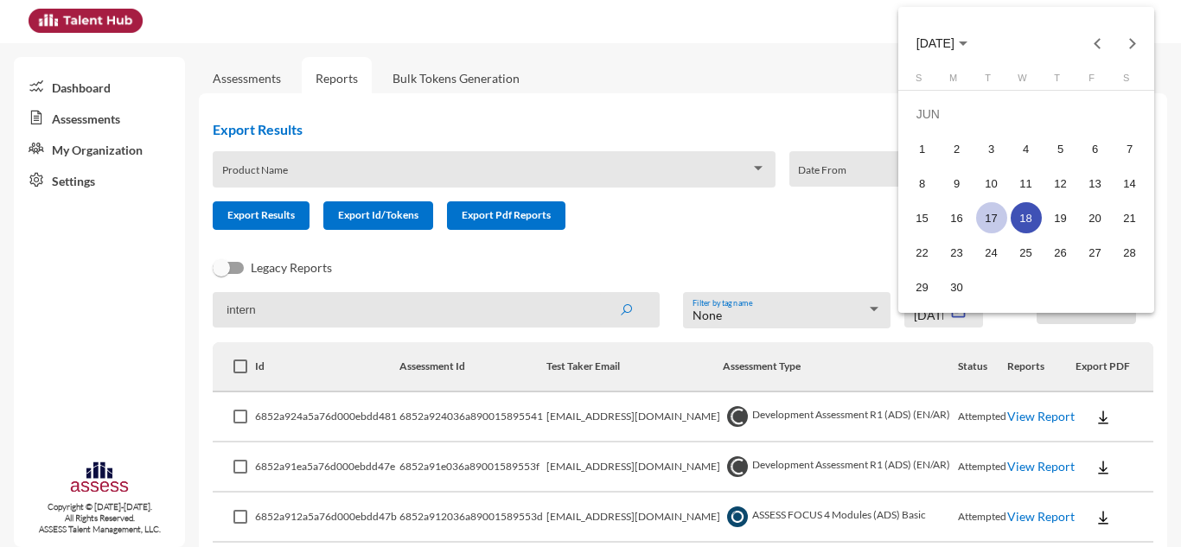
click at [1002, 218] on div "17" at bounding box center [991, 217] width 31 height 31
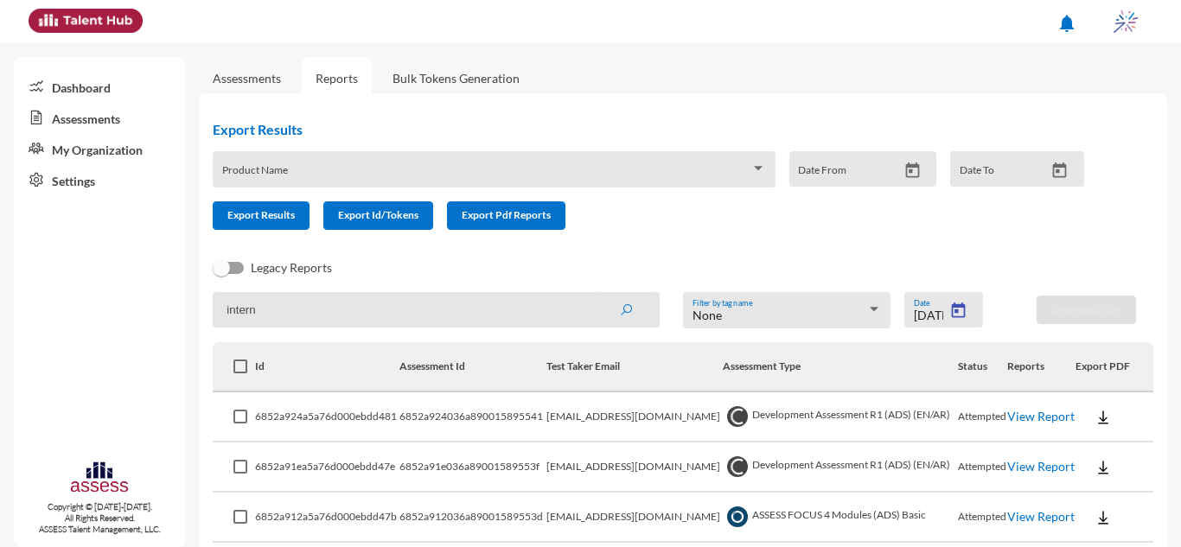
type input "6/17/2025"
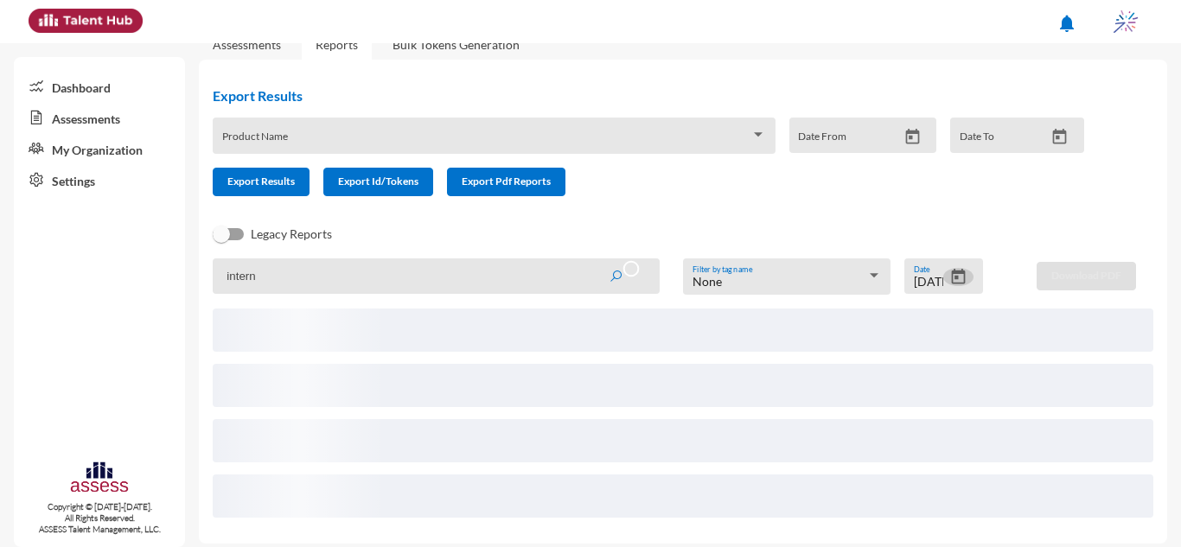
scroll to position [44, 0]
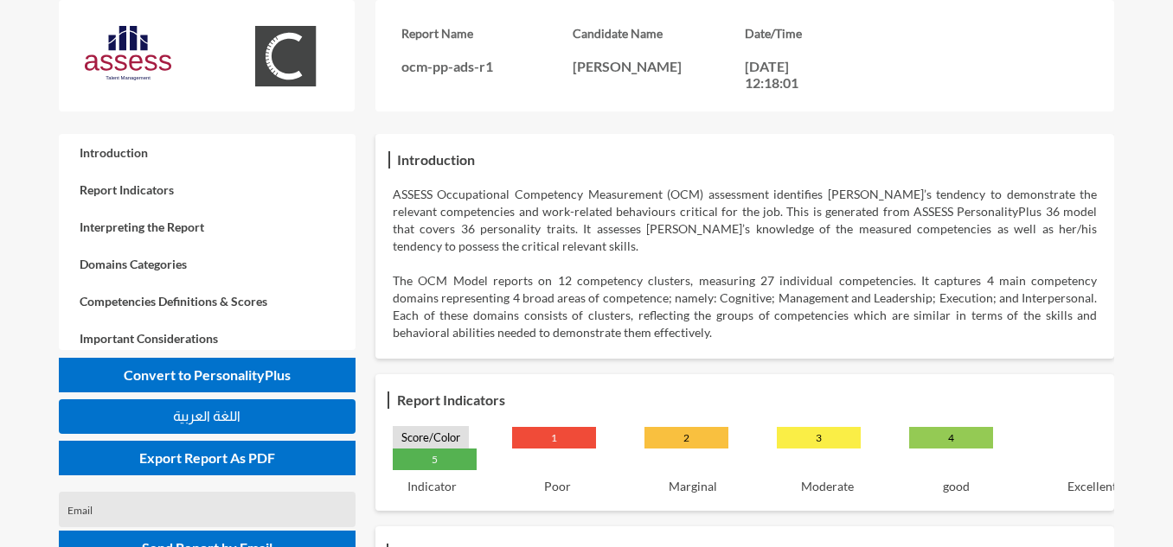
drag, startPoint x: 266, startPoint y: 470, endPoint x: 0, endPoint y: 215, distance: 368.8
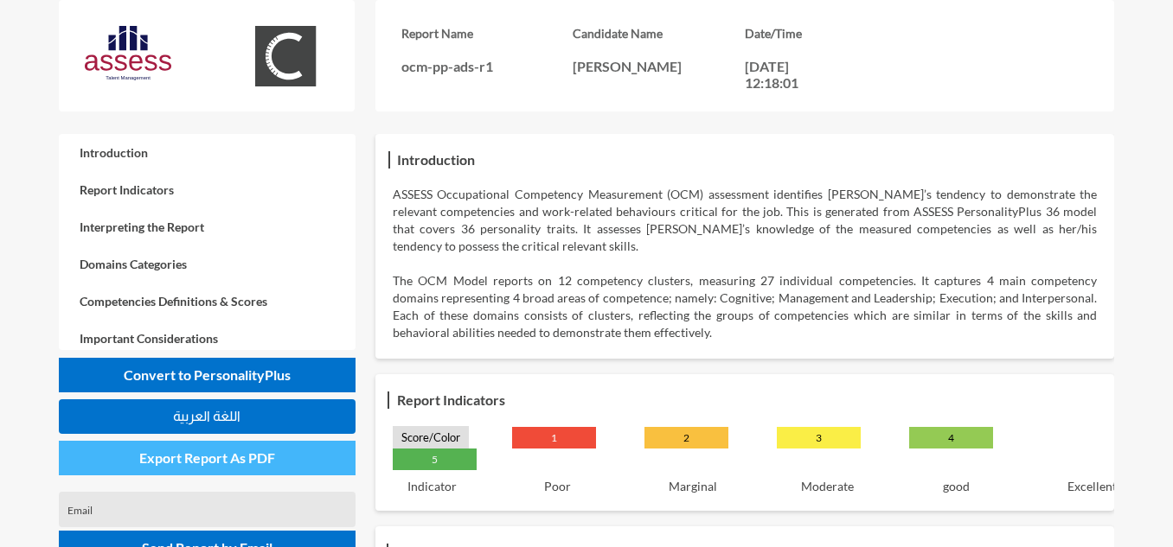
click at [217, 470] on button "Export Report As PDF" at bounding box center [207, 458] width 297 height 35
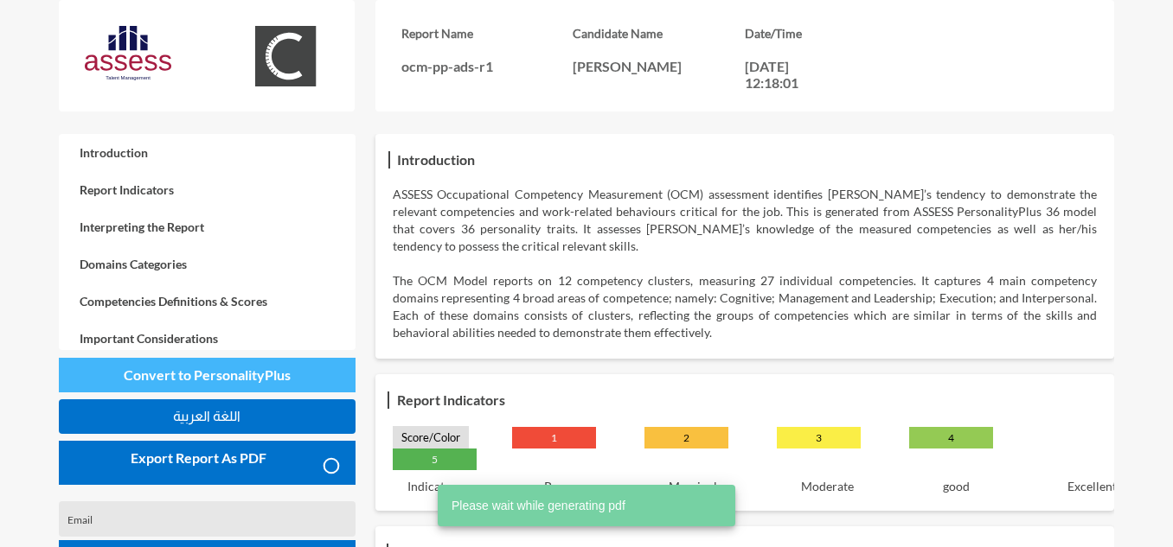
click at [301, 379] on button "Convert to PersonalityPlus" at bounding box center [207, 375] width 297 height 35
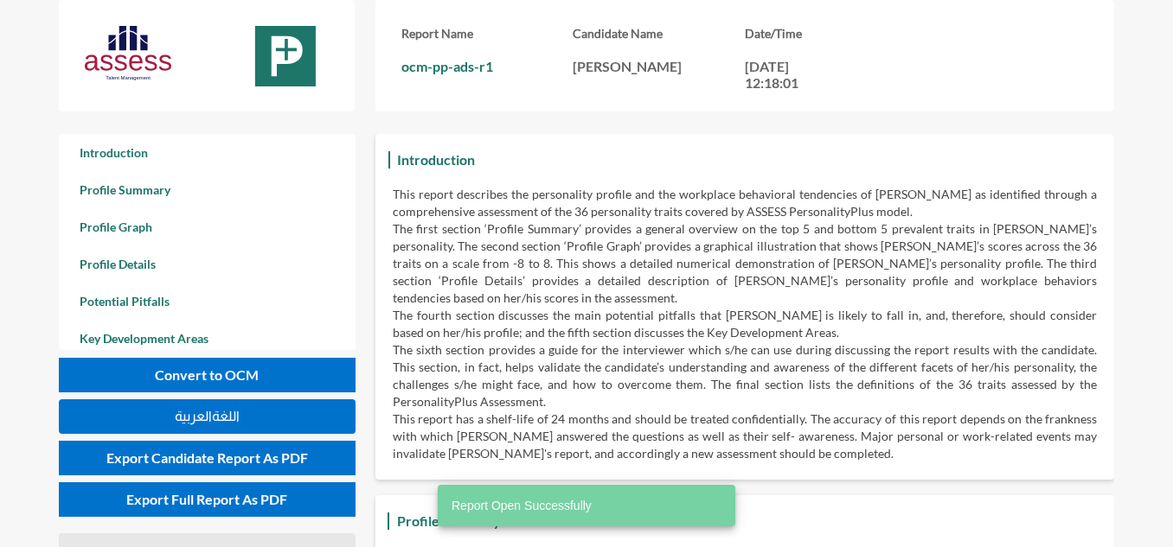
scroll to position [547, 1173]
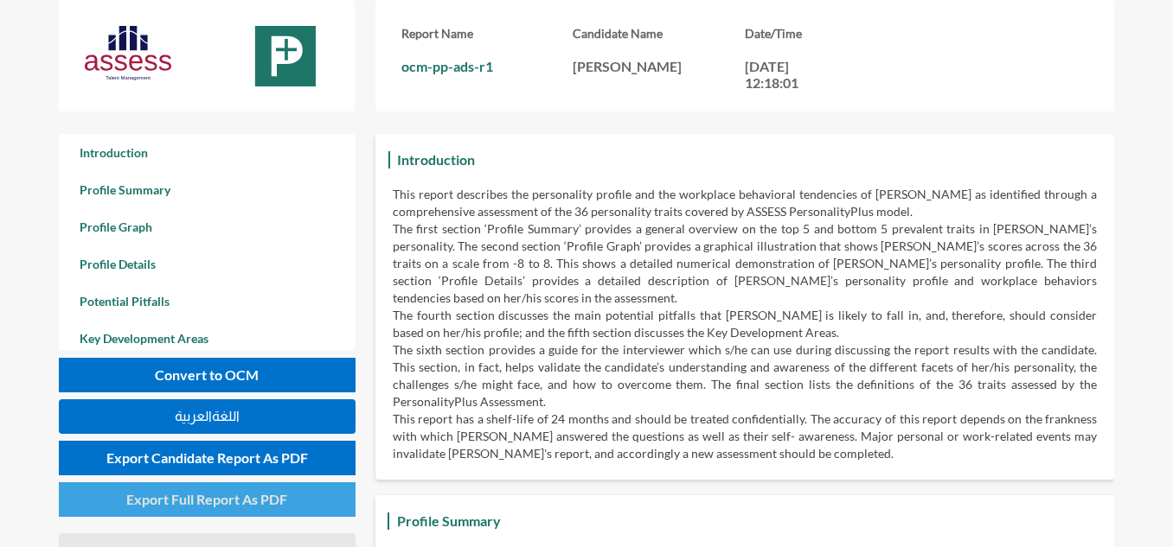
click at [276, 497] on span "Export Full Report As PDF" at bounding box center [206, 499] width 161 height 16
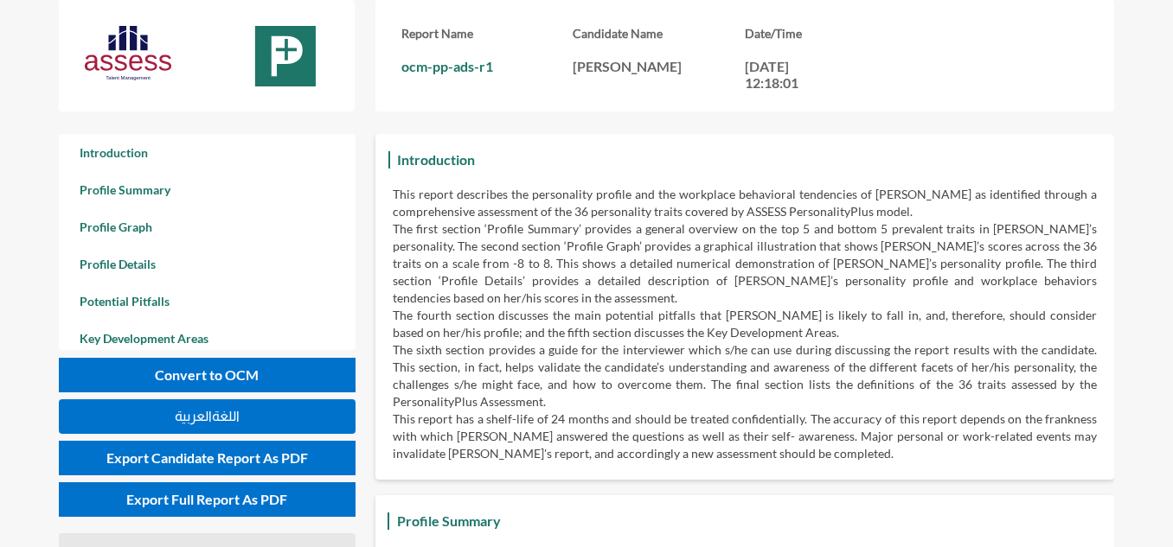
click at [731, 307] on p "The fourth section discusses the main potential pitfalls that [PERSON_NAME] is …" at bounding box center [745, 324] width 704 height 35
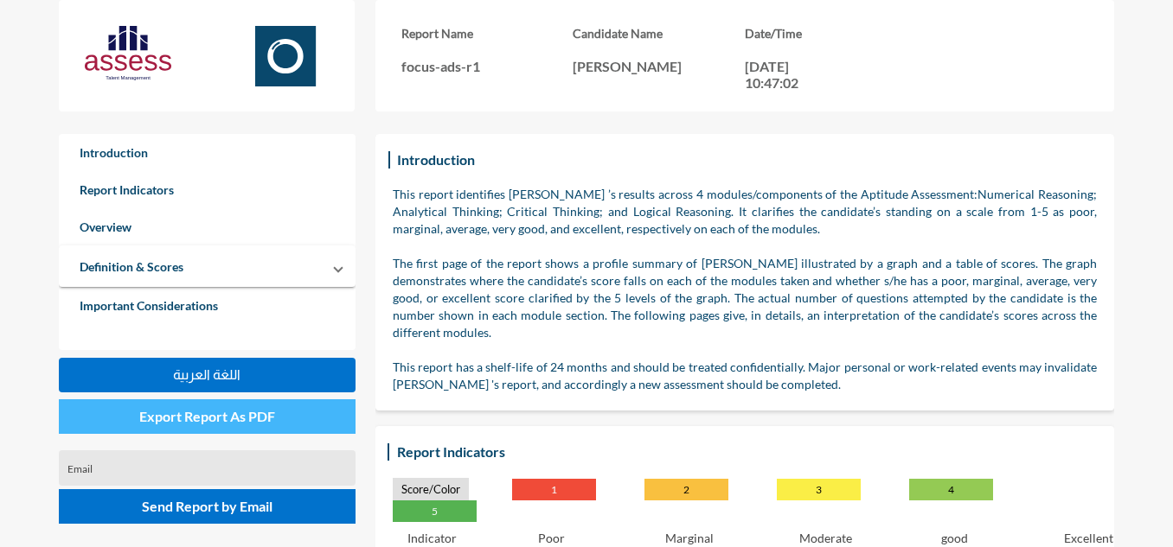
click at [254, 419] on span "Export Report As PDF" at bounding box center [207, 416] width 136 height 16
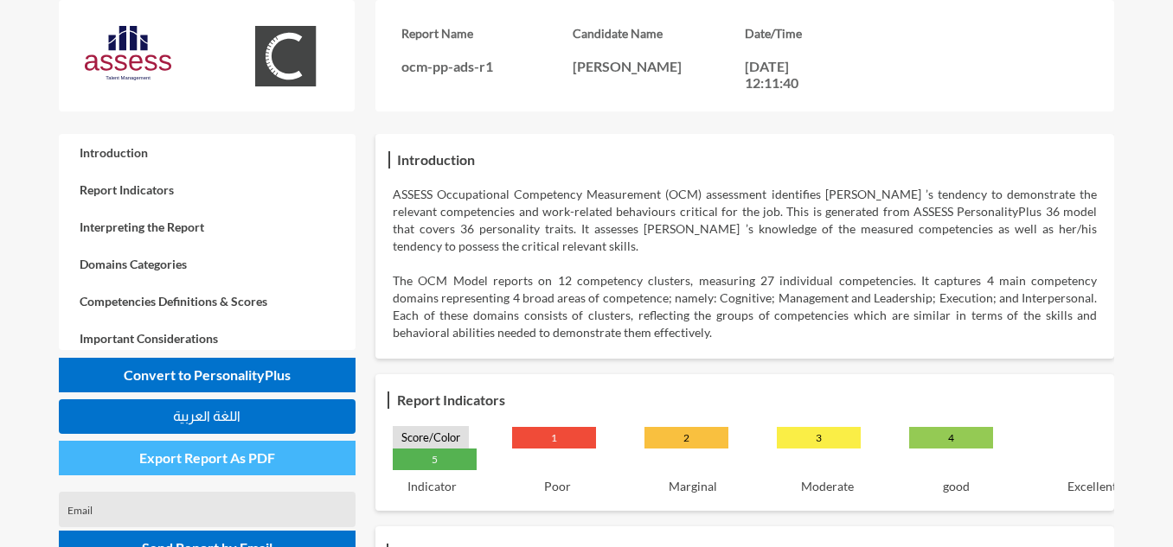
click at [269, 455] on span "Export Report As PDF" at bounding box center [207, 458] width 136 height 16
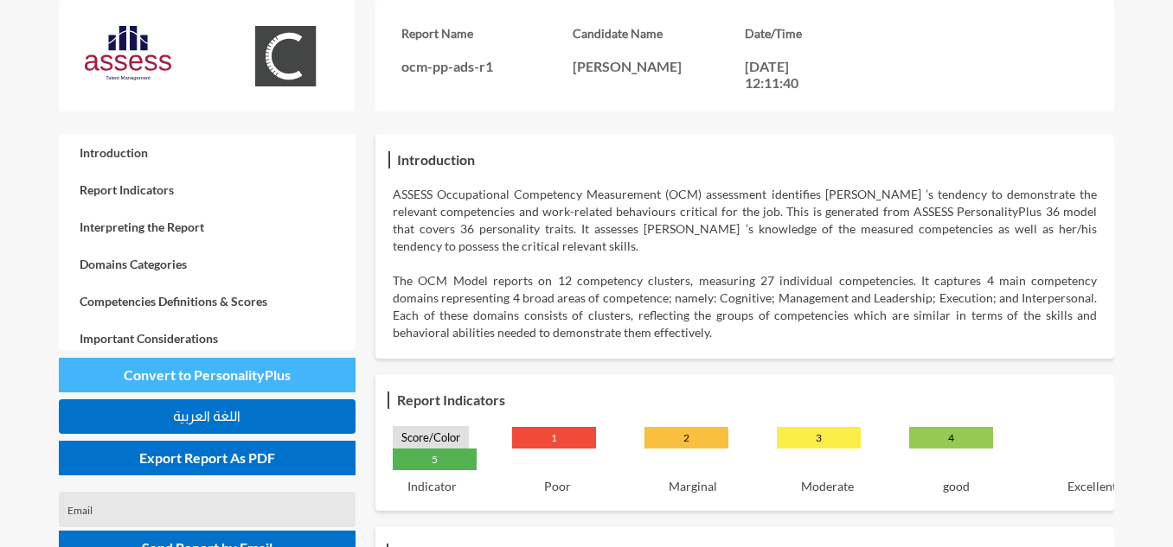
click at [201, 374] on span "Convert to PersonalityPlus" at bounding box center [207, 375] width 167 height 16
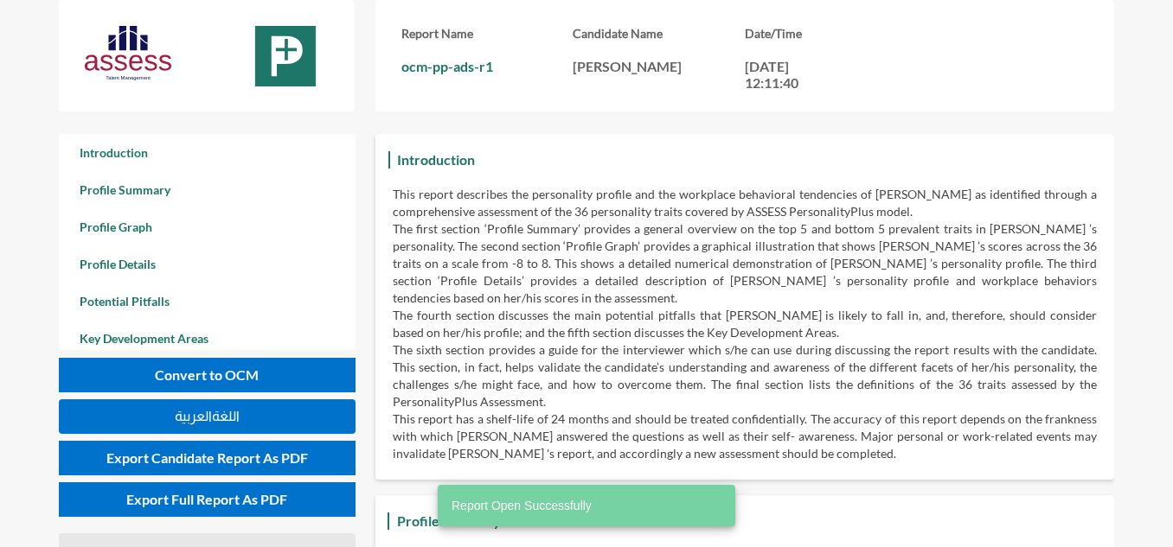
scroll to position [547, 1173]
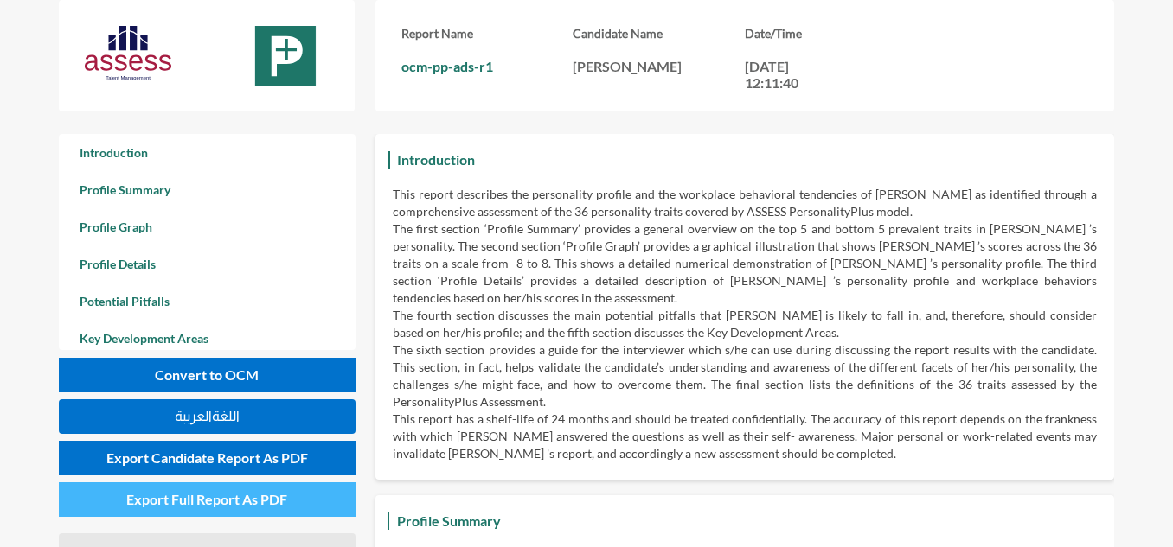
click at [229, 490] on button "Export Full Report As PDF" at bounding box center [207, 500] width 297 height 35
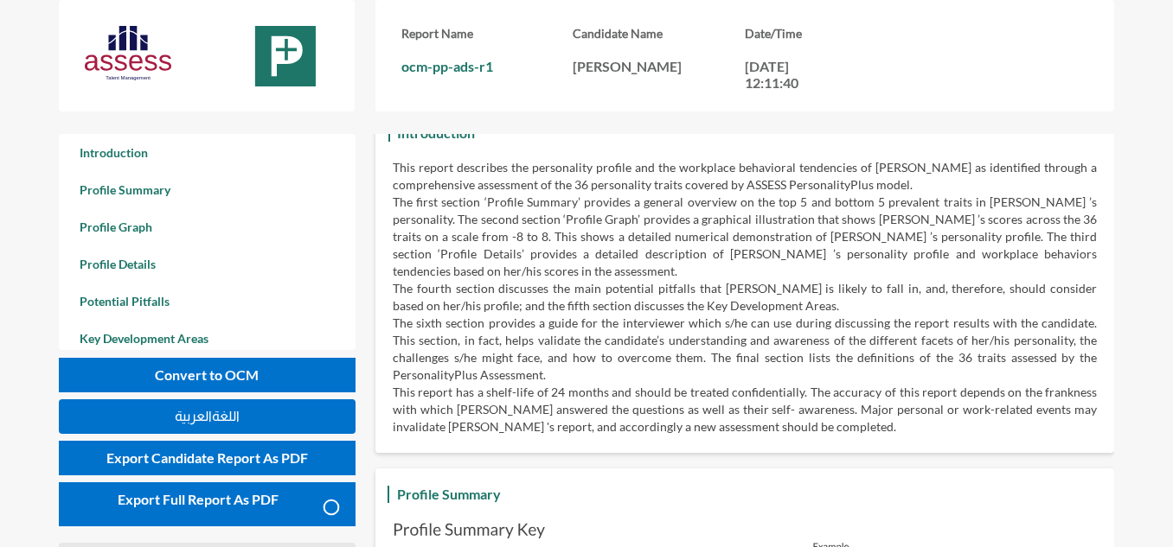
scroll to position [0, 0]
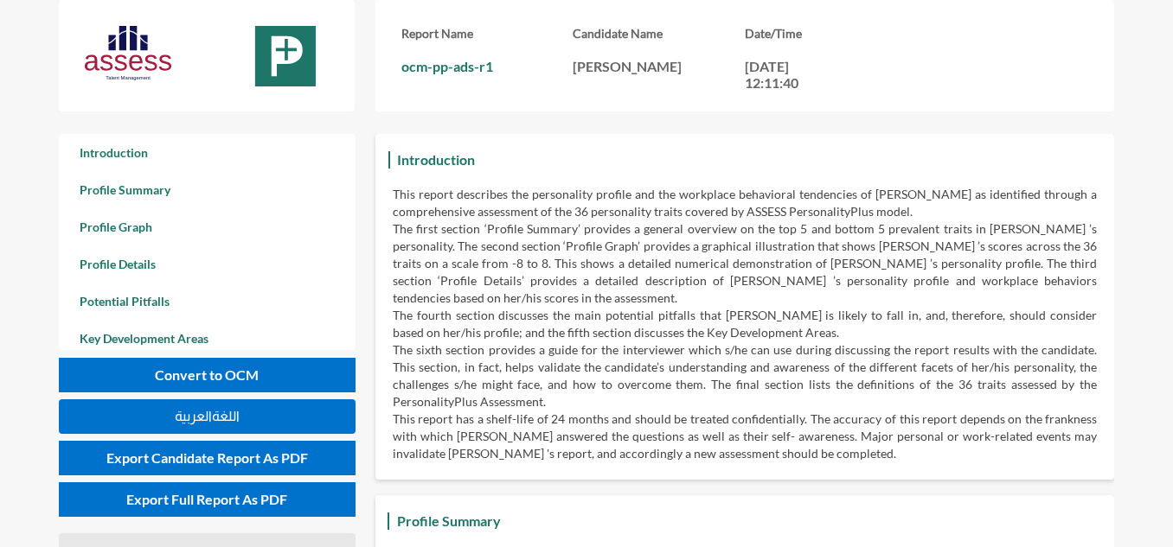
click at [502, 139] on div "Introduction This report describes the personality profile and the workplace be…" at bounding box center [744, 307] width 739 height 346
